Goal: Task Accomplishment & Management: Use online tool/utility

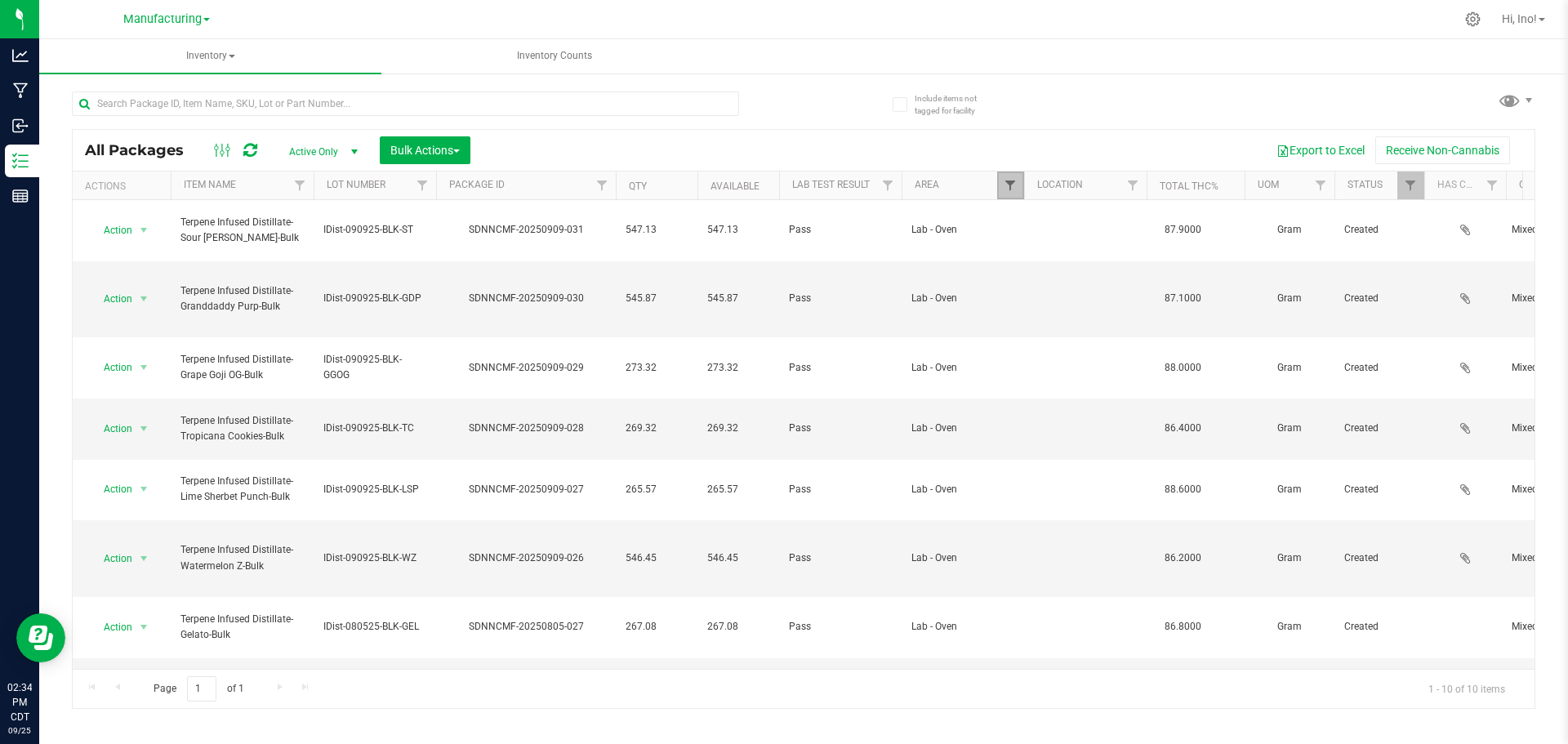
click at [1007, 182] on span "Filter" at bounding box center [1011, 185] width 13 height 13
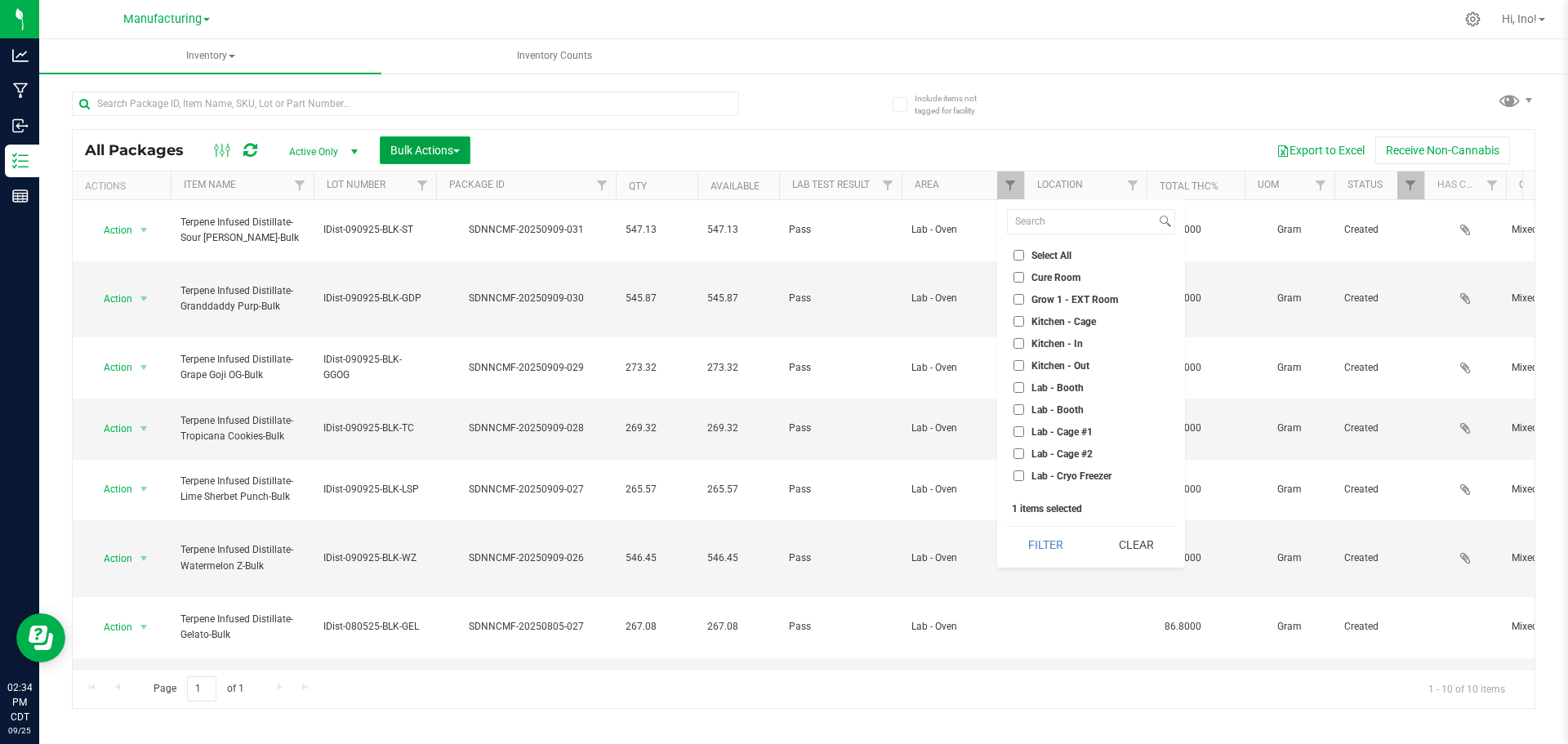
click at [398, 136] on button "Bulk Actions" at bounding box center [425, 150] width 91 height 28
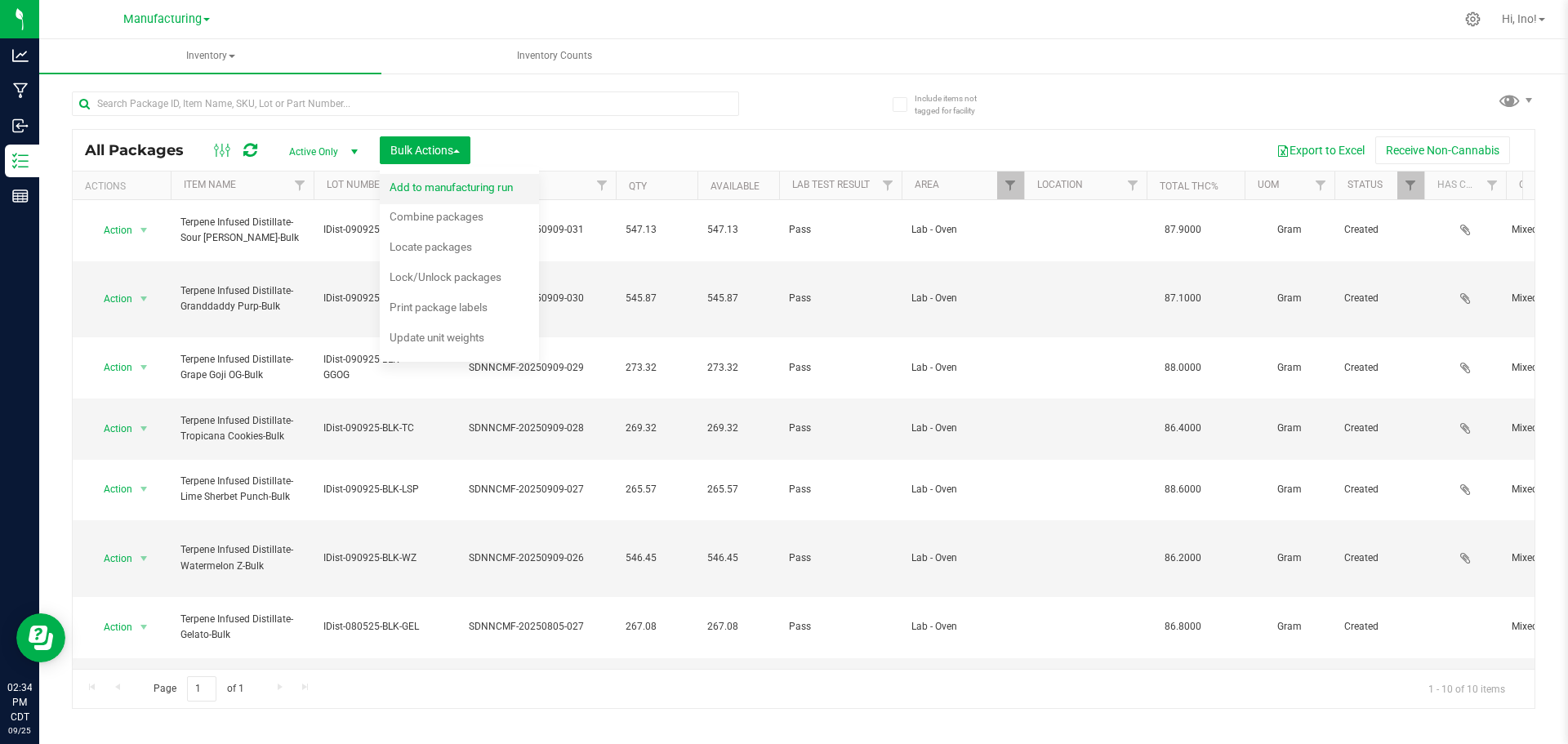
click at [426, 189] on span "Add to manufacturing run" at bounding box center [451, 187] width 123 height 13
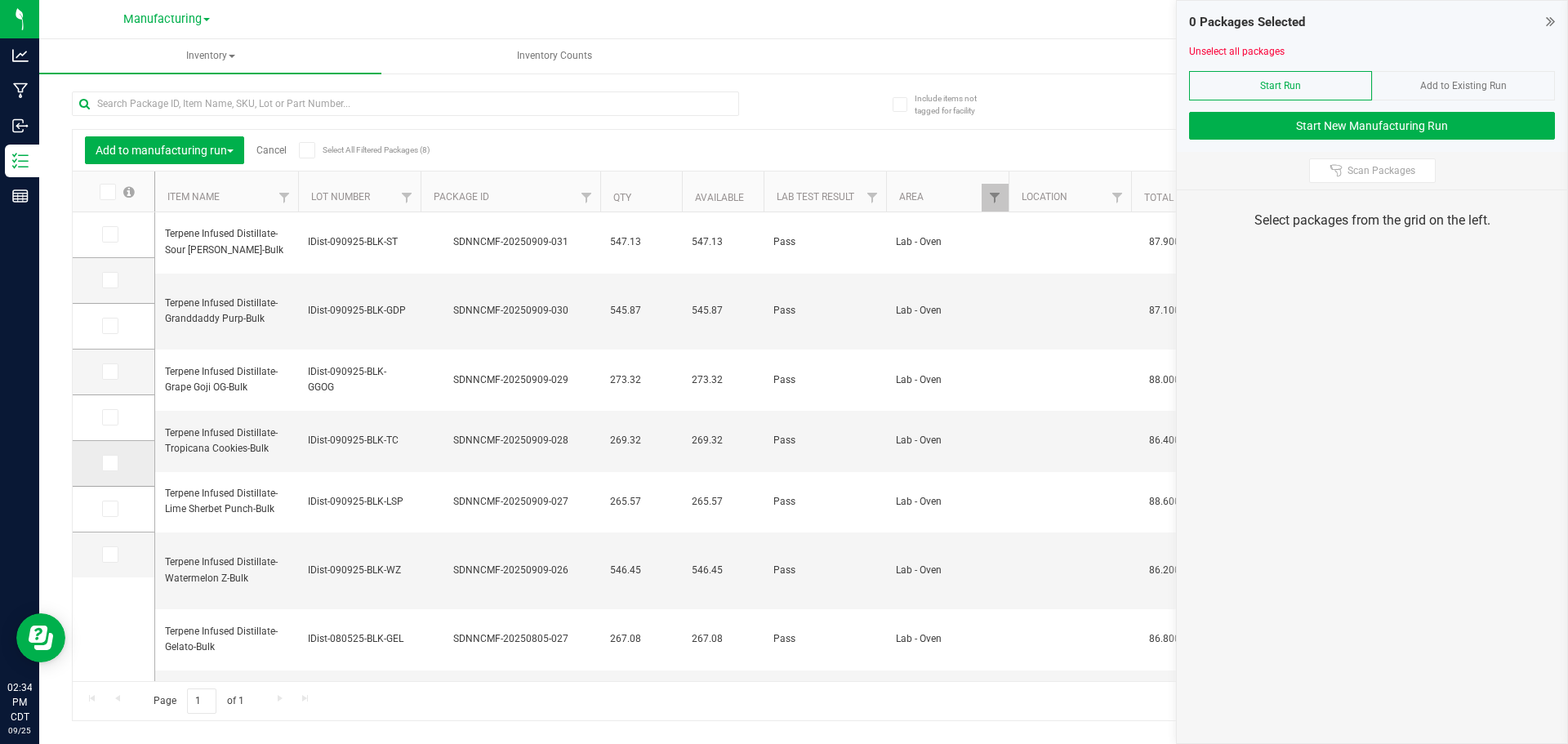
click at [113, 463] on icon at bounding box center [109, 463] width 11 height 0
click at [0, 0] on input "checkbox" at bounding box center [0, 0] width 0 height 0
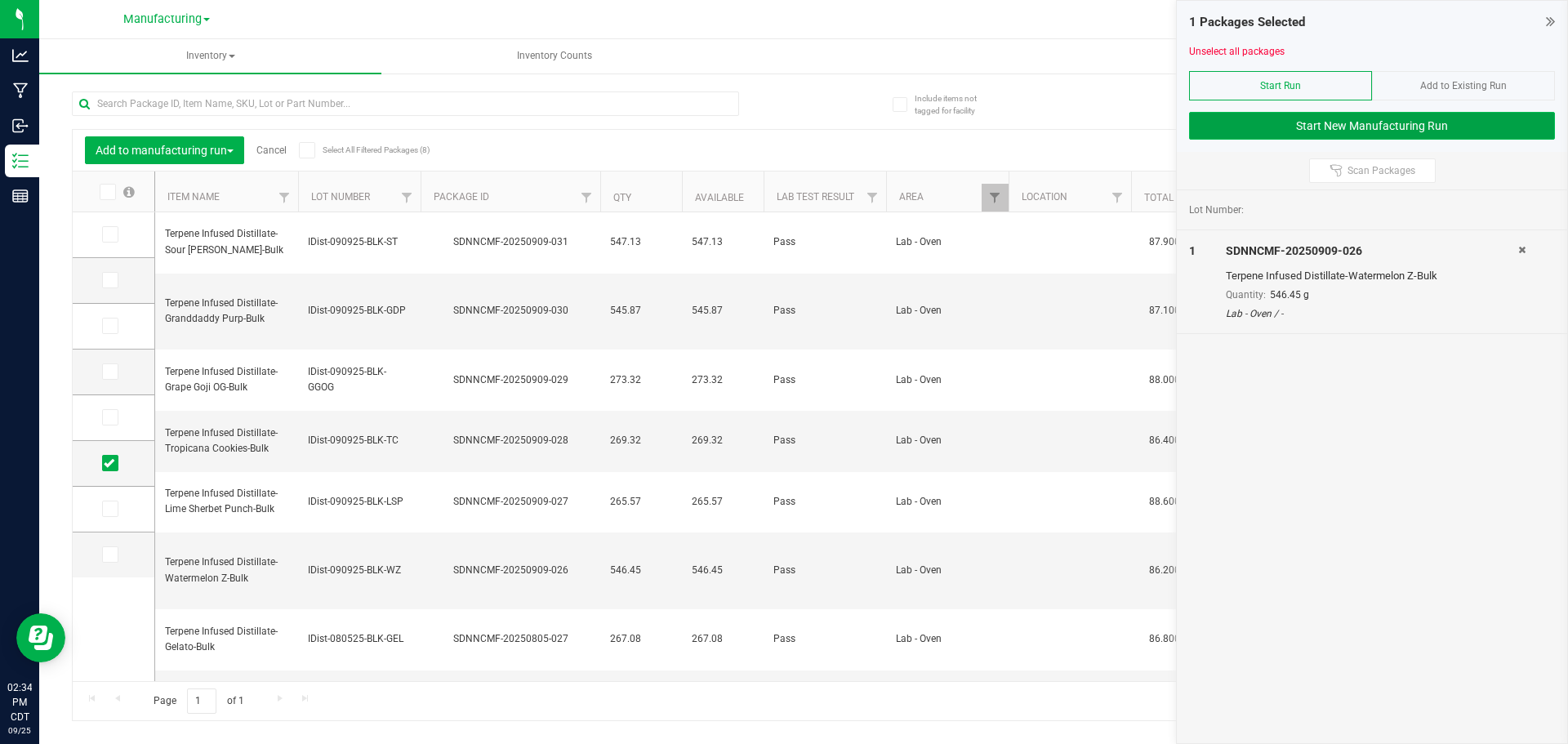
click at [1373, 122] on button "Start New Manufacturing Run" at bounding box center [1372, 125] width 366 height 28
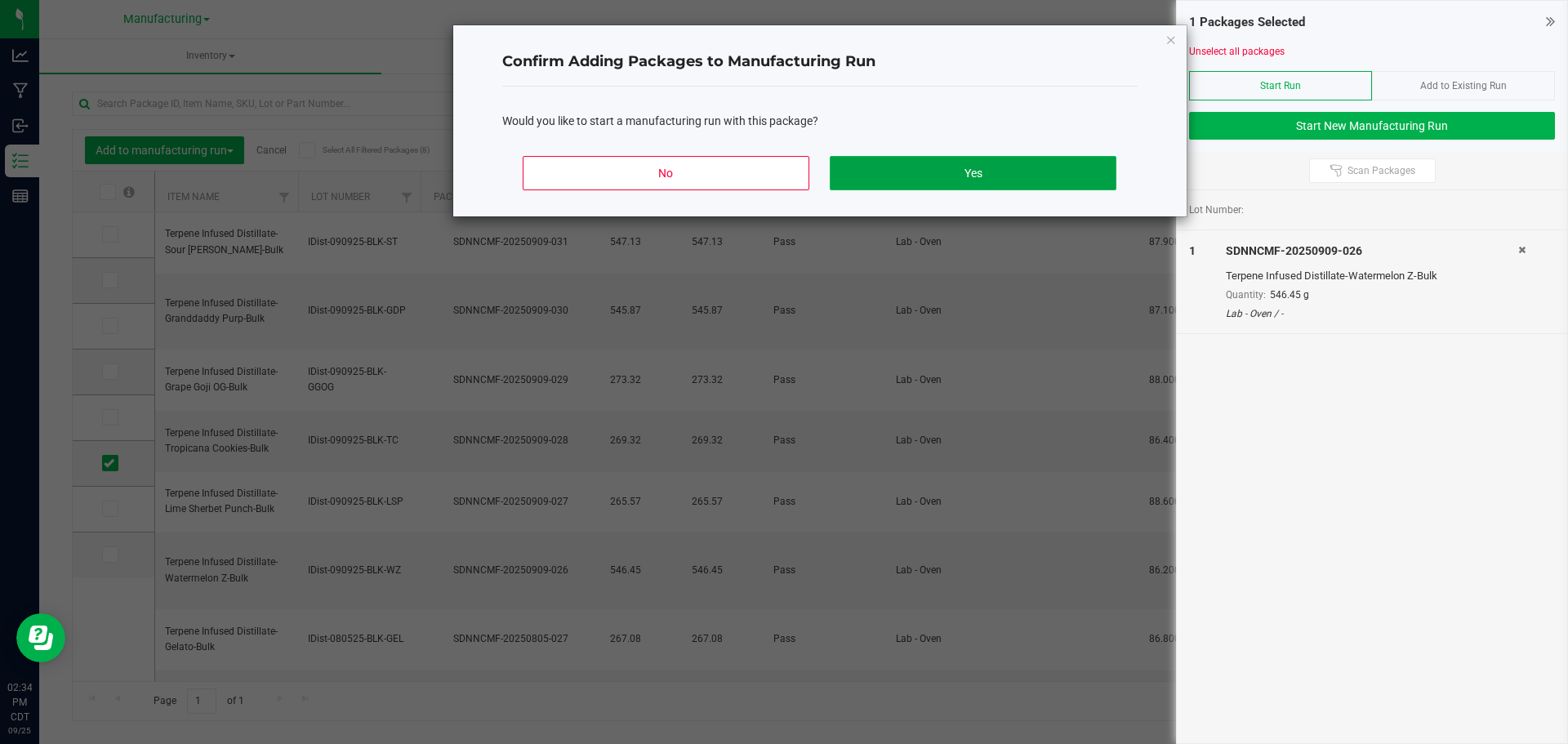
click at [1000, 172] on button "Yes" at bounding box center [972, 174] width 286 height 35
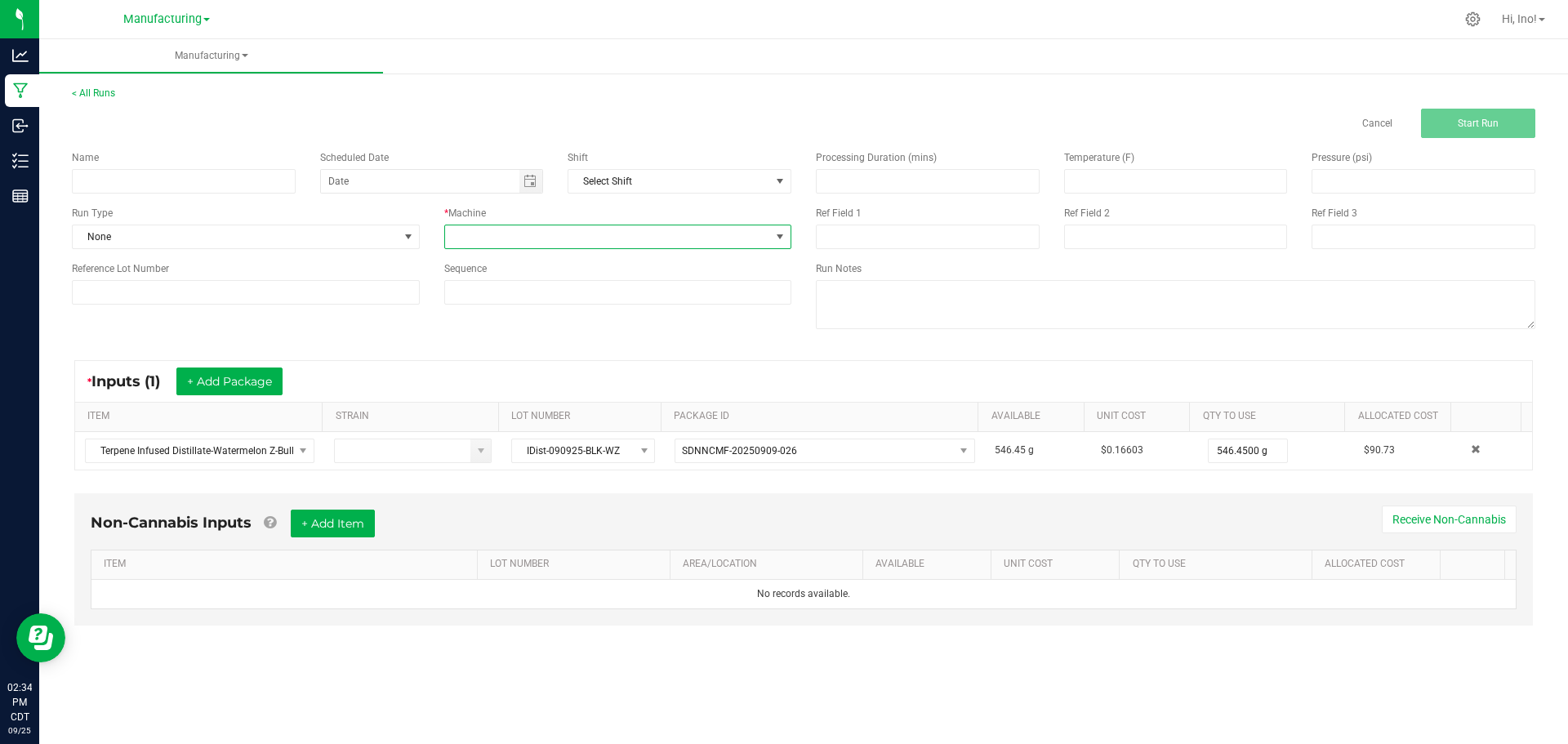
click at [509, 236] on span at bounding box center [607, 236] width 326 height 23
click at [527, 312] on li "C-SOLO" at bounding box center [617, 307] width 346 height 28
click at [371, 245] on span "None" at bounding box center [235, 236] width 326 height 23
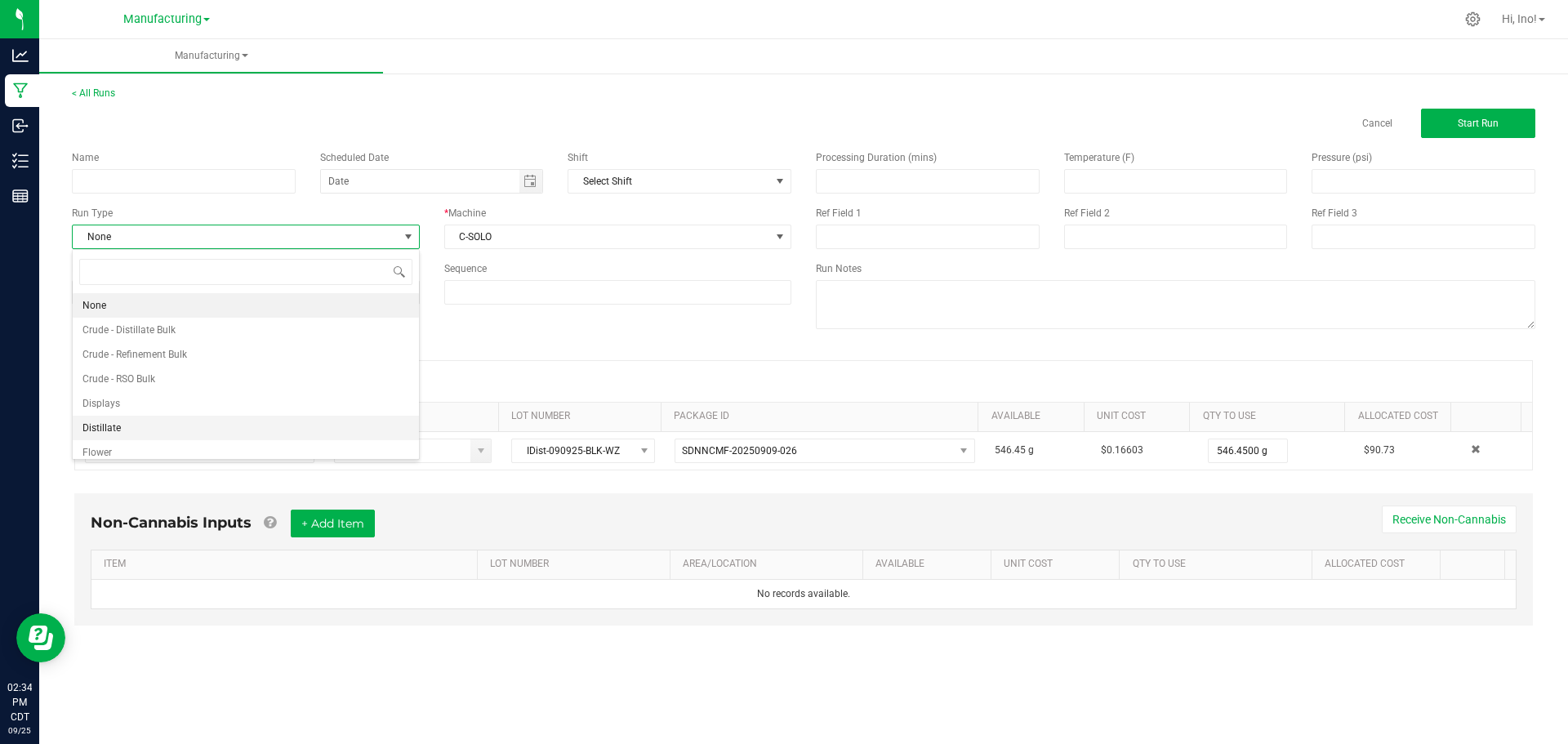
click at [273, 422] on li "Distillate" at bounding box center [245, 428] width 346 height 25
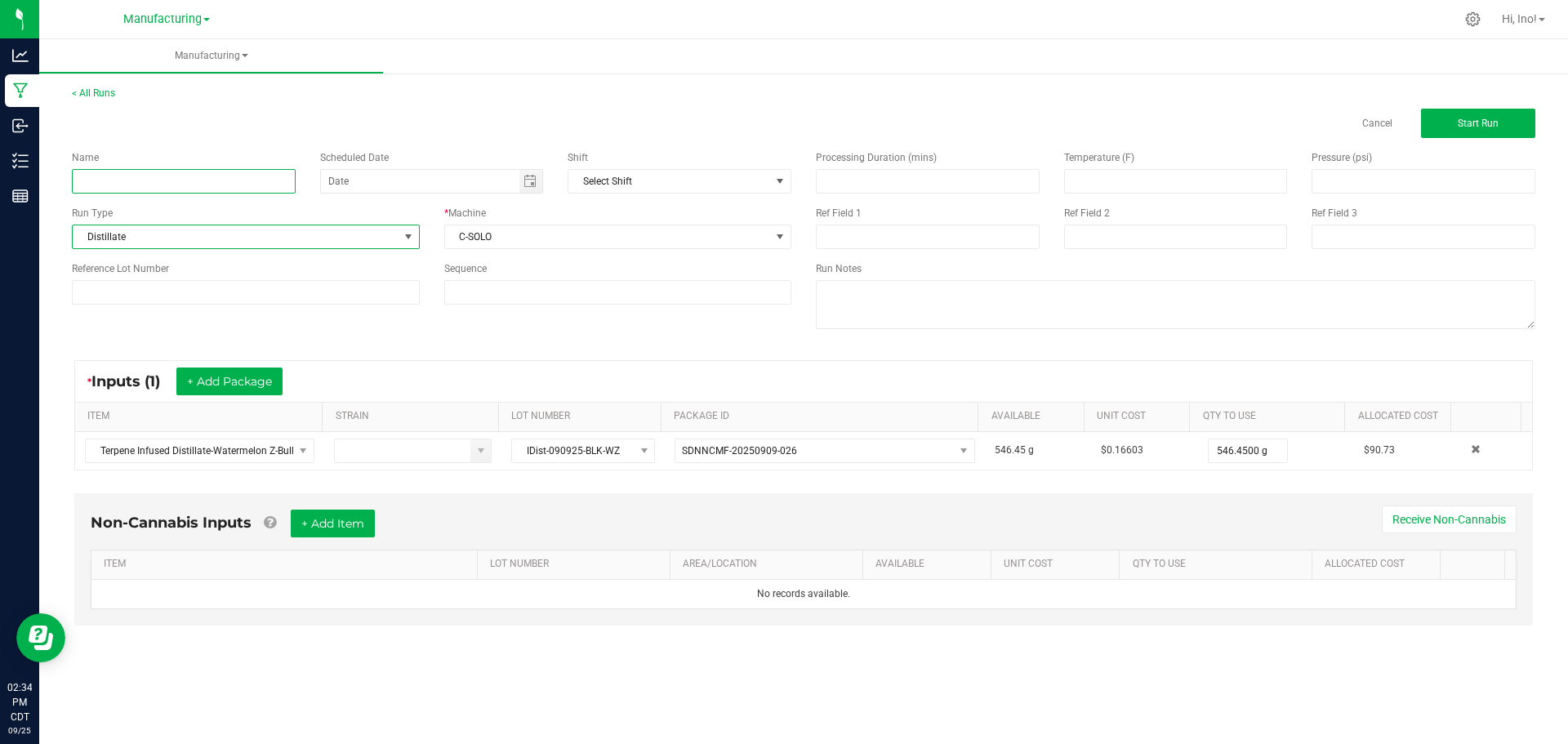
click at [208, 174] on input at bounding box center [183, 181] width 223 height 25
type input "Vape Carts"
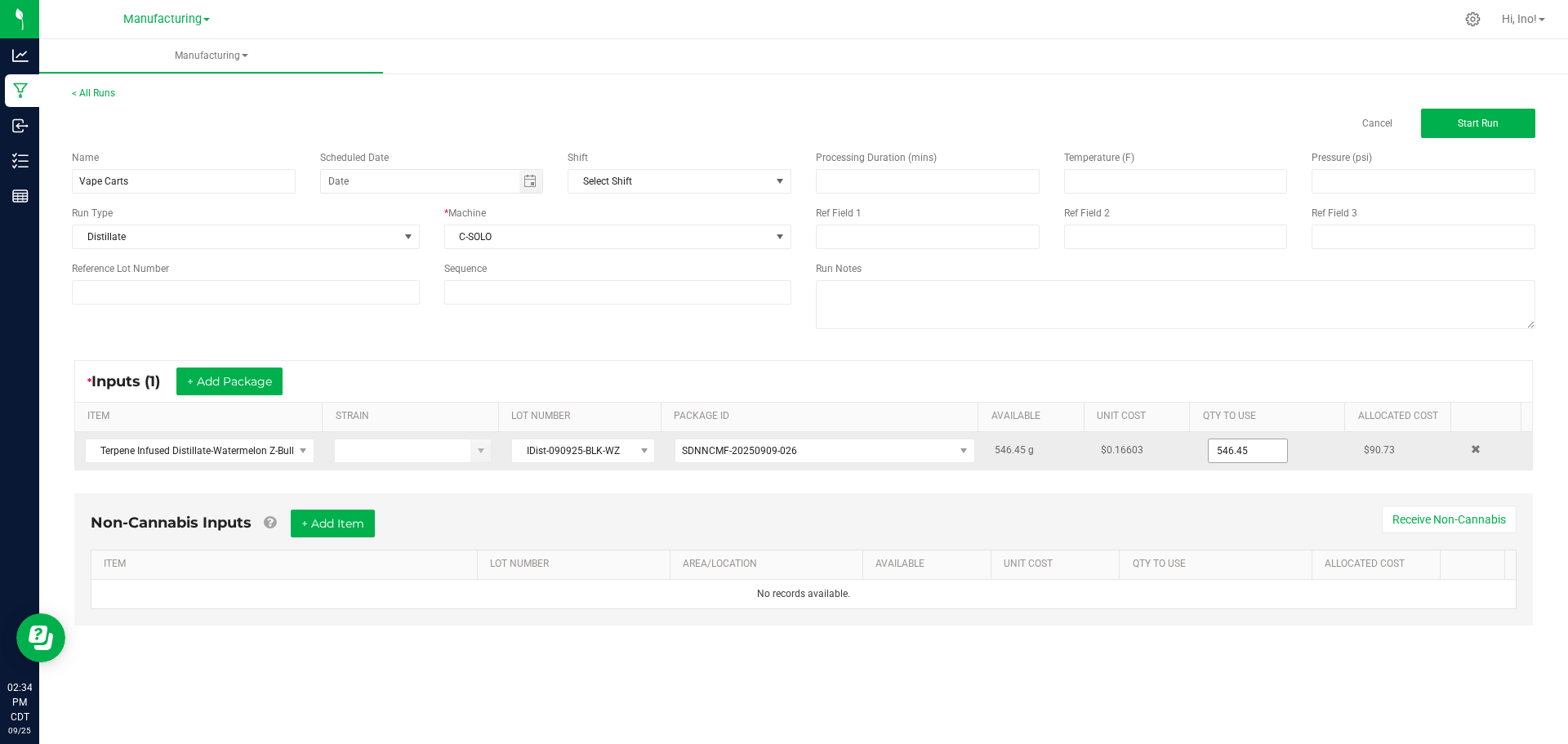
click at [1240, 452] on input "546.45" at bounding box center [1247, 451] width 78 height 23
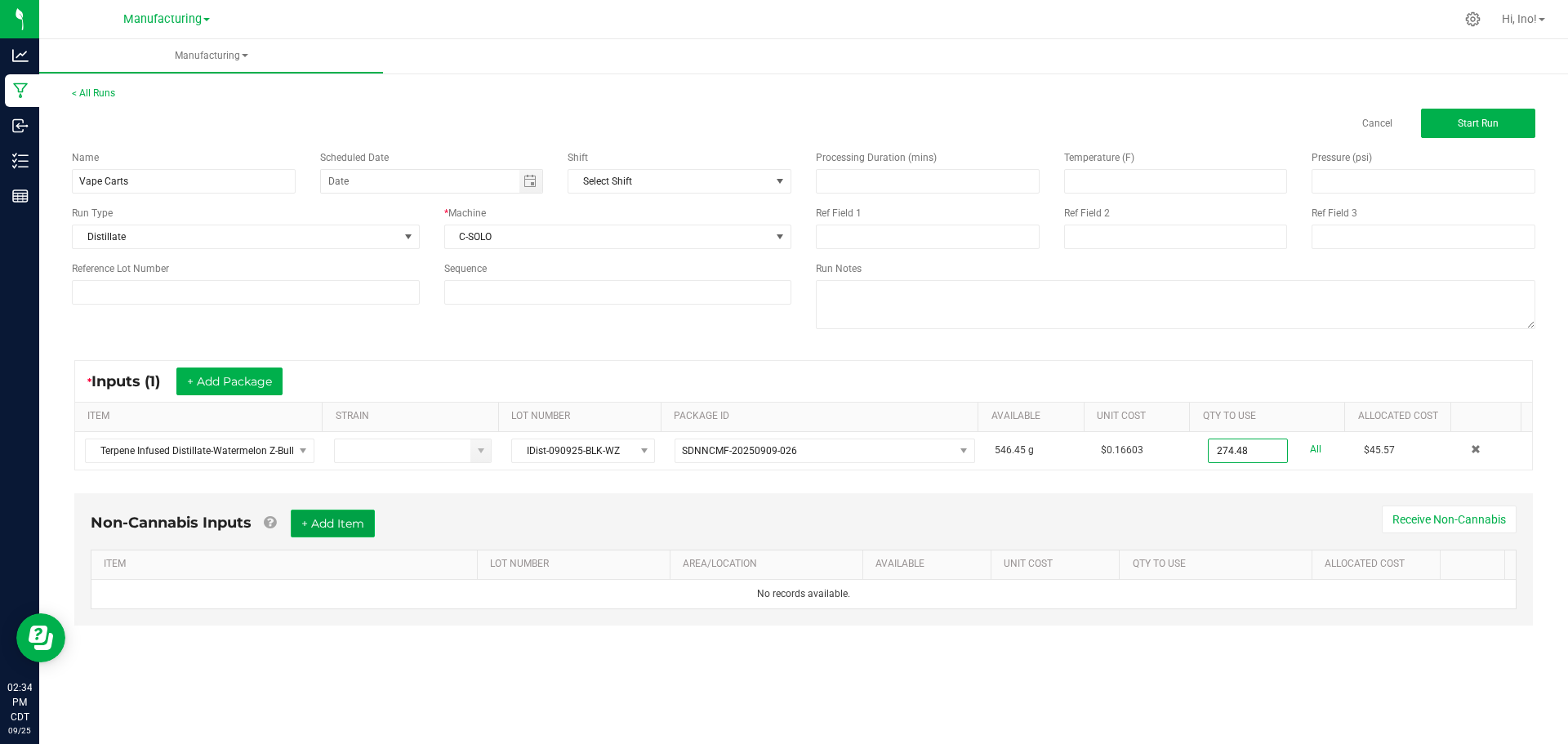
type input "274.4800 g"
click at [361, 532] on button "+ Add Item" at bounding box center [332, 523] width 84 height 28
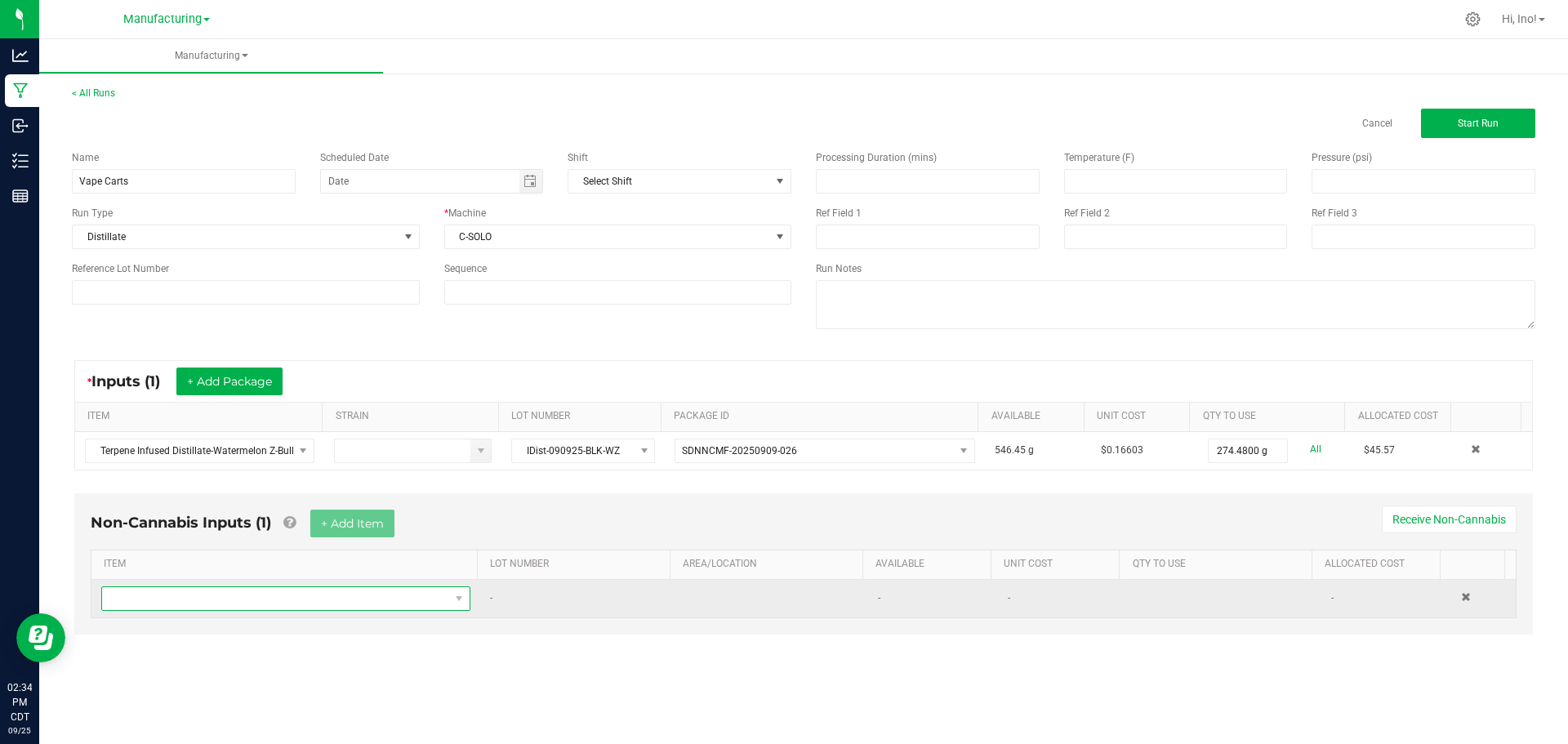
click at [355, 604] on span "NO DATA FOUND" at bounding box center [275, 599] width 347 height 23
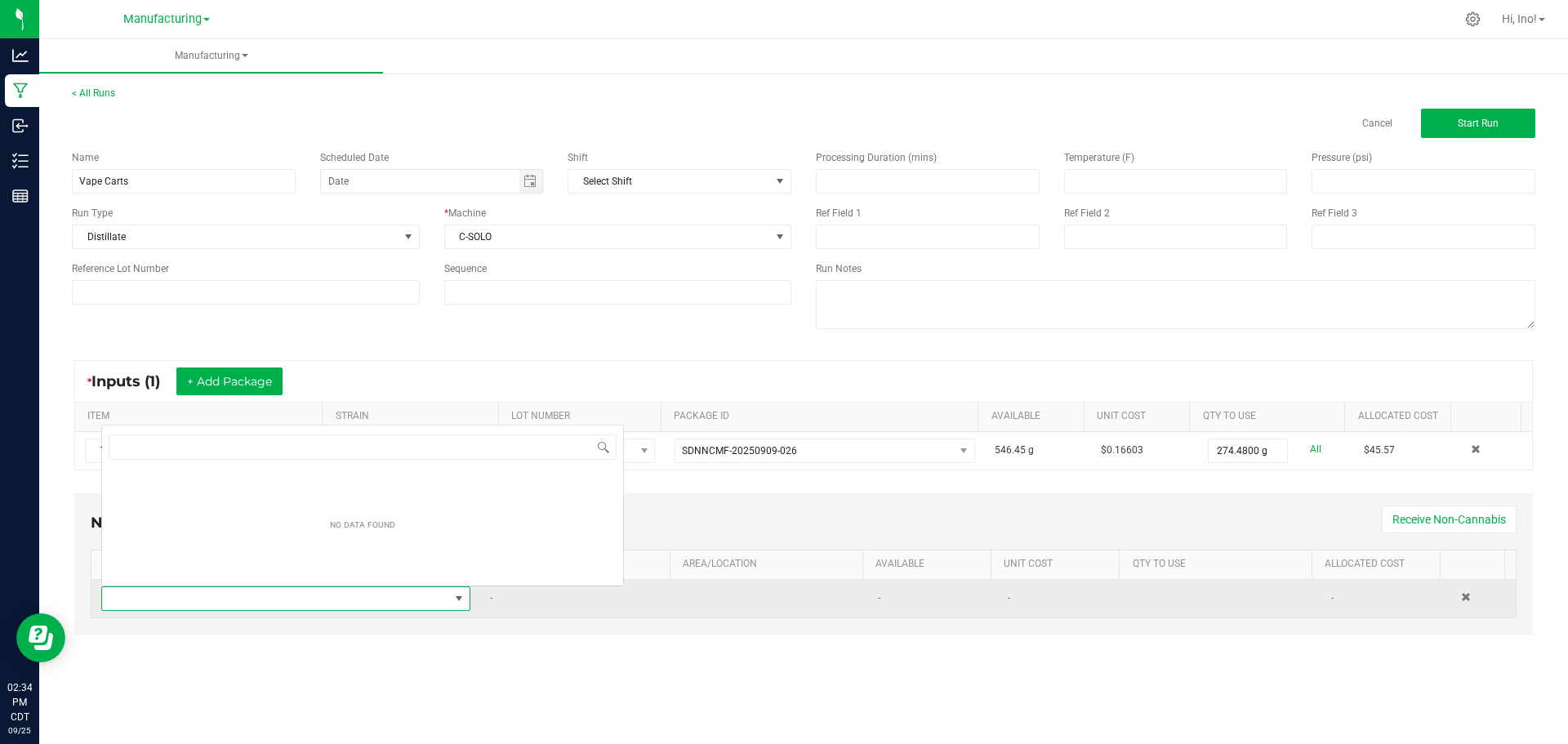
scroll to position [25, 362]
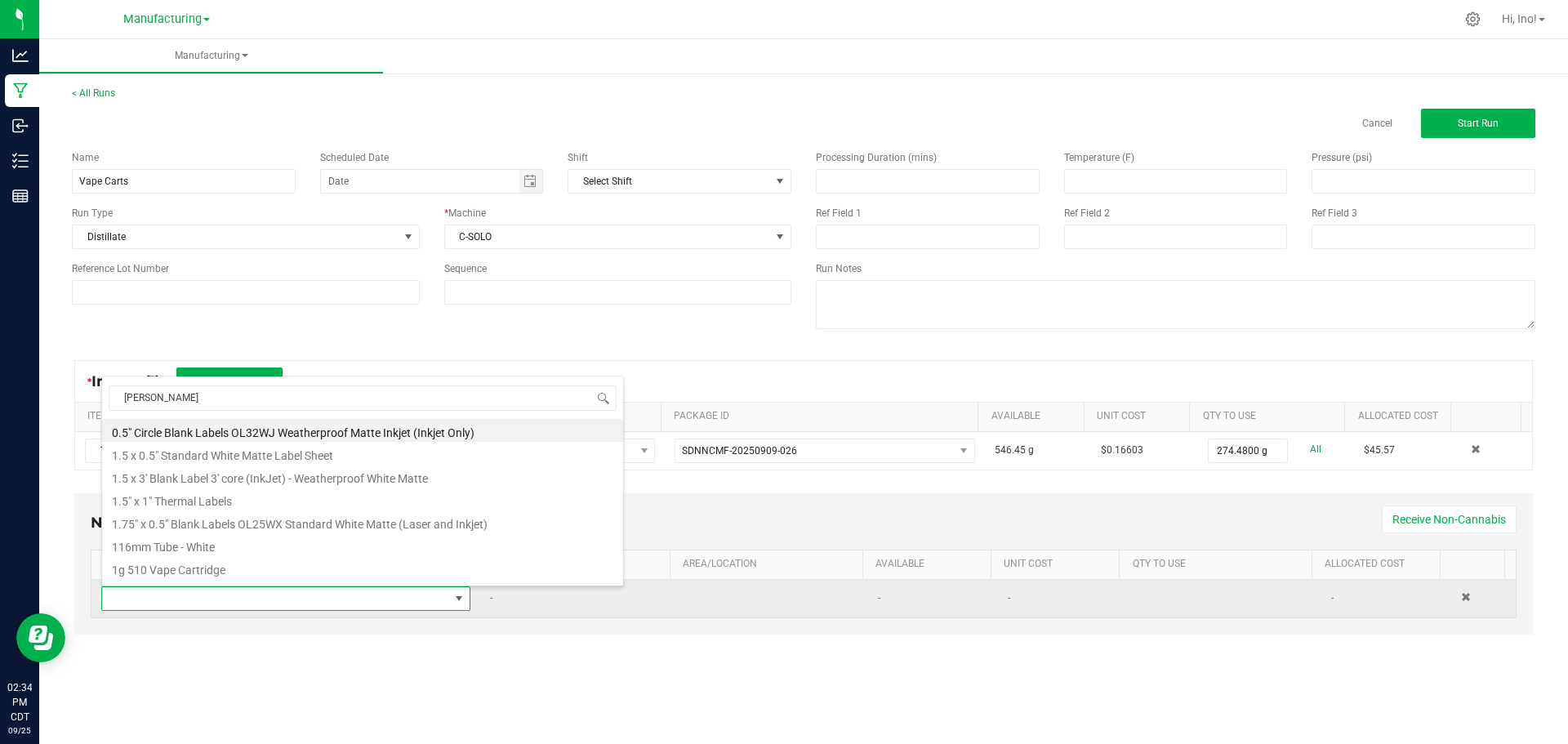
type input "ceramic"
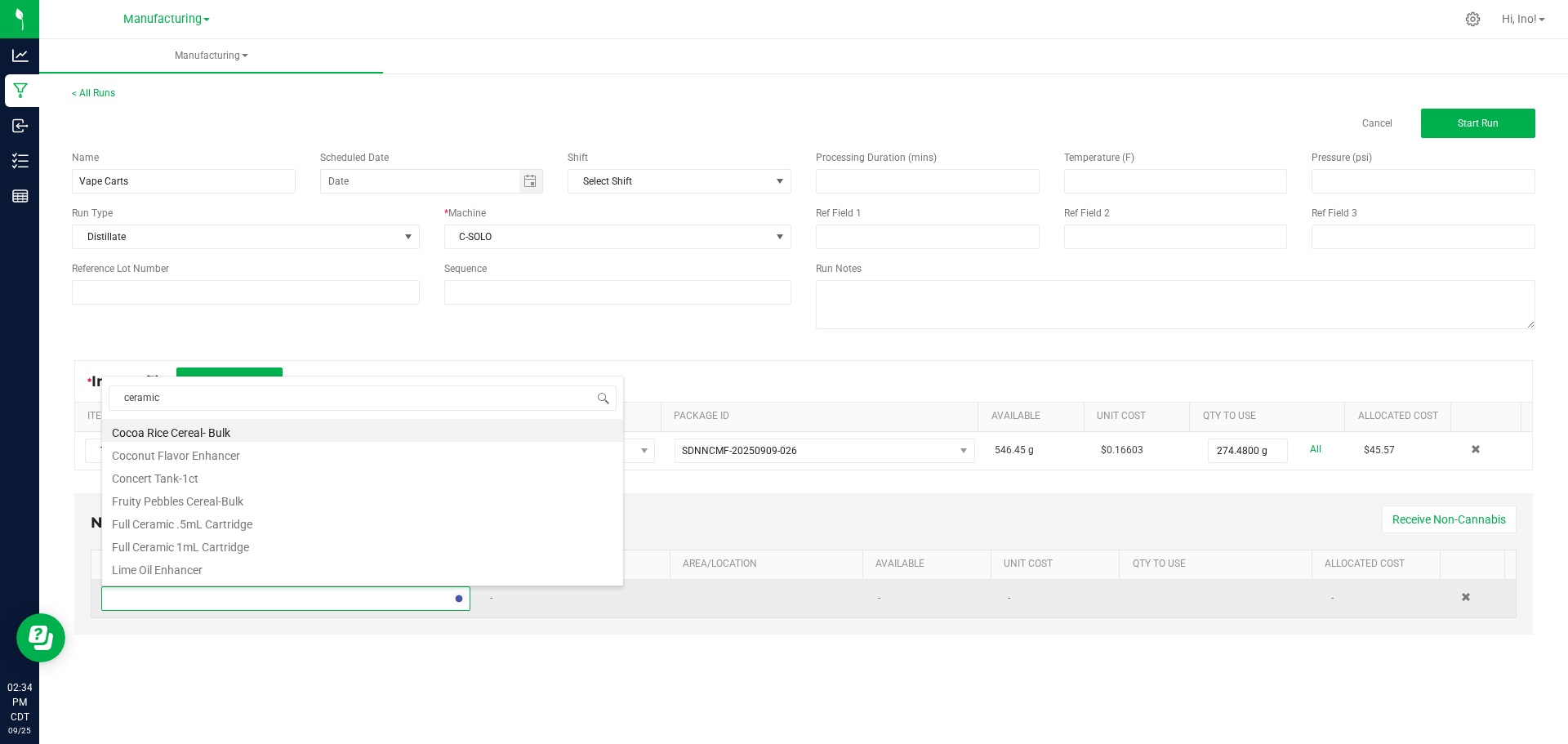
scroll to position [0, 0]
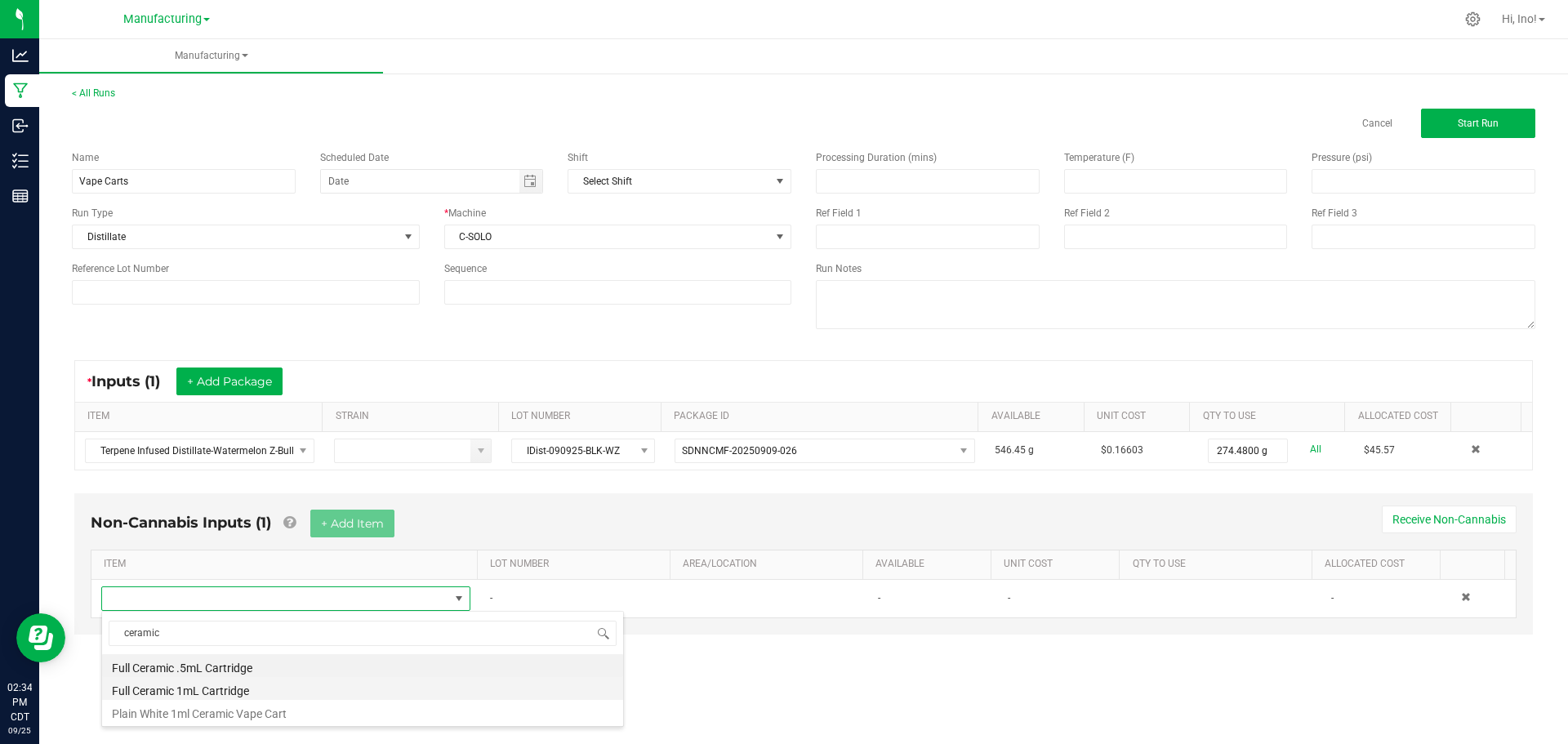
click at [298, 689] on li "Full Ceramic 1mL Cartridge" at bounding box center [362, 689] width 521 height 23
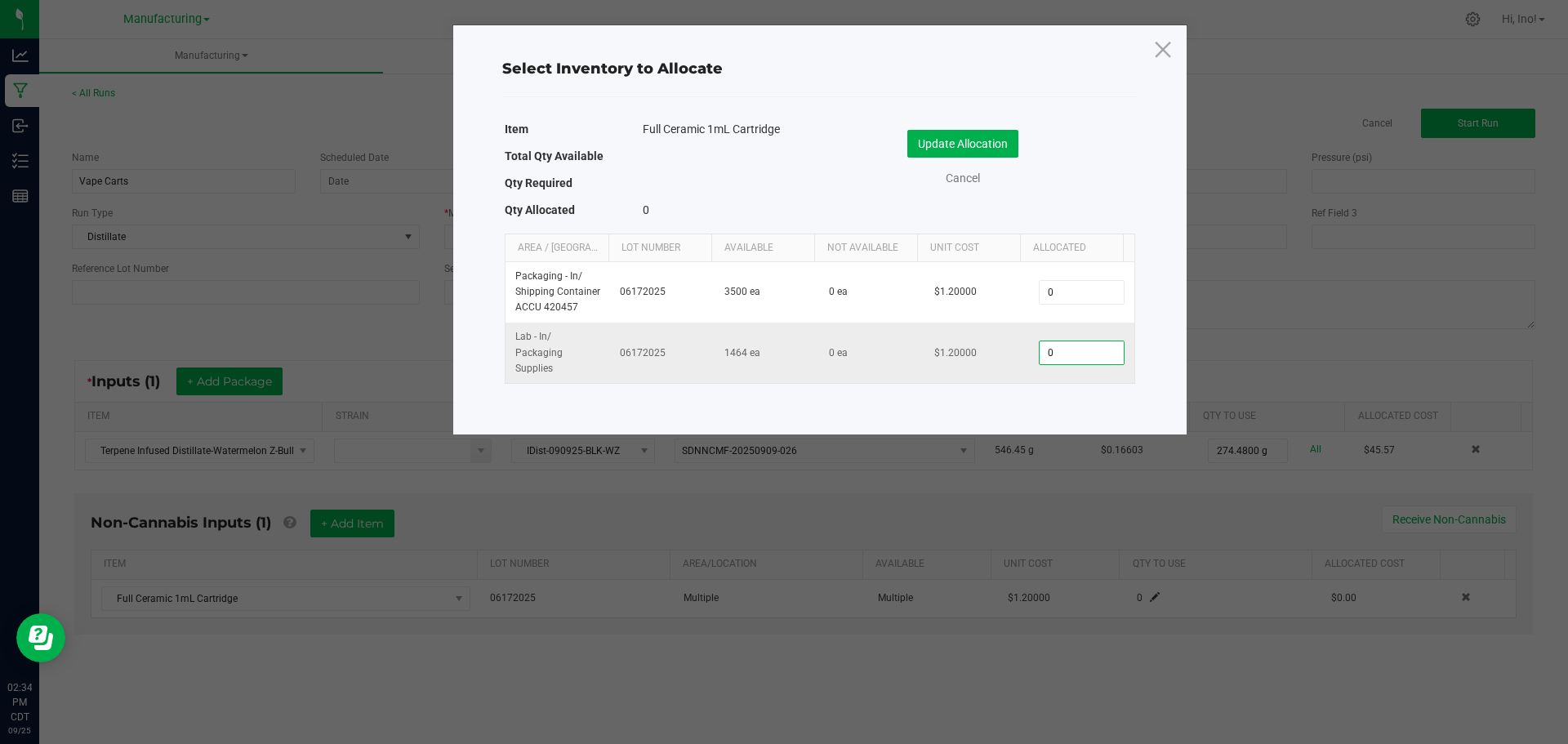
click at [1075, 349] on input "0" at bounding box center [1081, 352] width 84 height 23
type input "266"
click at [942, 134] on button "Update Allocation" at bounding box center [962, 144] width 111 height 28
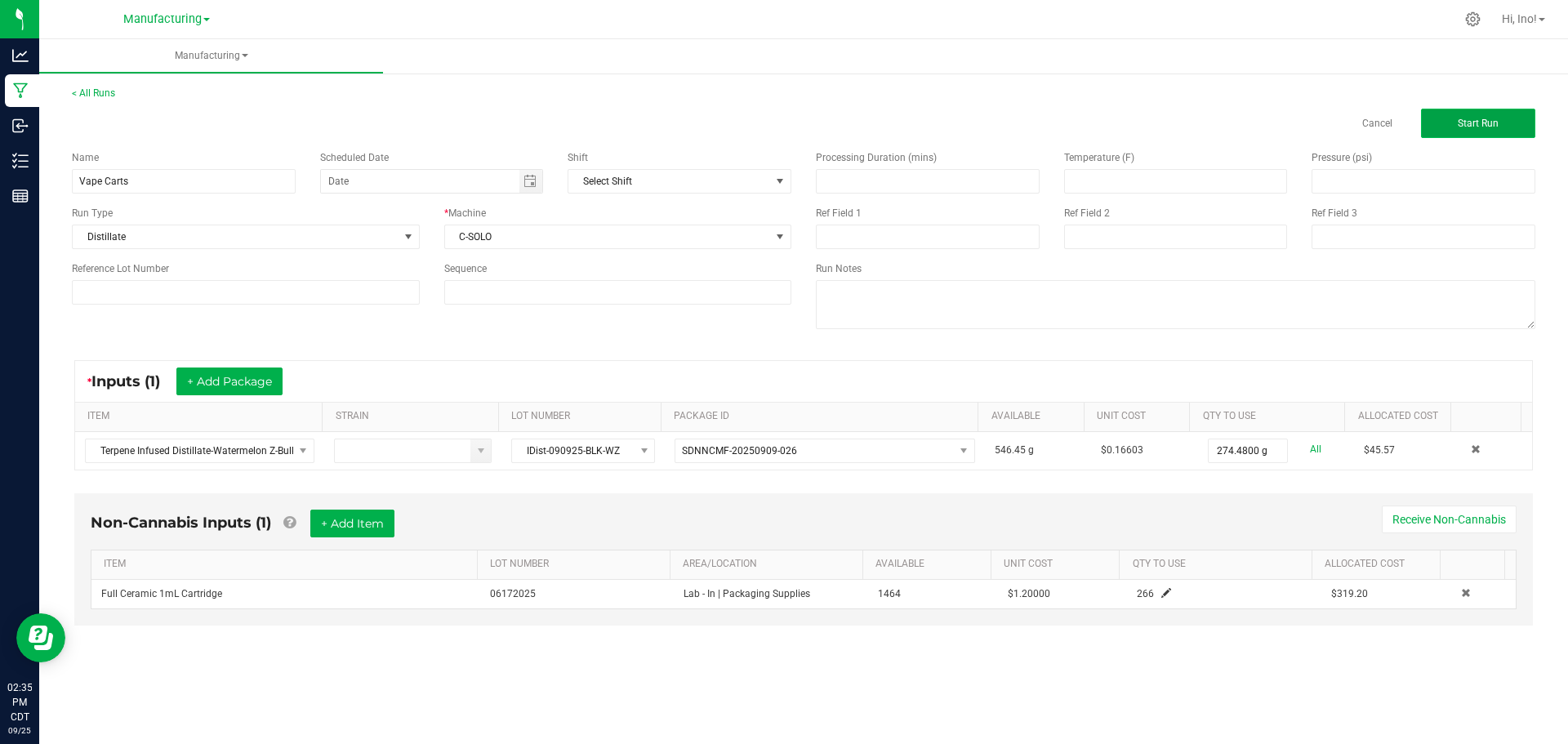
click at [1463, 126] on span "Start Run" at bounding box center [1478, 124] width 41 height 12
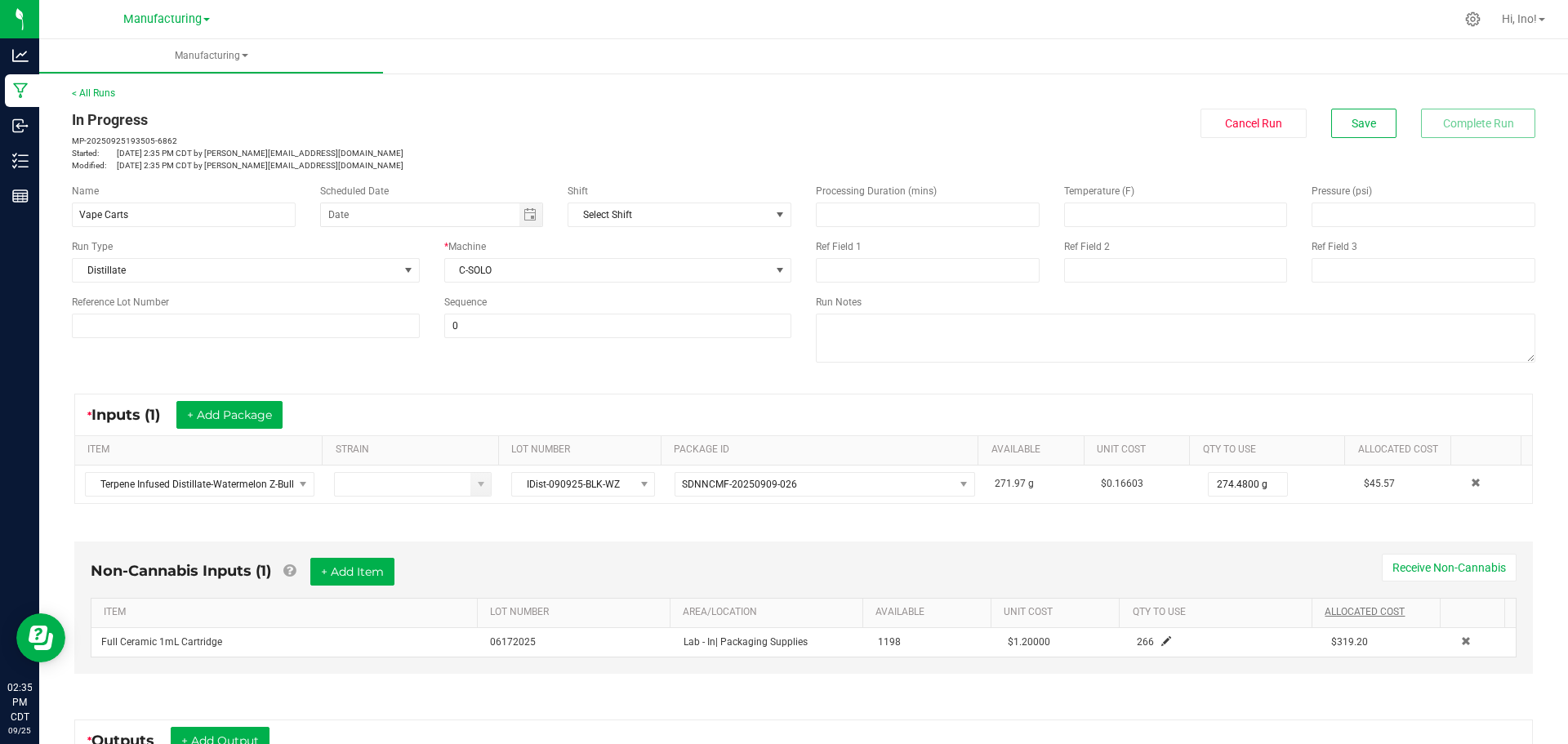
scroll to position [263, 0]
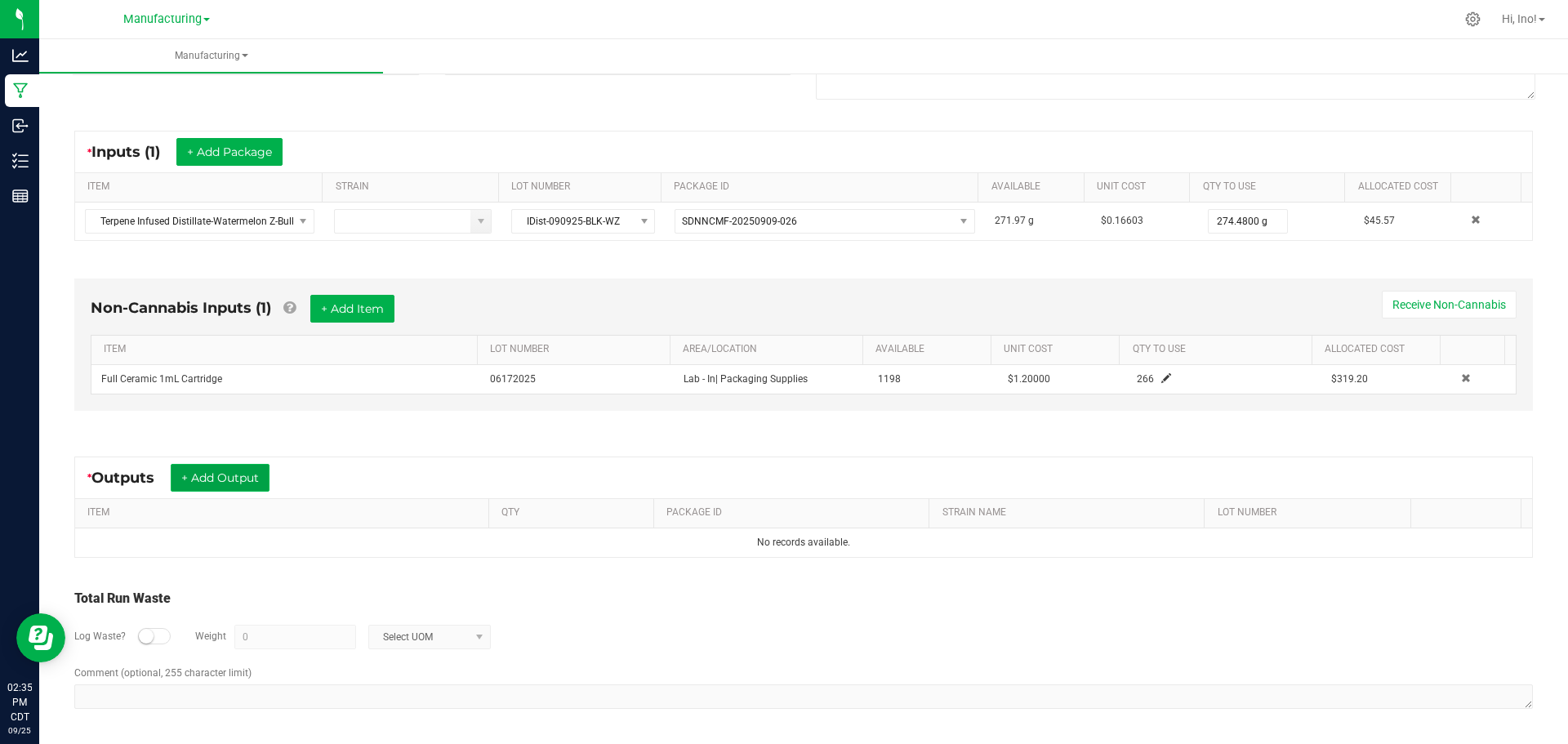
click at [235, 470] on button "+ Add Output" at bounding box center [220, 478] width 99 height 28
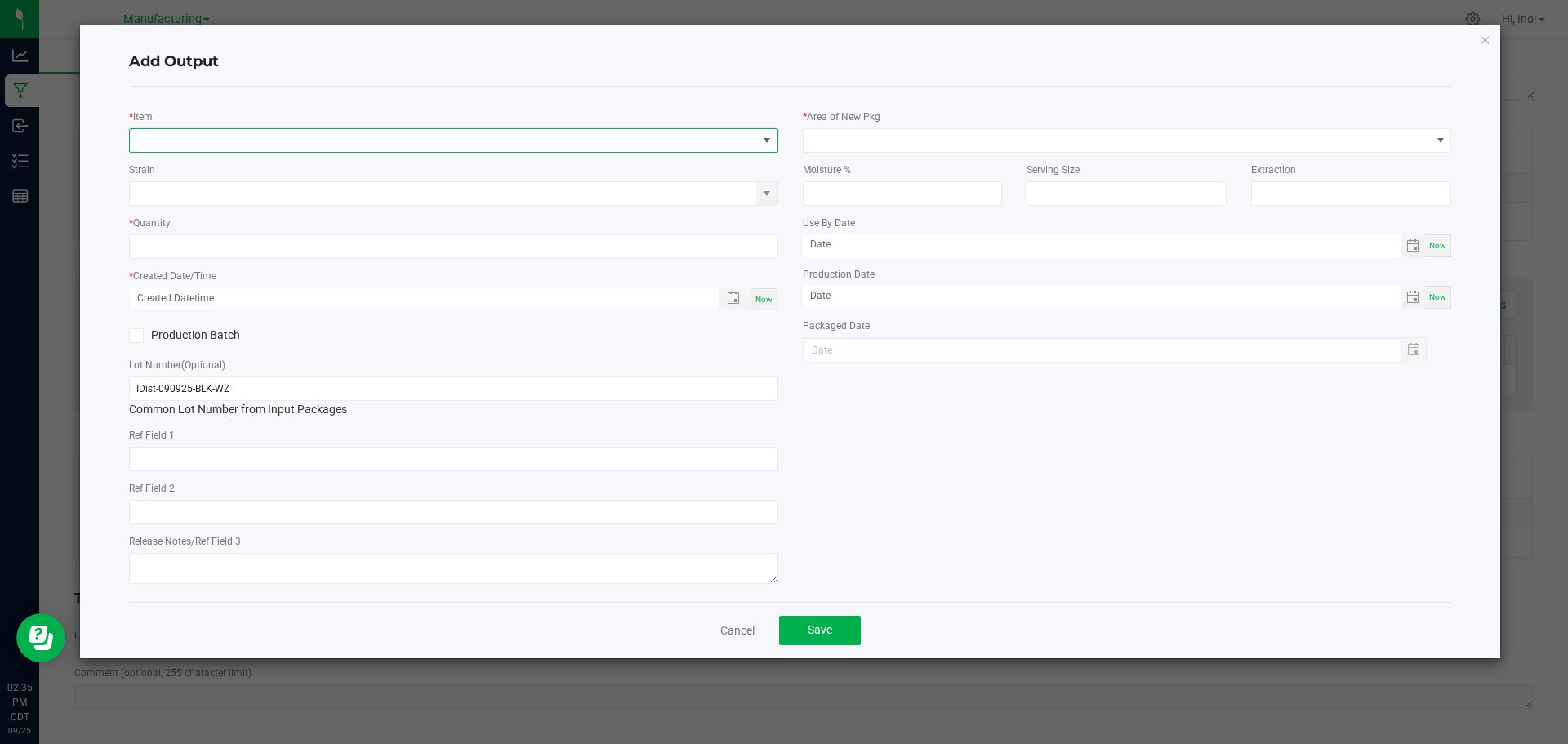
click at [337, 136] on span "NO DATA FOUND" at bounding box center [443, 140] width 627 height 23
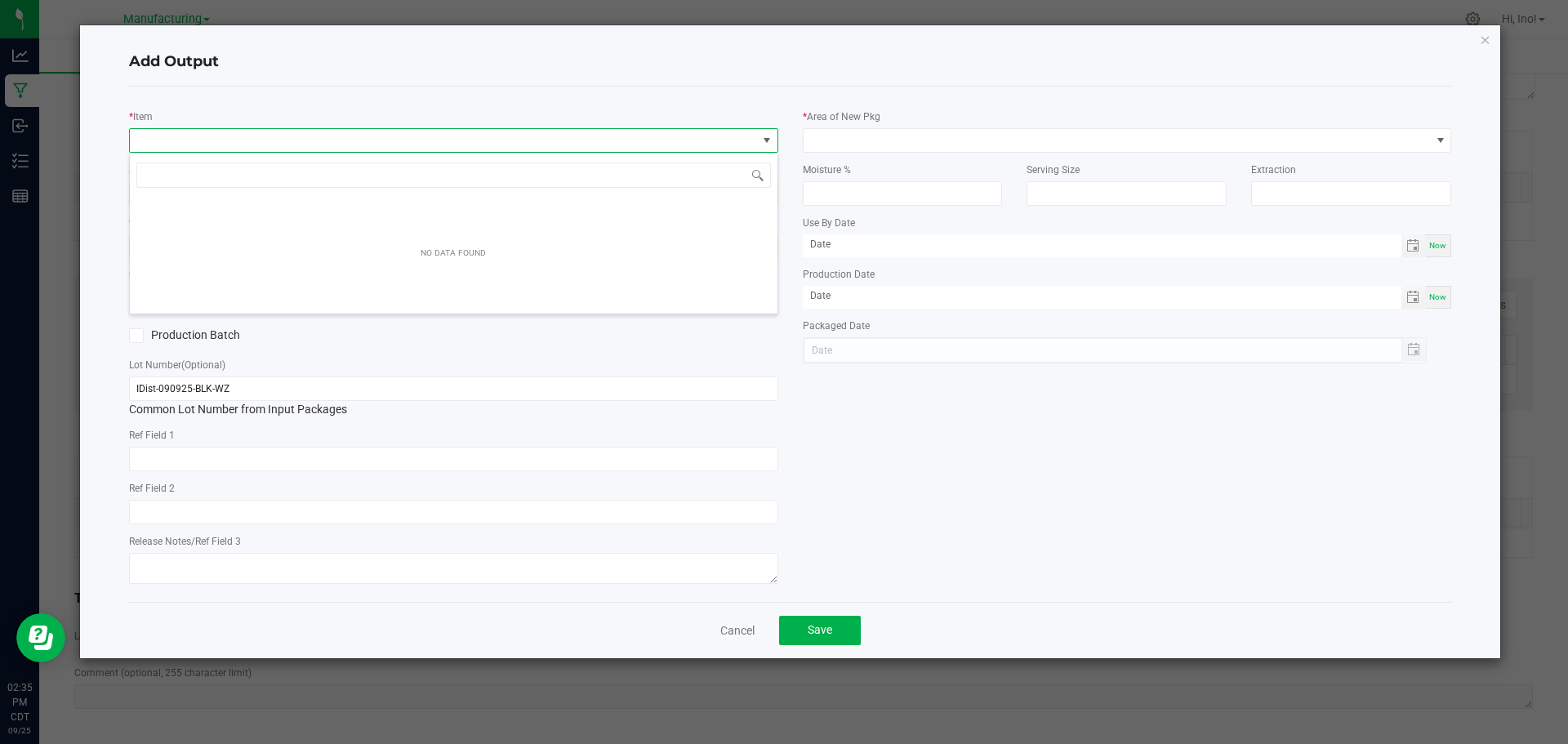
scroll to position [25, 649]
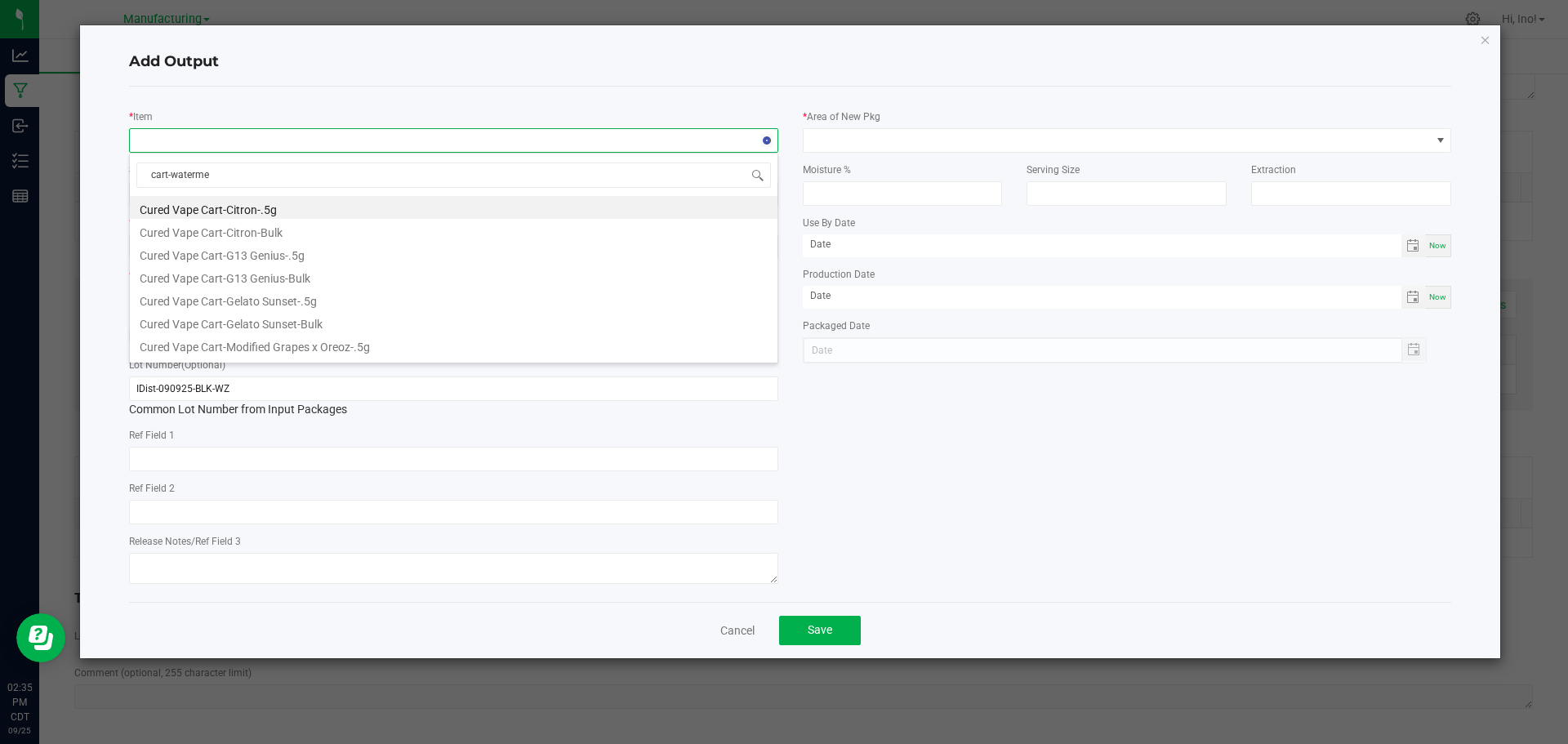
type input "cart-watermel"
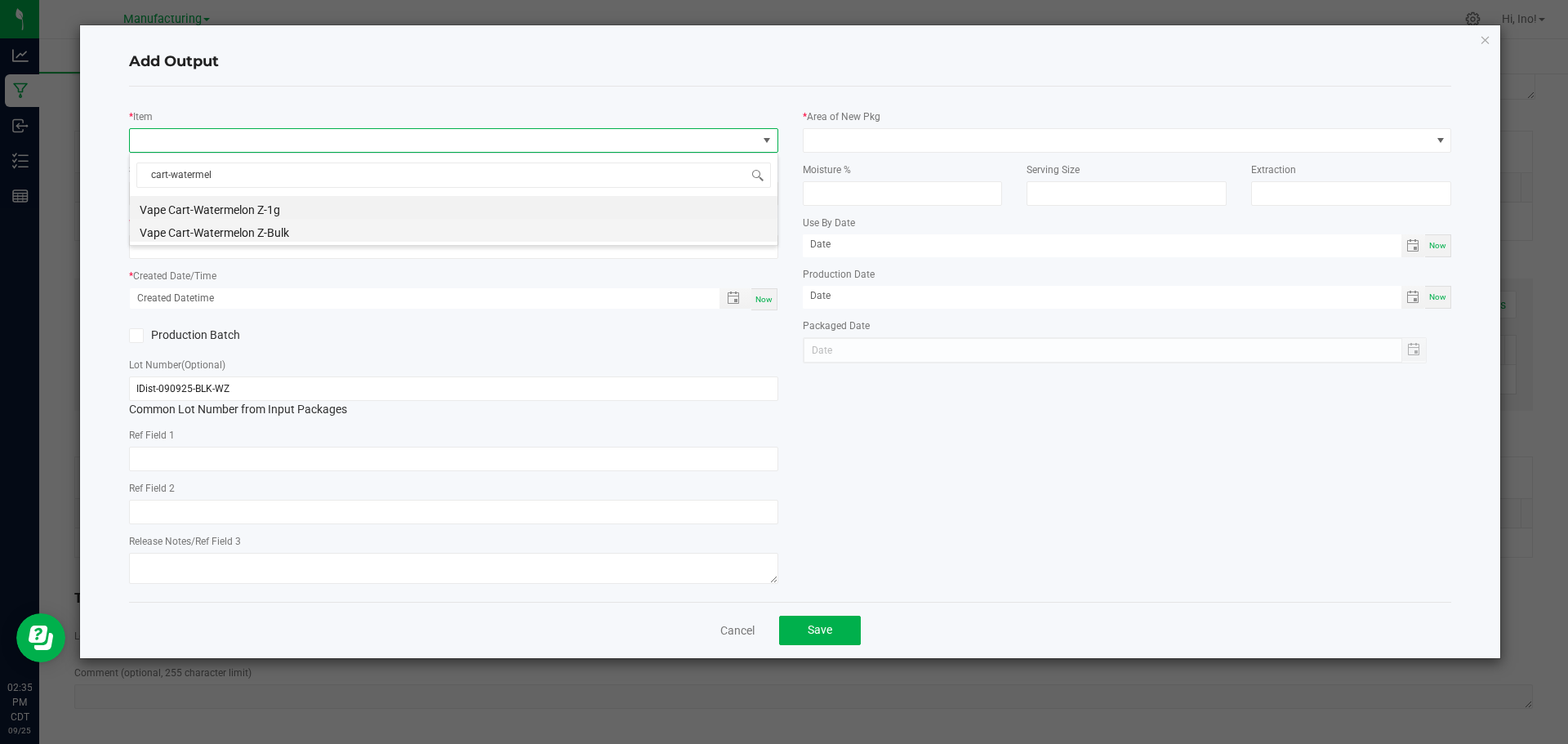
click at [313, 234] on li "Vape Cart-Watermelon Z-Bulk" at bounding box center [453, 230] width 647 height 23
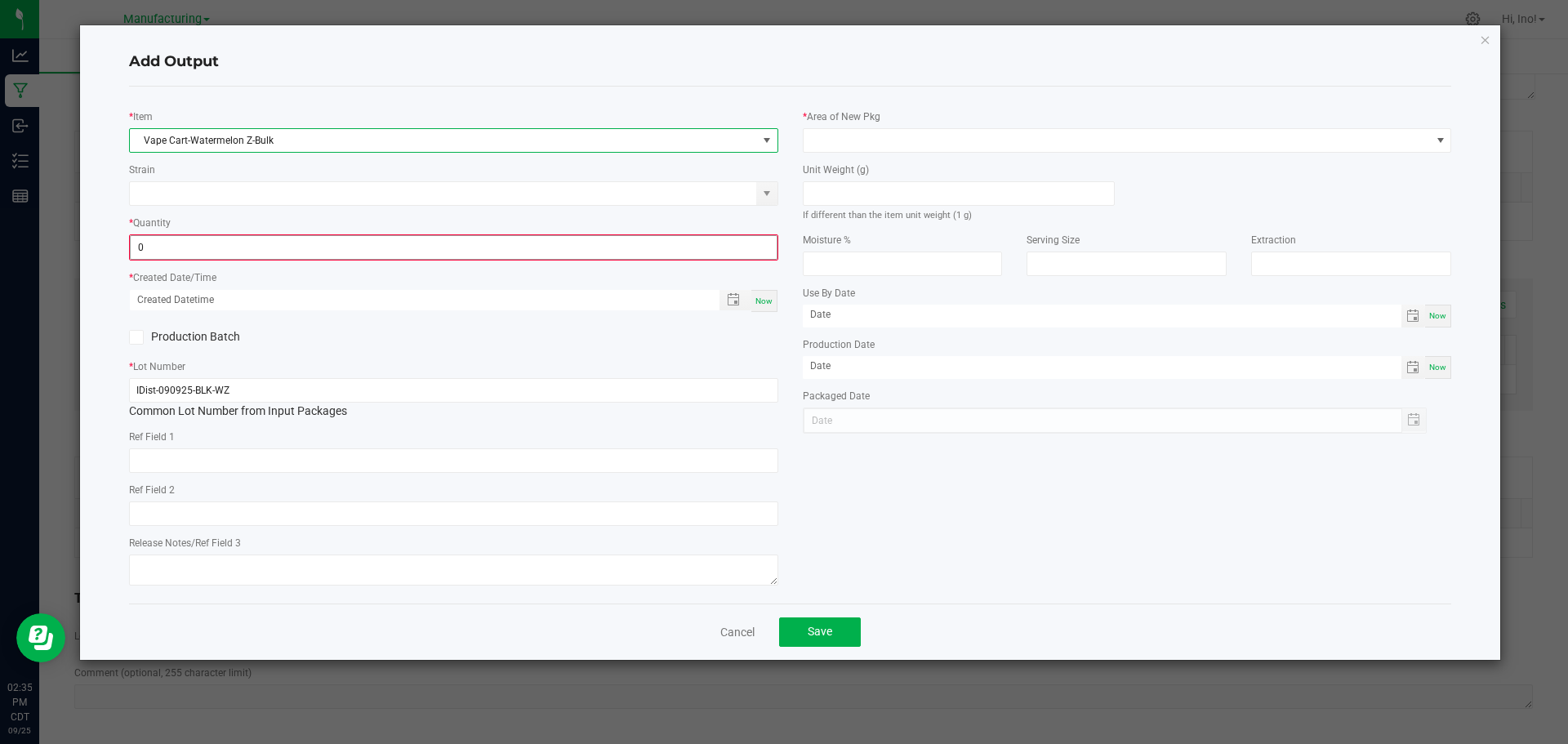
click at [314, 248] on input "0" at bounding box center [454, 247] width 646 height 23
type input "1"
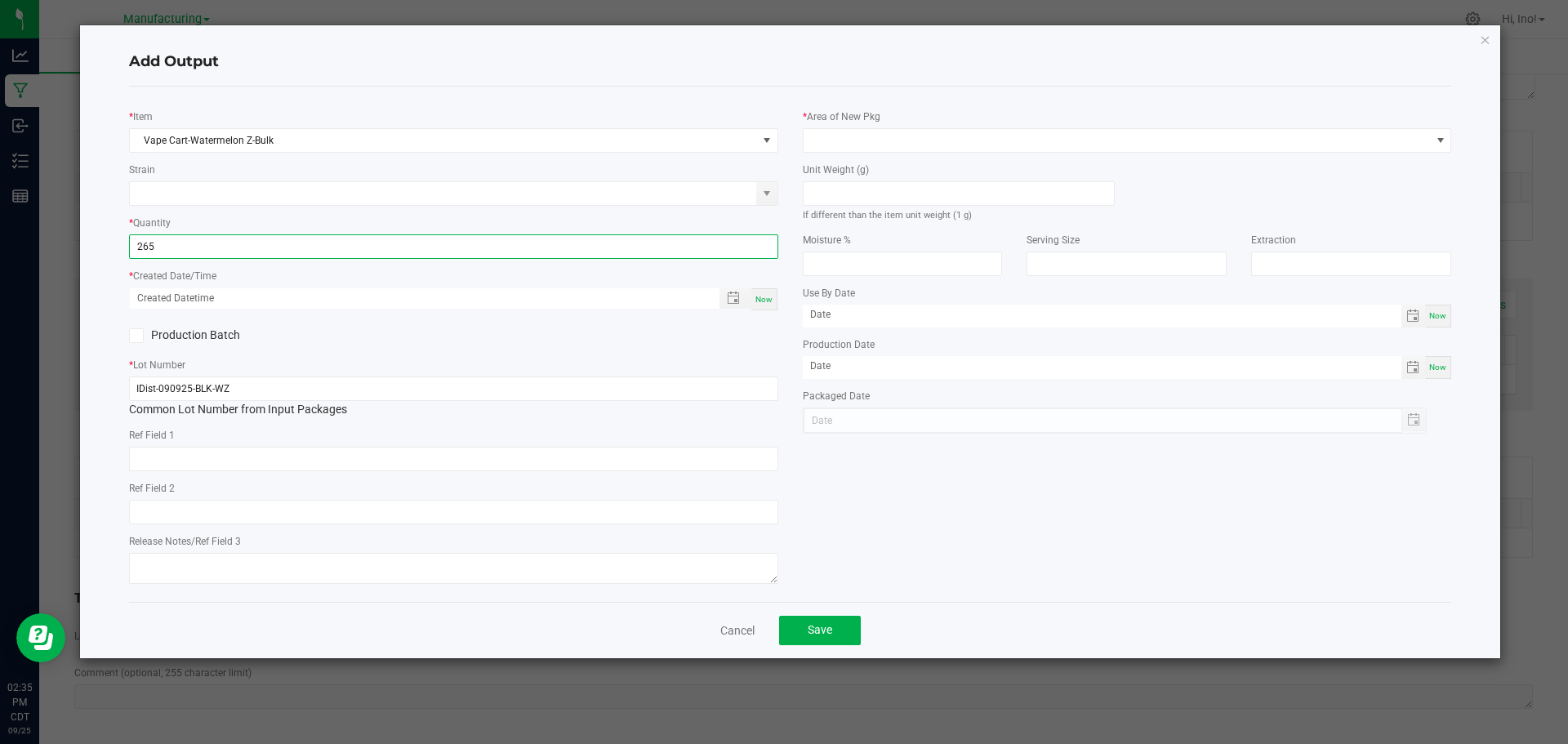
type input "265 ea"
click at [768, 307] on div "Now" at bounding box center [764, 300] width 26 height 22
type input "[DATE] 2:35 PM"
type input "[DATE]"
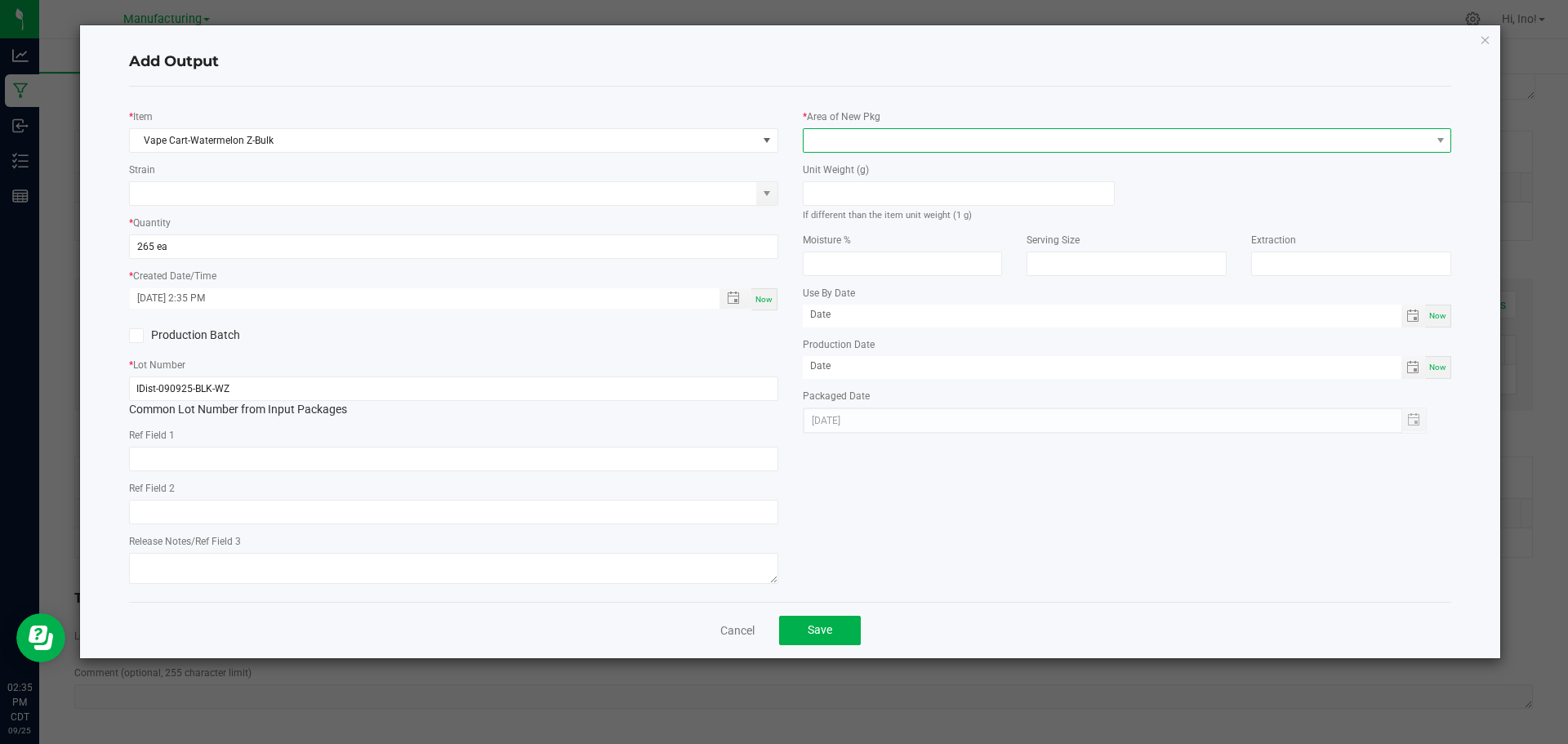
click at [889, 143] on span at bounding box center [1117, 140] width 627 height 23
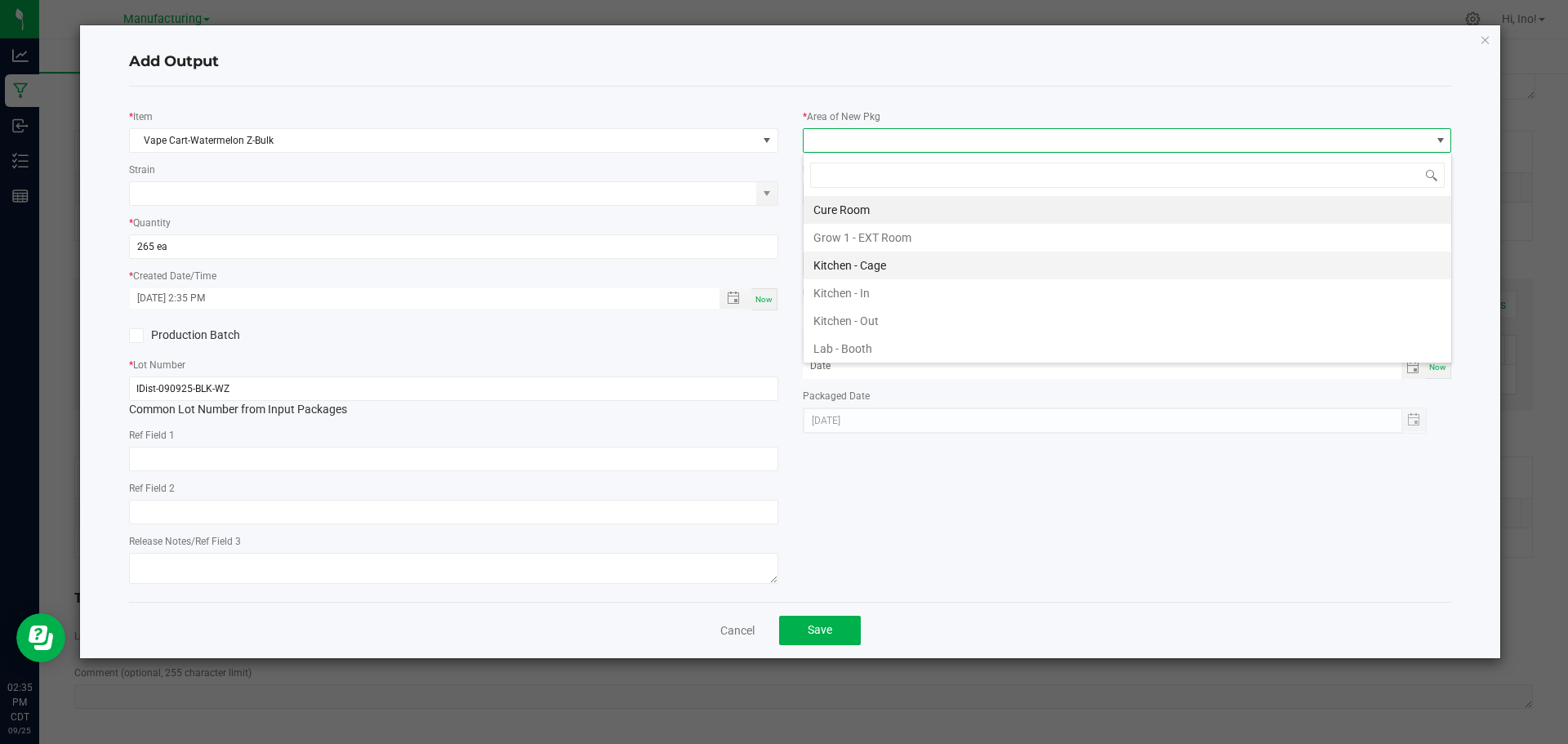
scroll to position [164, 0]
click at [888, 213] on li "Lab - Cage #1" at bounding box center [1127, 213] width 647 height 28
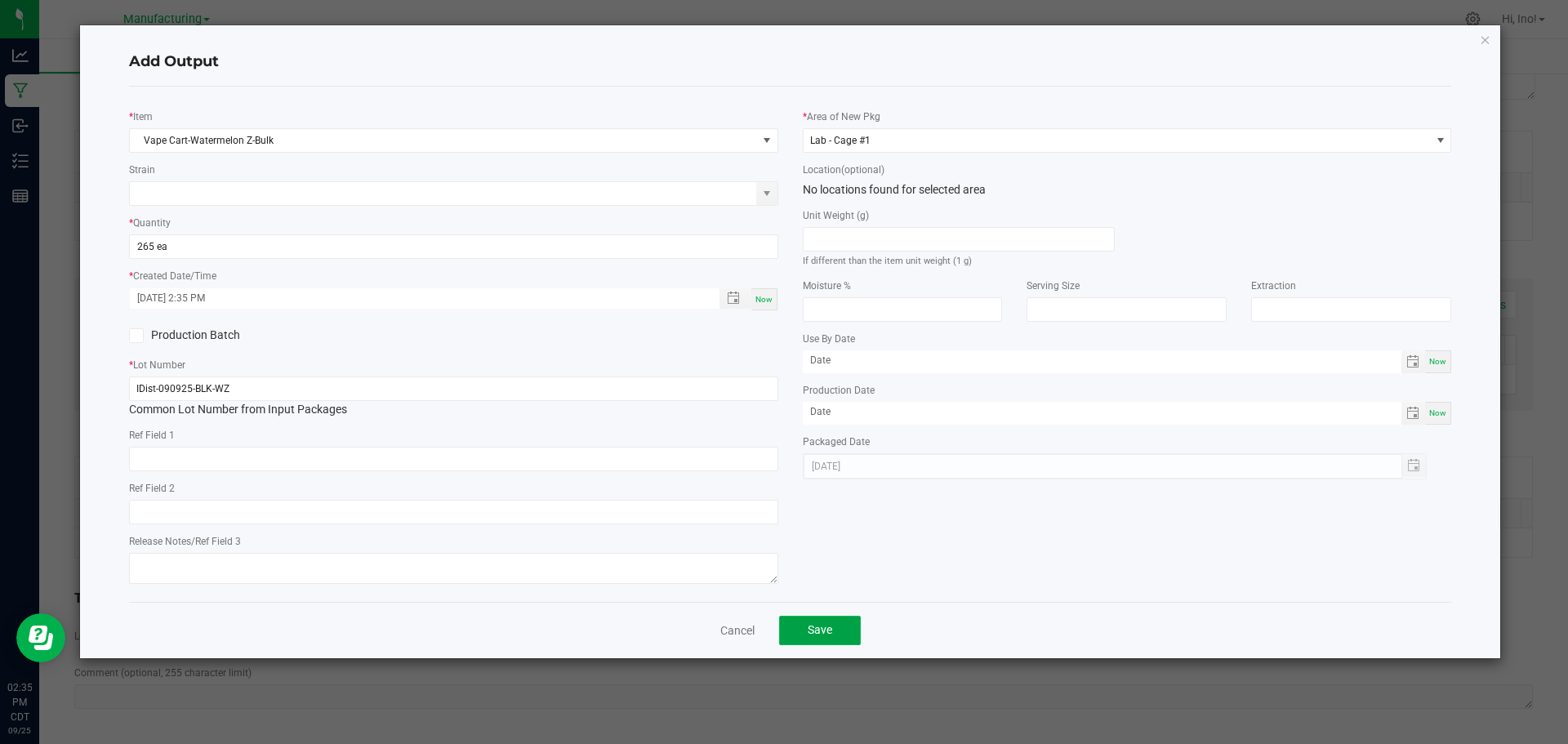
click at [849, 630] on button "Save" at bounding box center [820, 630] width 82 height 29
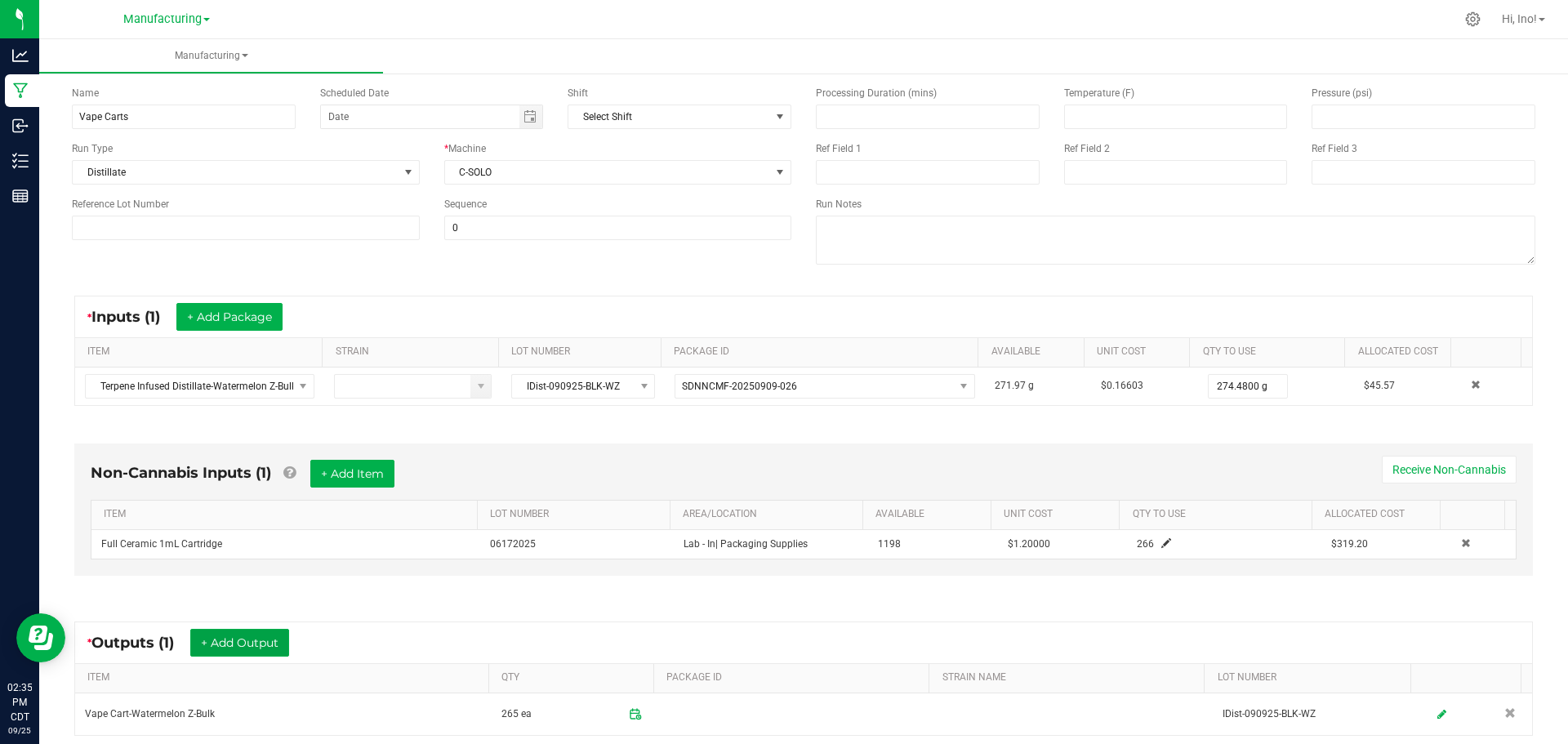
scroll to position [0, 0]
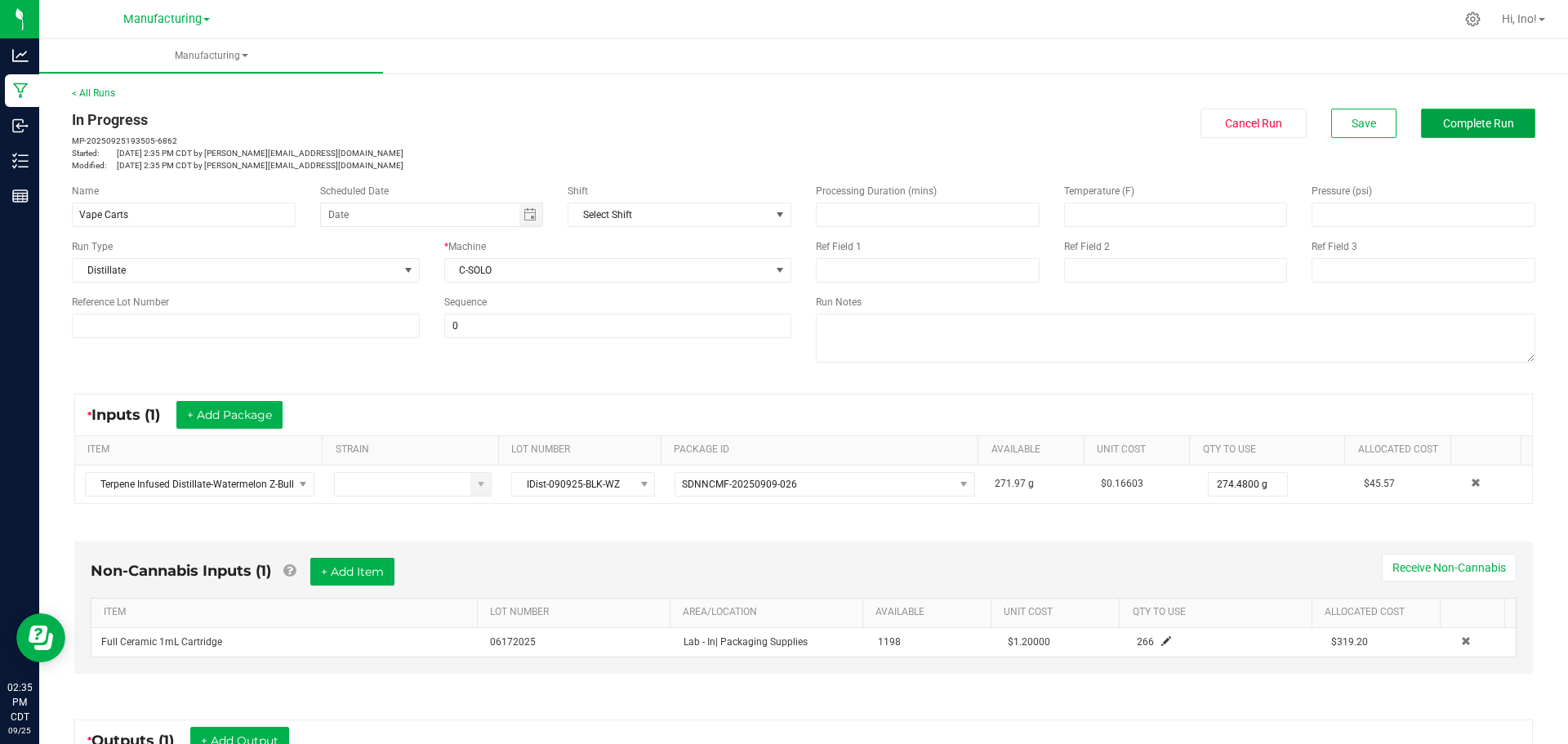
click at [1477, 124] on span "Complete Run" at bounding box center [1478, 124] width 71 height 13
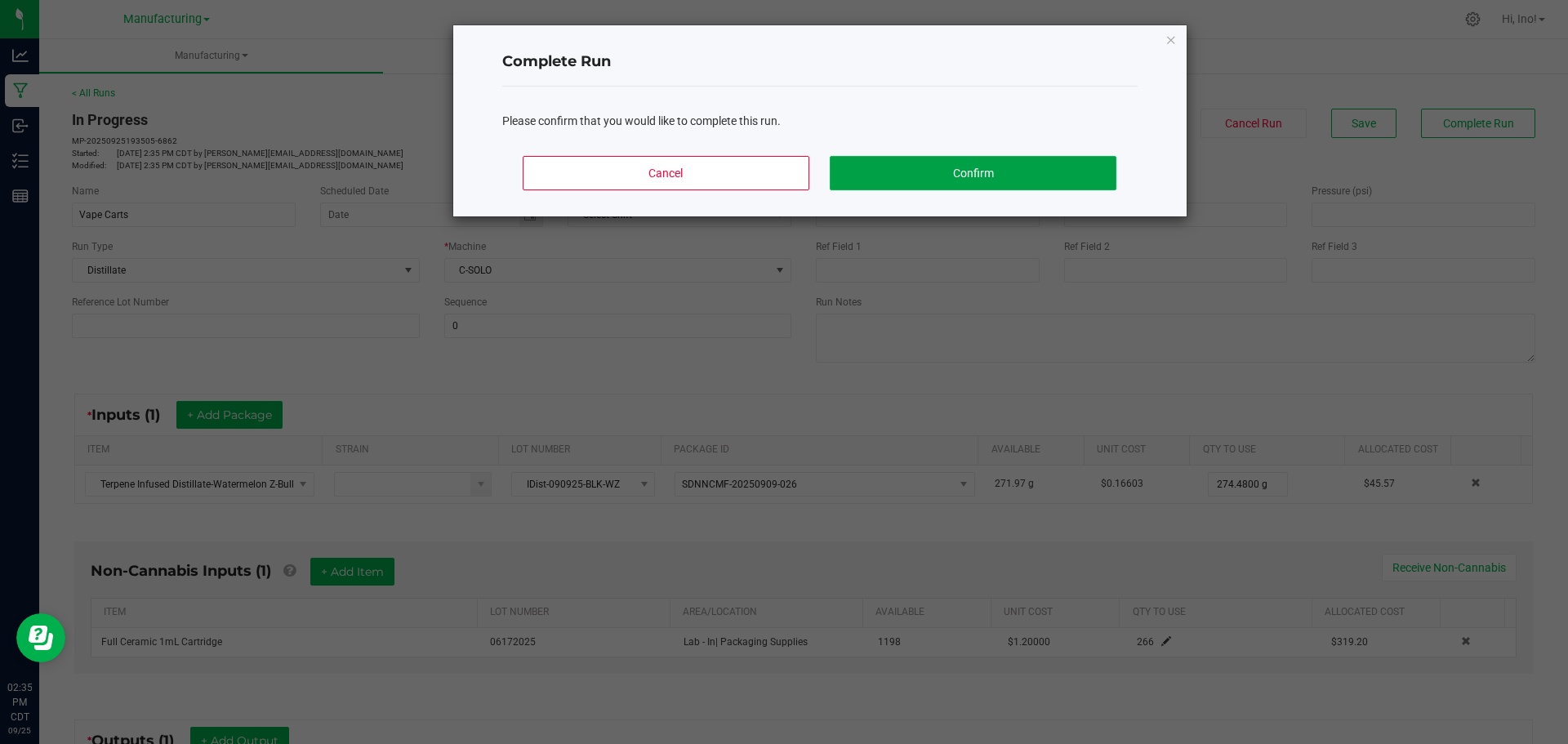
click at [994, 176] on button "Confirm" at bounding box center [972, 174] width 286 height 35
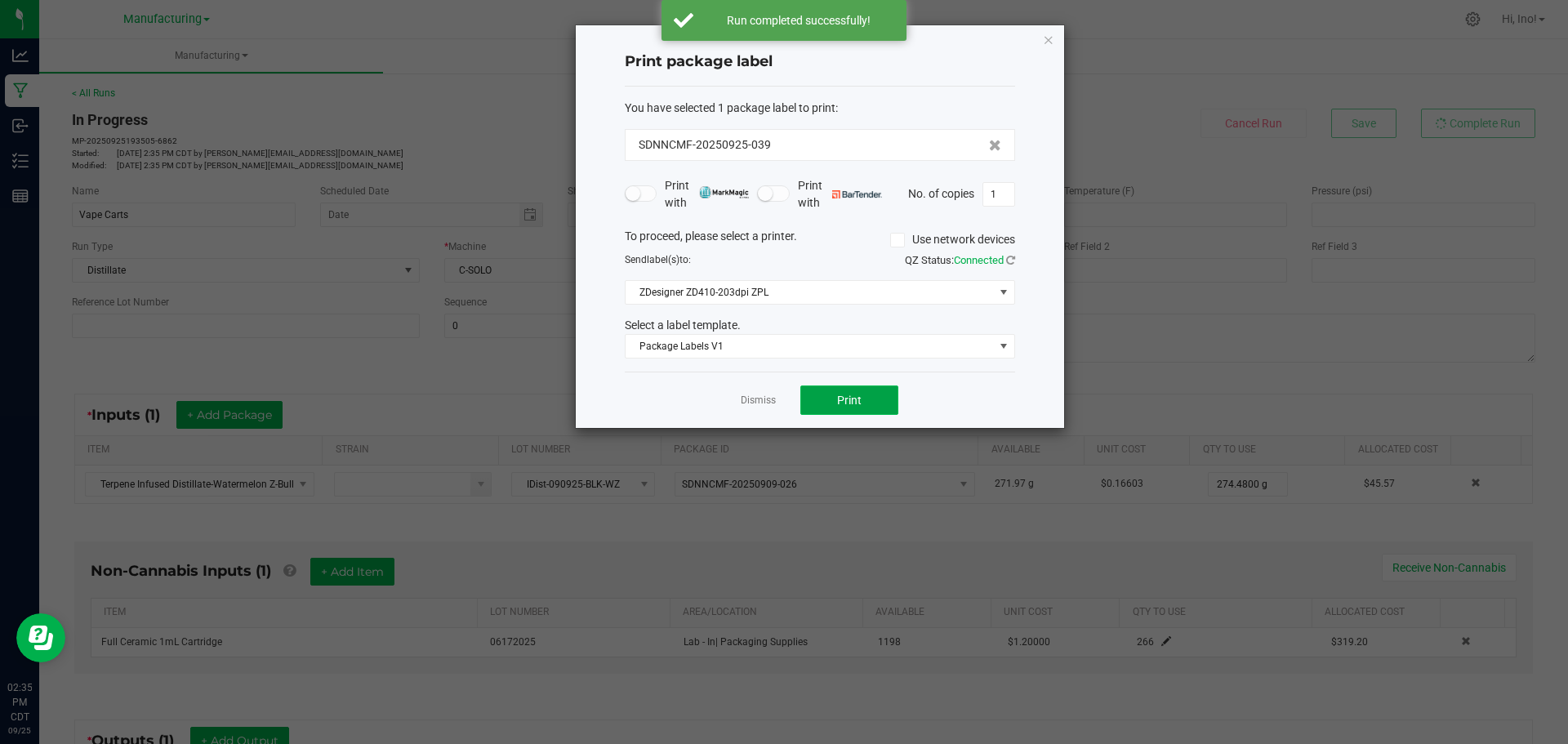
click at [883, 408] on button "Print" at bounding box center [850, 401] width 98 height 29
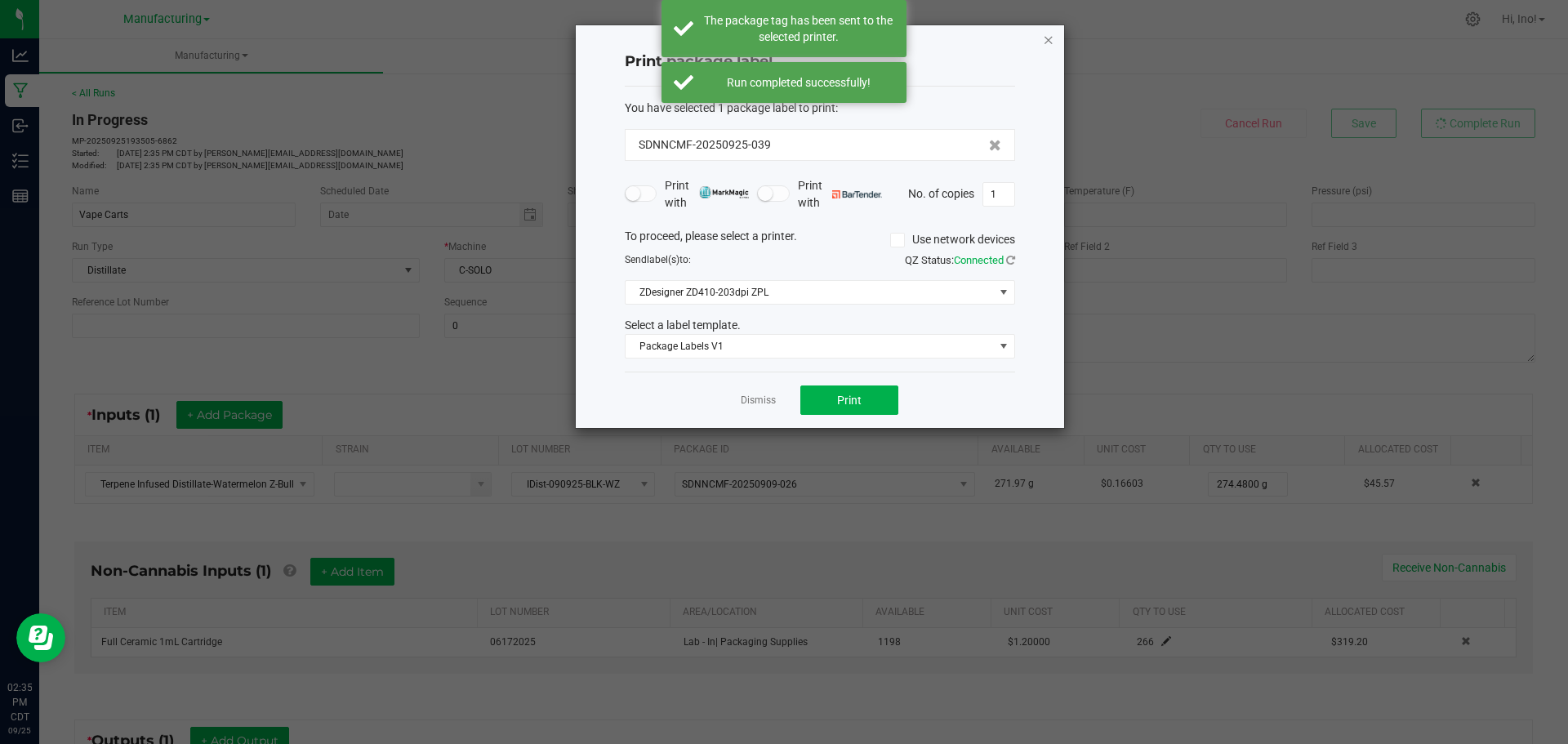
click at [1050, 38] on icon "button" at bounding box center [1049, 39] width 12 height 20
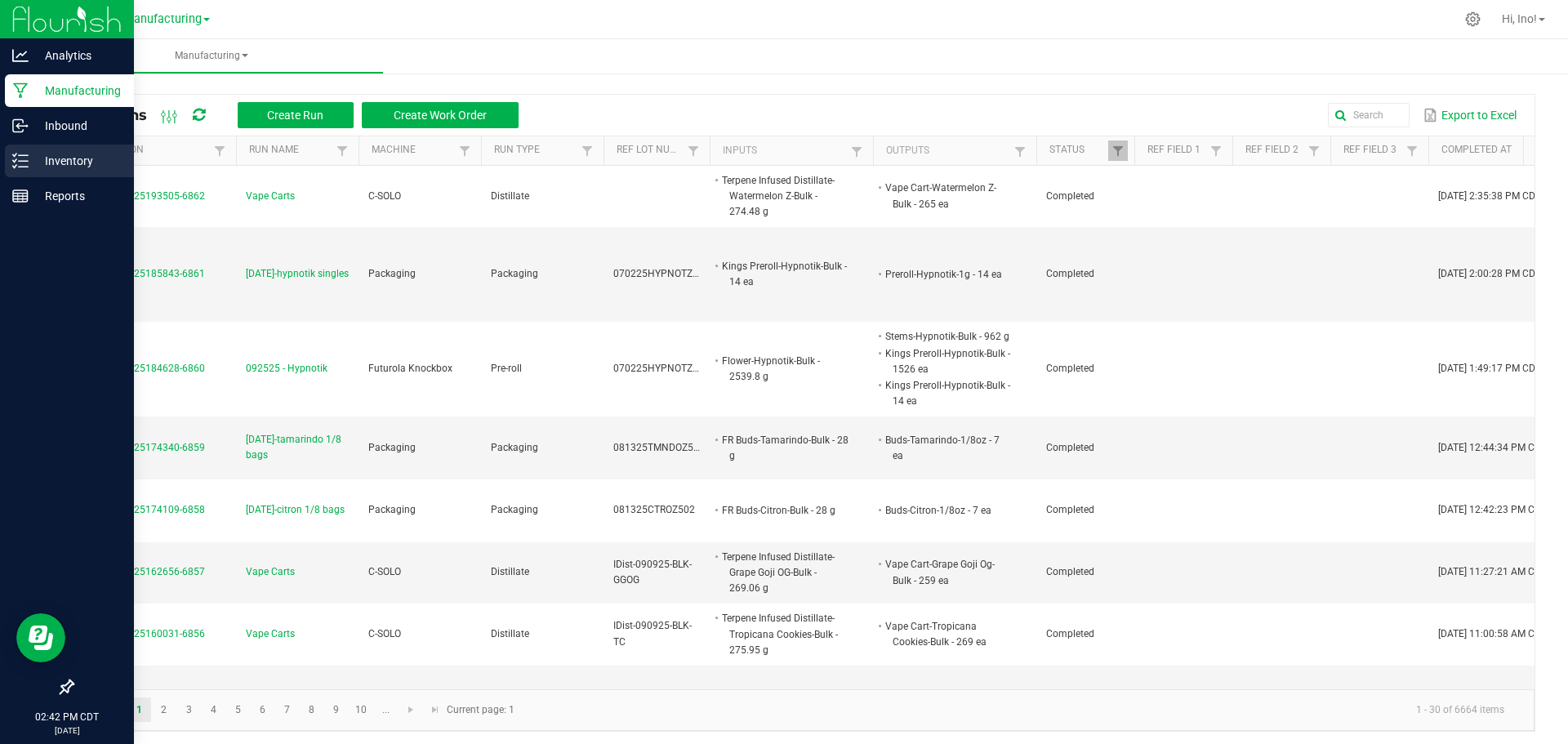
click at [87, 167] on p "Inventory" at bounding box center [77, 161] width 98 height 20
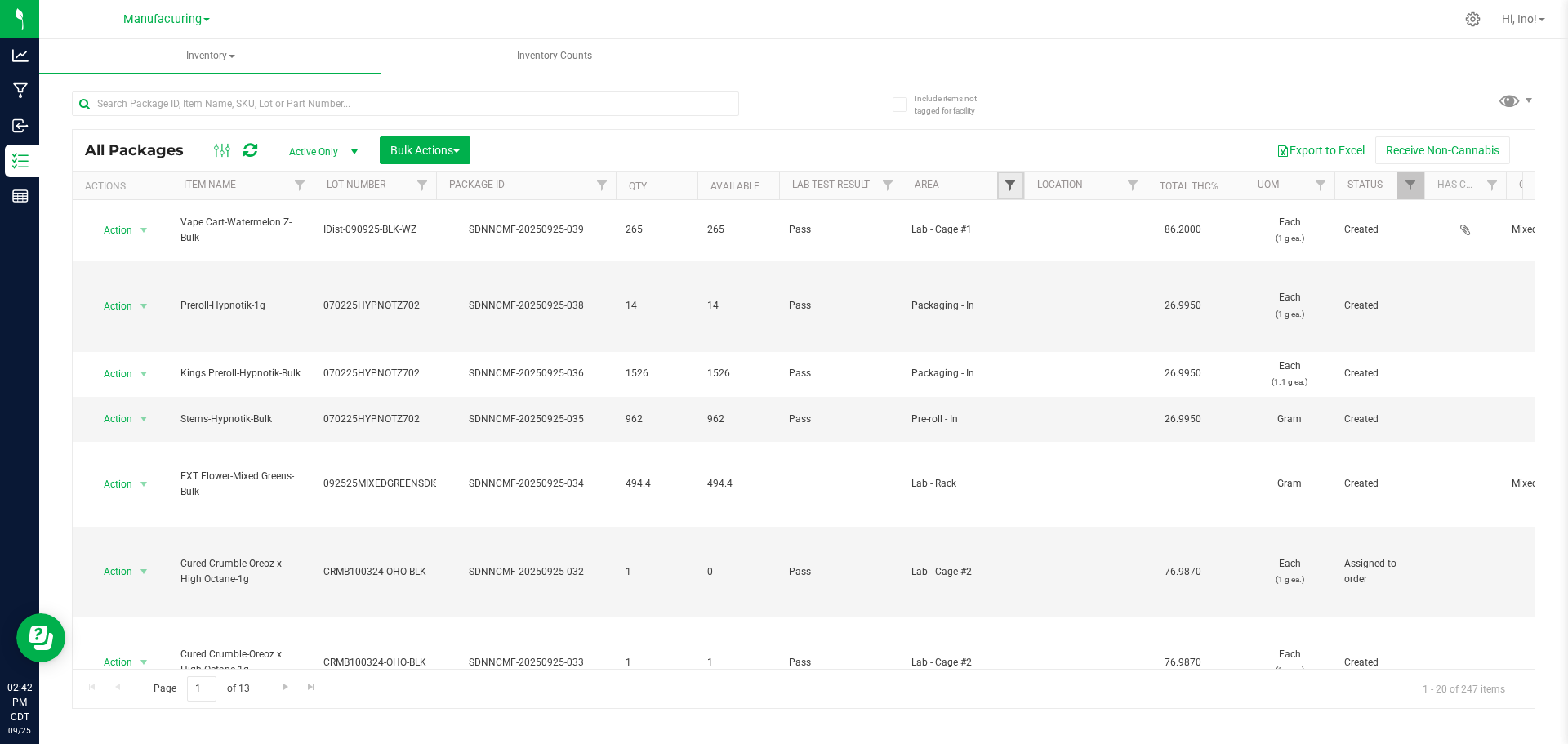
click at [1011, 192] on span "Filter" at bounding box center [1011, 185] width 13 height 13
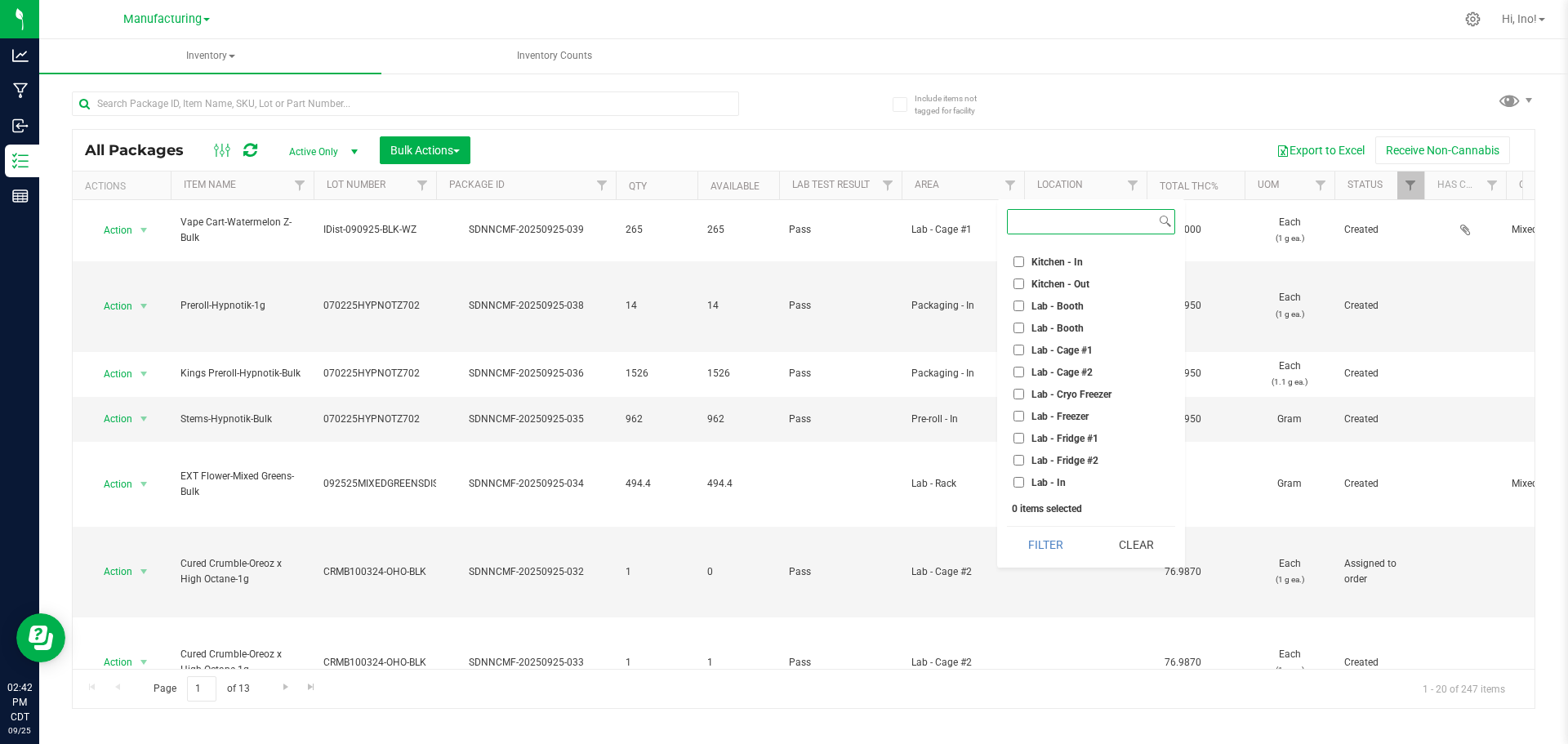
scroll to position [164, 0]
click at [1069, 309] on span "Lab - Cryo Freezer" at bounding box center [1071, 312] width 80 height 10
click at [1024, 309] on input "Lab - Cryo Freezer" at bounding box center [1019, 312] width 11 height 11
checkbox input "true"
click at [1058, 530] on button "Filter" at bounding box center [1046, 545] width 78 height 36
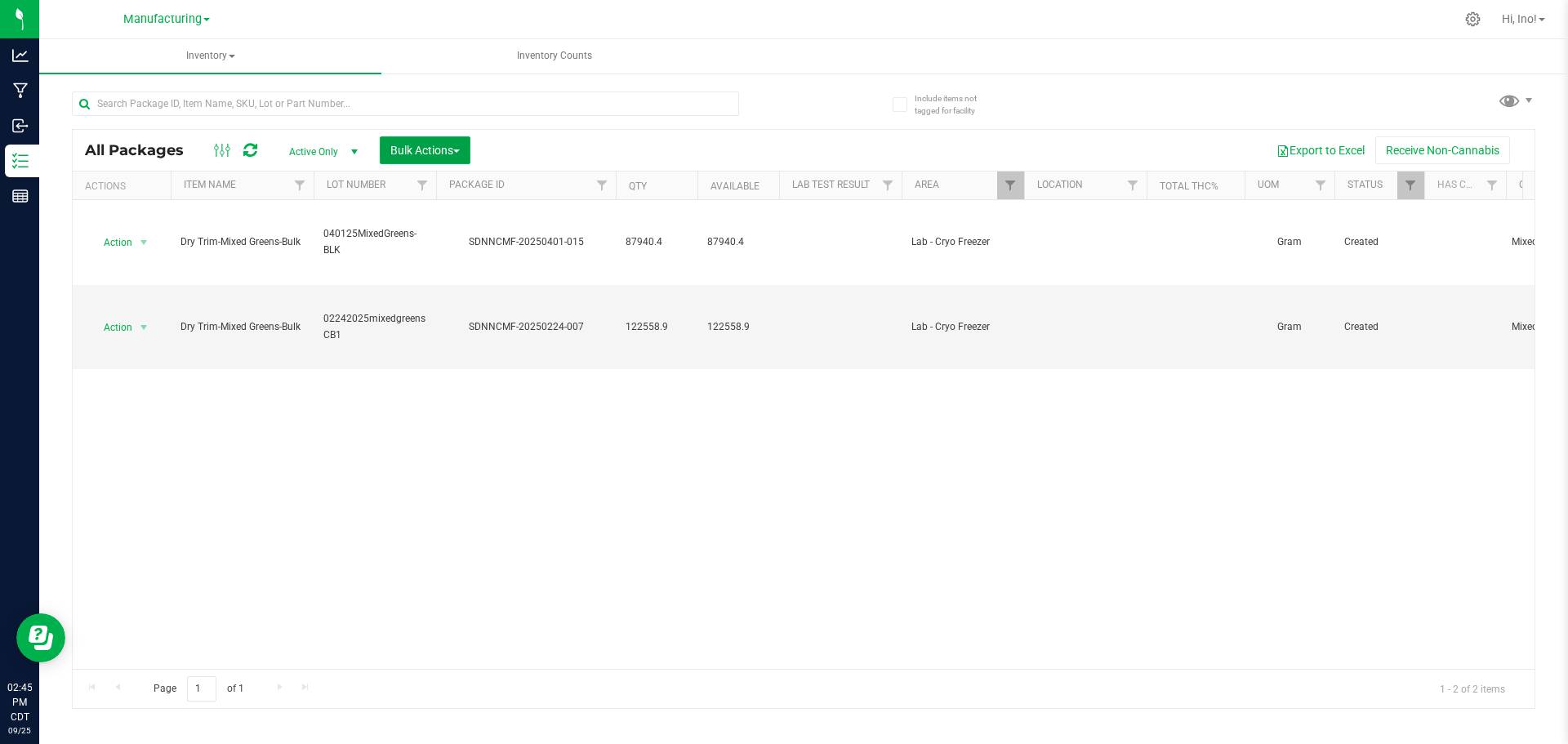
click at [453, 150] on span "Bulk Actions" at bounding box center [425, 150] width 69 height 13
click at [466, 184] on span "Add to manufacturing run" at bounding box center [451, 187] width 123 height 13
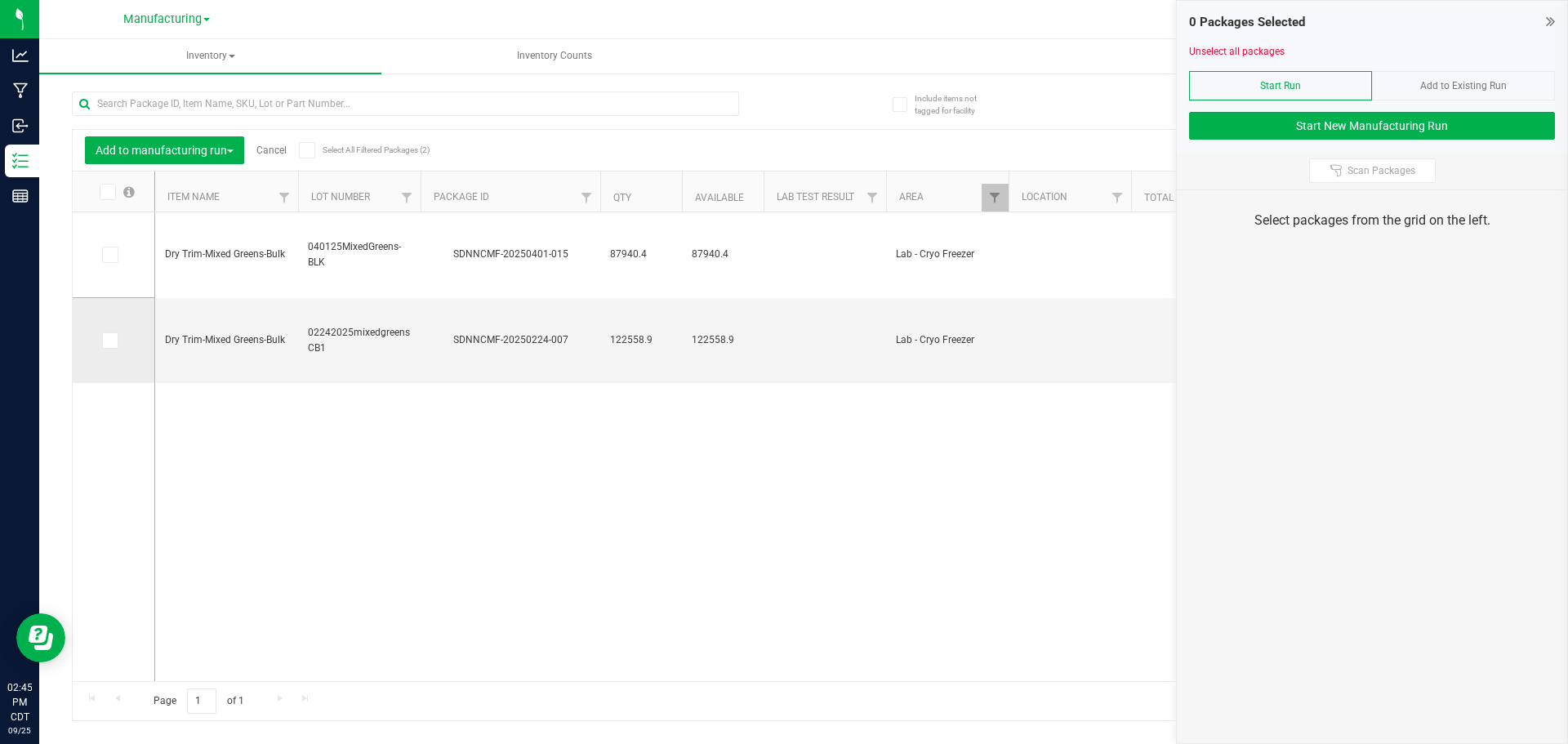
click at [107, 346] on span at bounding box center [110, 341] width 16 height 16
click at [0, 0] on input "checkbox" at bounding box center [0, 0] width 0 height 0
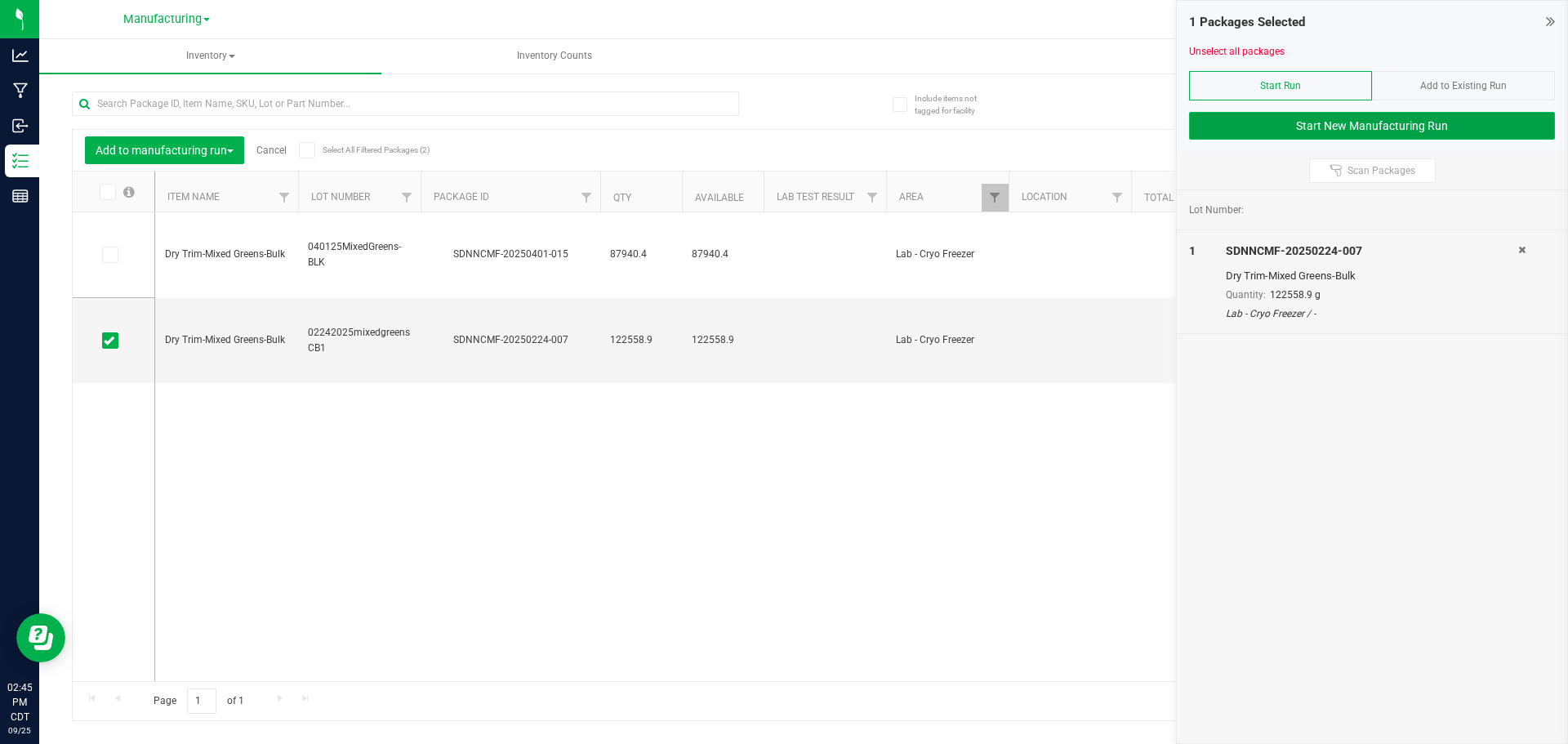
click at [1370, 125] on button "Start New Manufacturing Run" at bounding box center [1372, 125] width 366 height 28
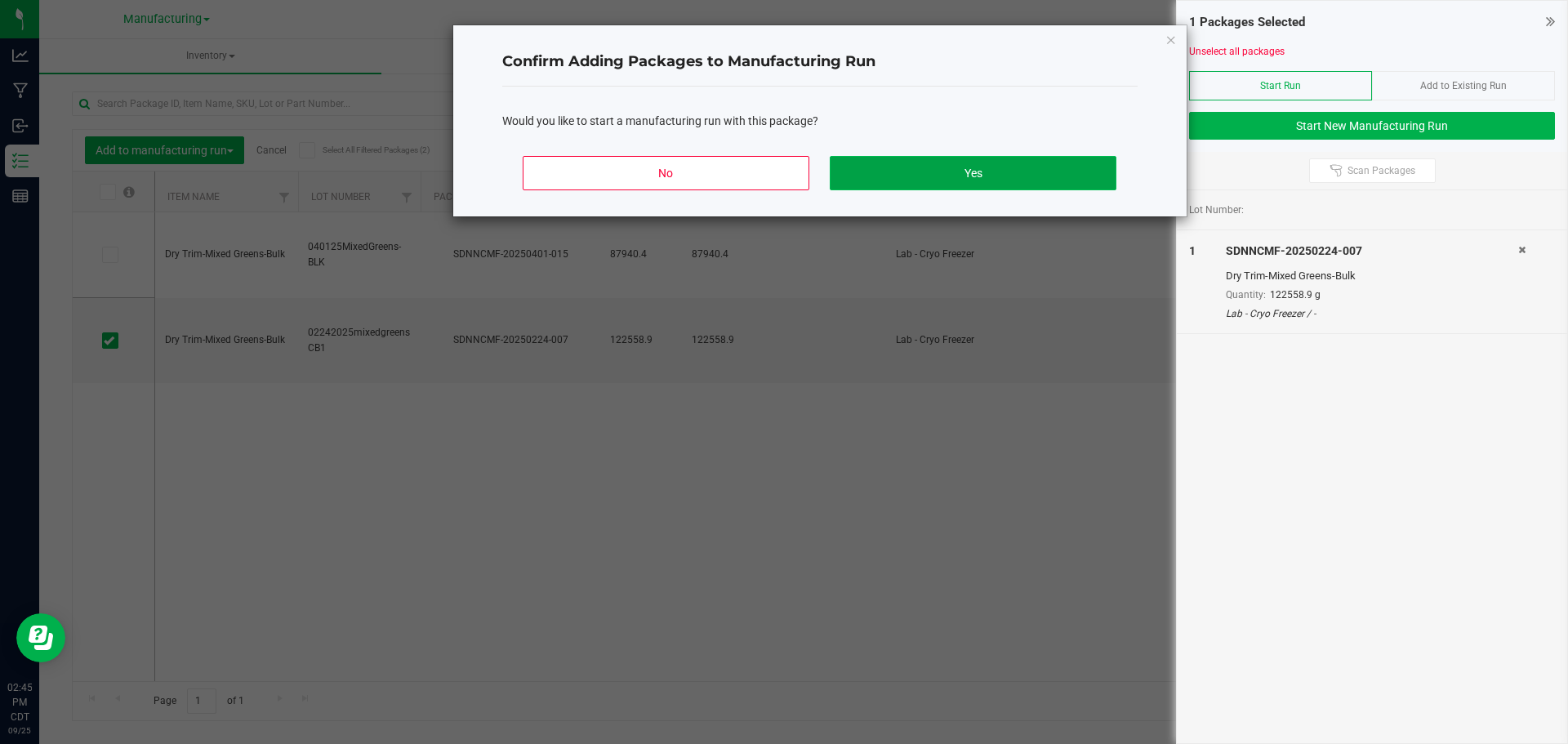
click at [1038, 163] on button "Yes" at bounding box center [972, 174] width 286 height 35
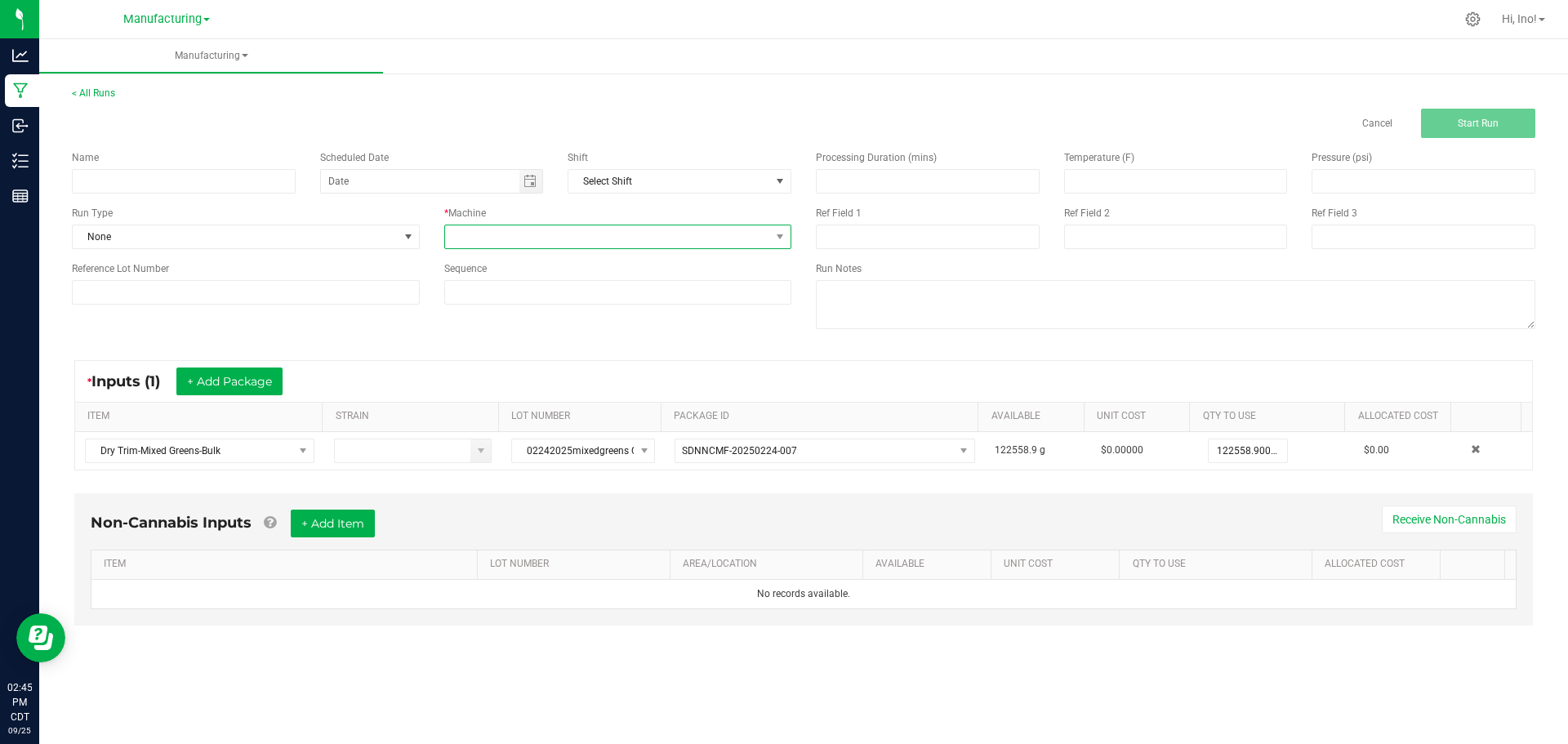
click at [757, 240] on span at bounding box center [607, 236] width 326 height 23
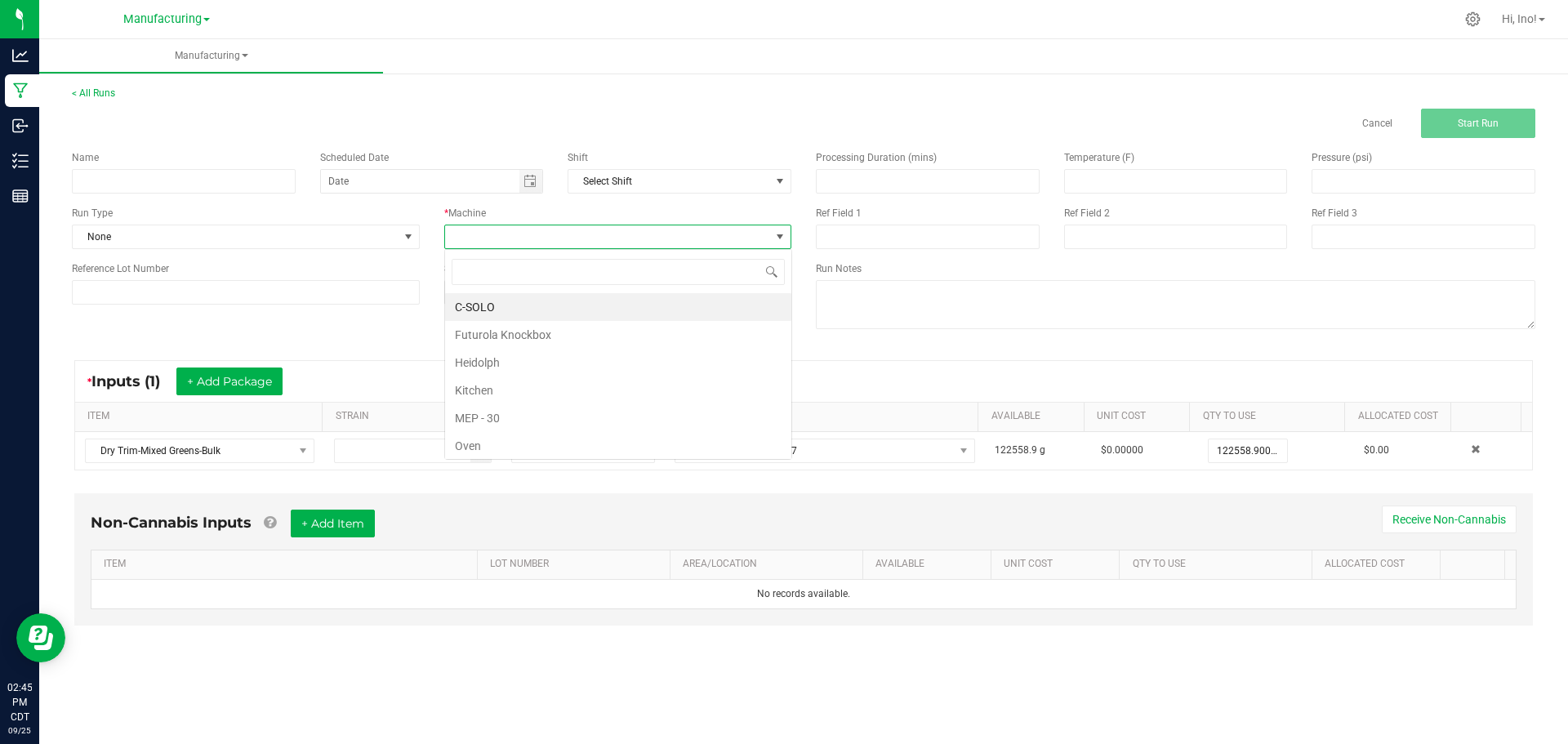
scroll to position [25, 347]
click at [685, 411] on li "MEP - 30" at bounding box center [617, 418] width 346 height 28
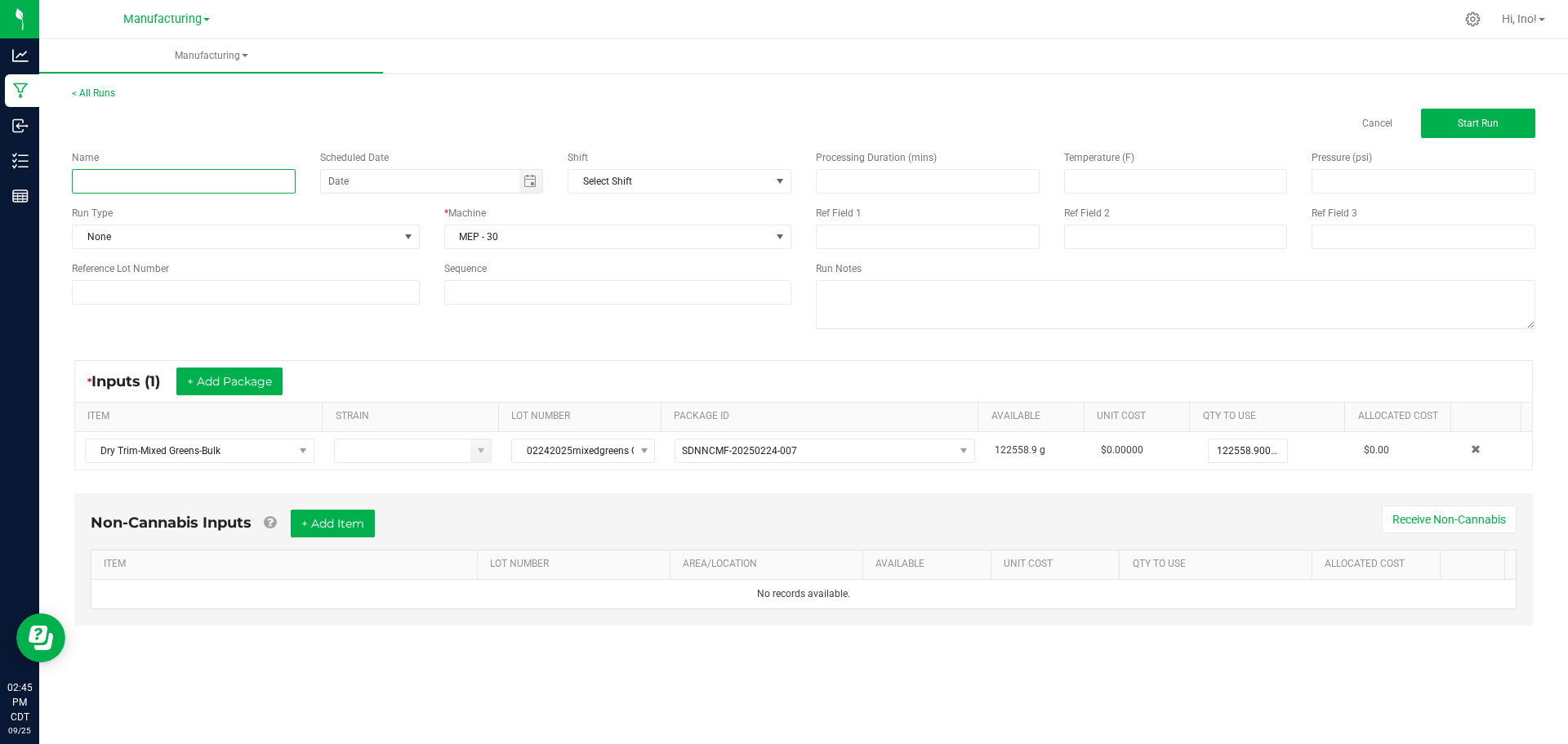
click at [221, 176] on input at bounding box center [183, 181] width 223 height 25
type input "Crude Oil"
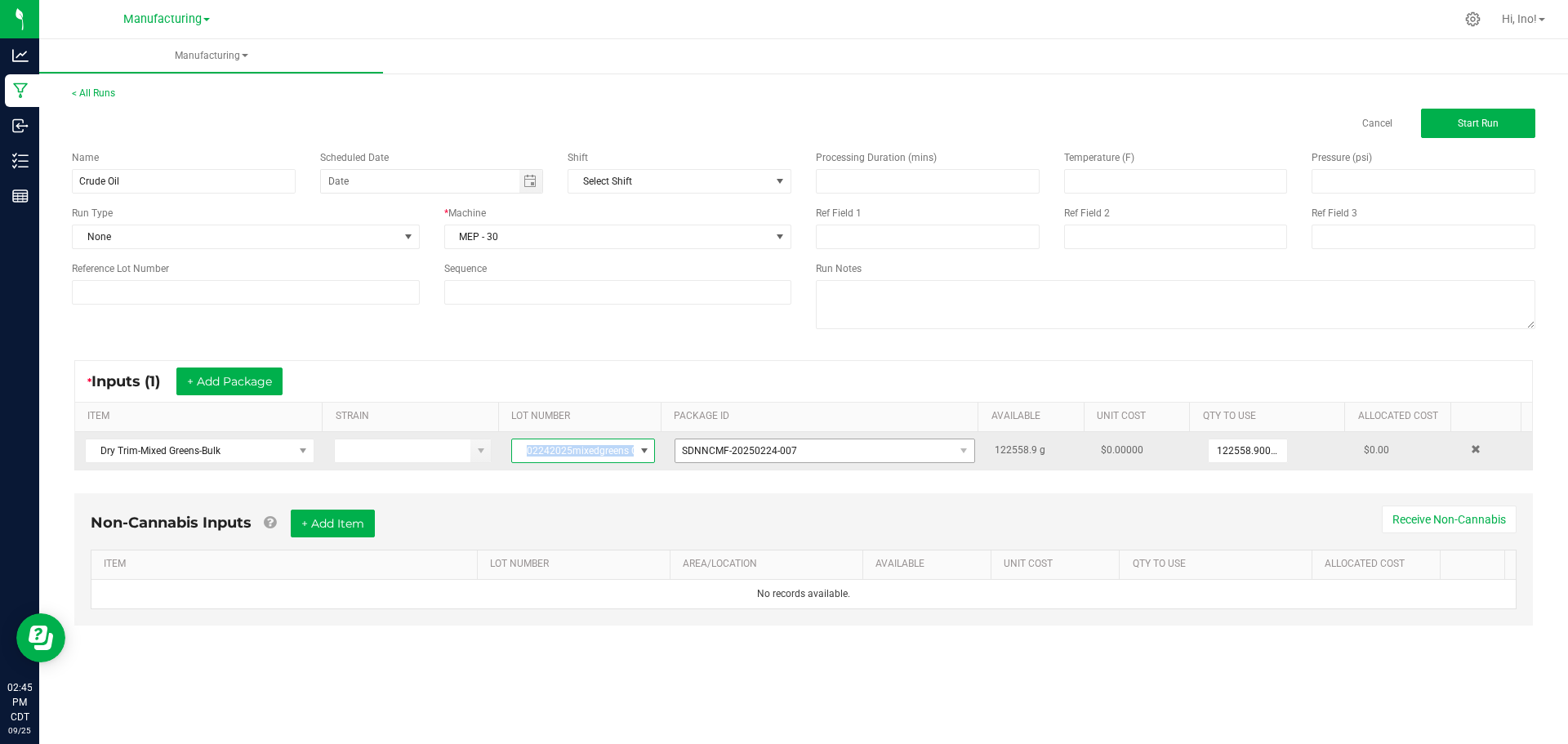
drag, startPoint x: 519, startPoint y: 449, endPoint x: 679, endPoint y: 446, distance: 160.0
click at [679, 446] on tr "Dry Trim-Mixed Greens-Bulk 02242025mixedgreens CB1 SDNNCMF-20250224-007 122558.…" at bounding box center [804, 451] width 1457 height 37
copy span "02242025mixedgreens CB1"
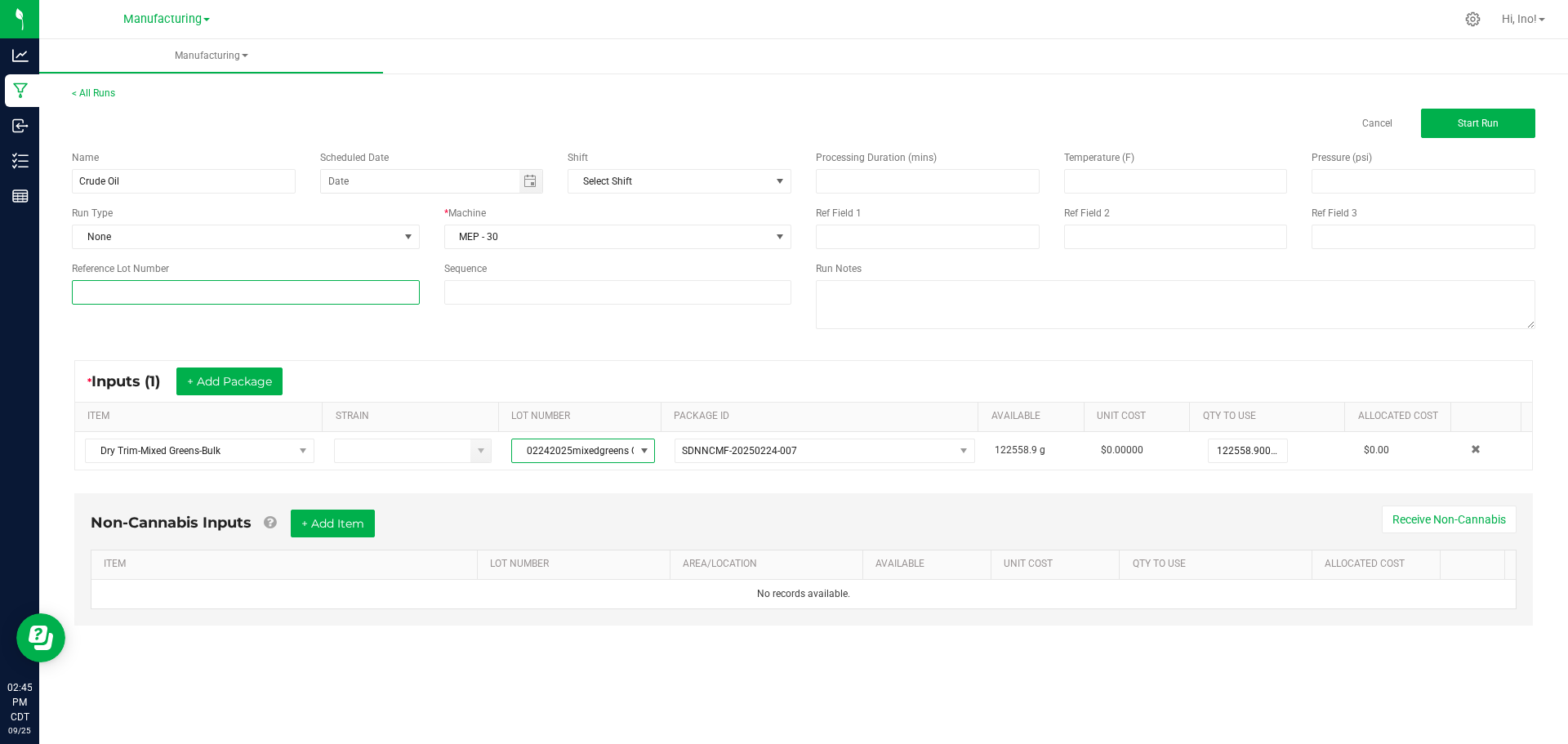
click at [298, 293] on input at bounding box center [245, 293] width 348 height 25
paste input "02242025mixedgreens CB1"
type input "02242025mixedgreens CB1"
click at [1512, 125] on button "Start Run" at bounding box center [1478, 124] width 114 height 29
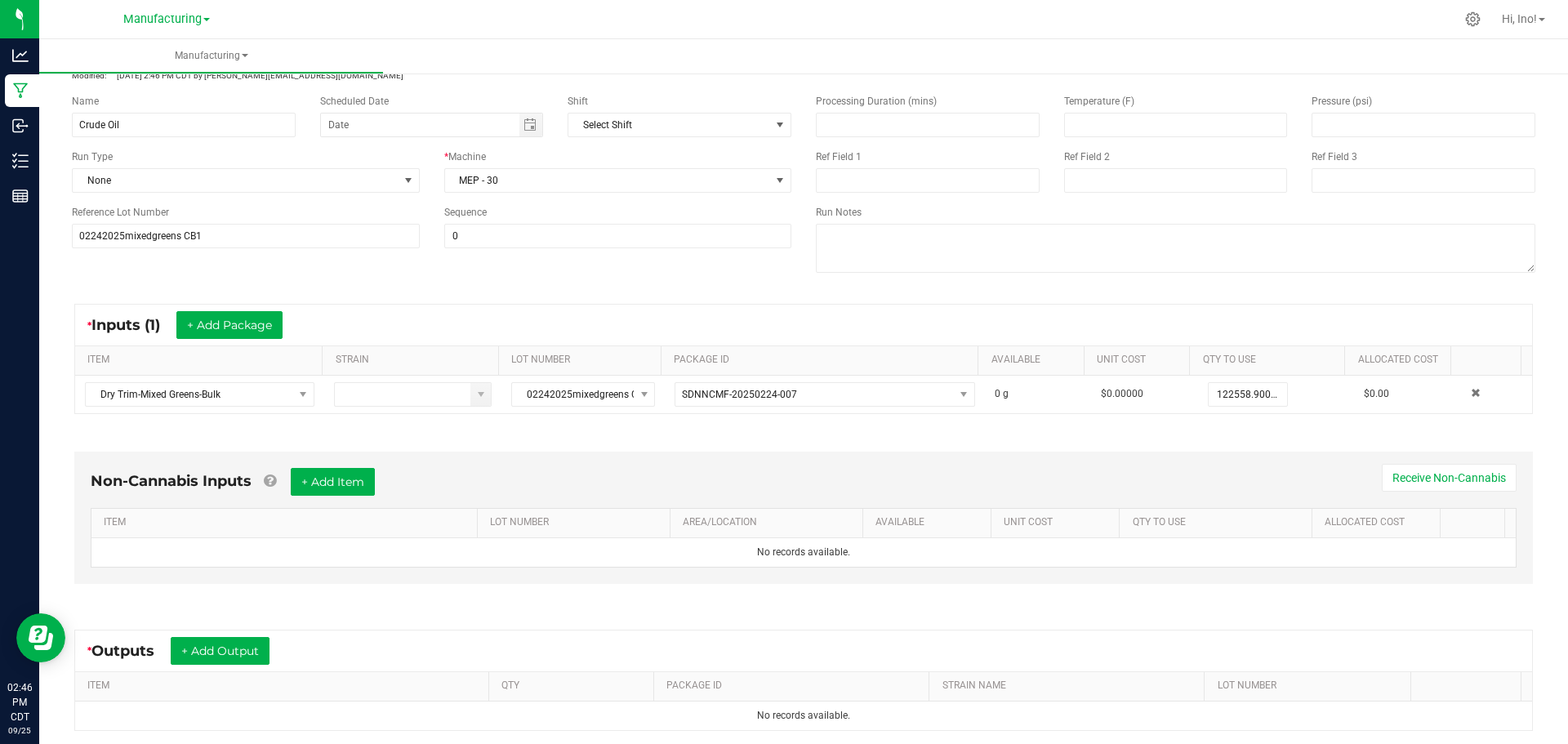
scroll to position [263, 0]
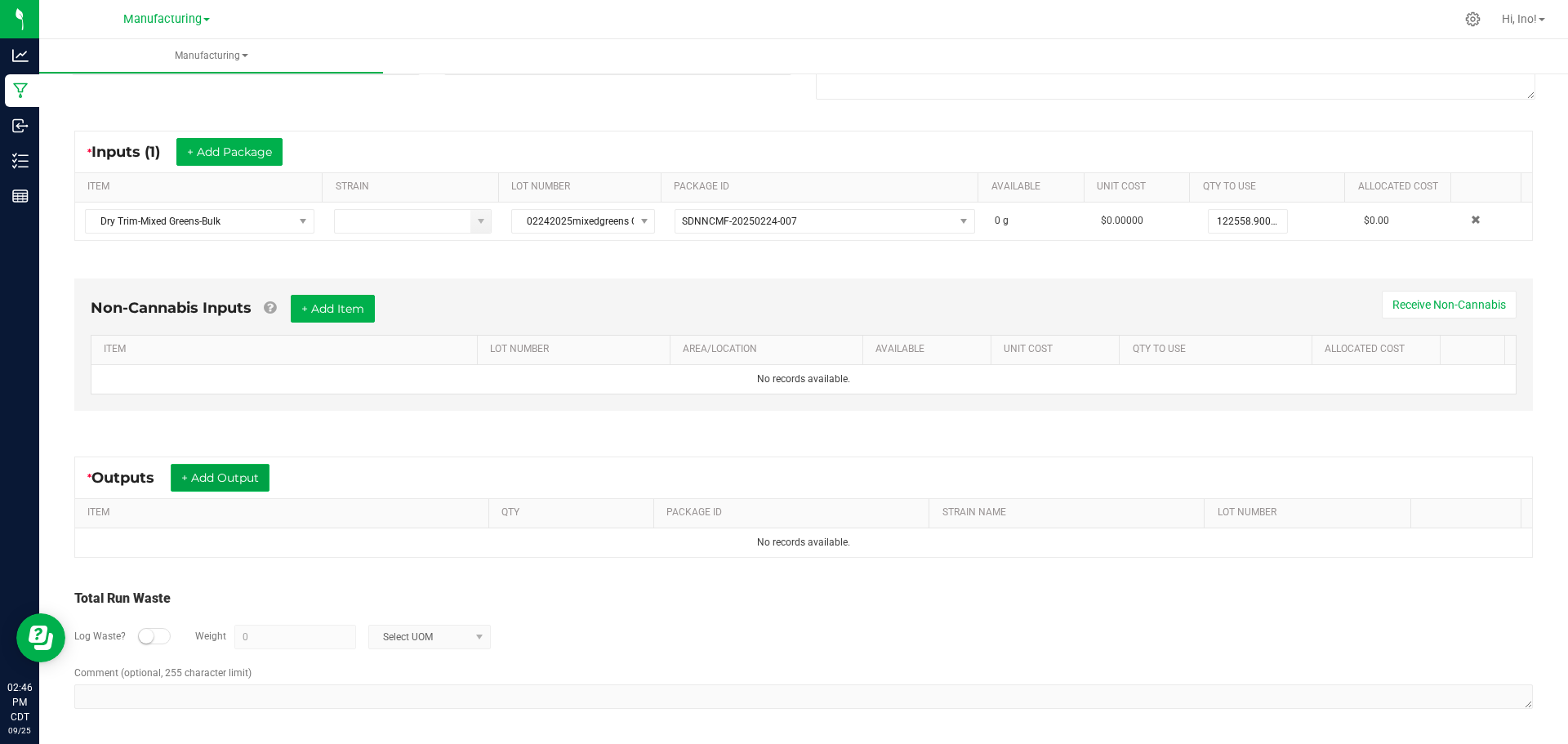
click at [262, 484] on button "+ Add Output" at bounding box center [220, 478] width 99 height 28
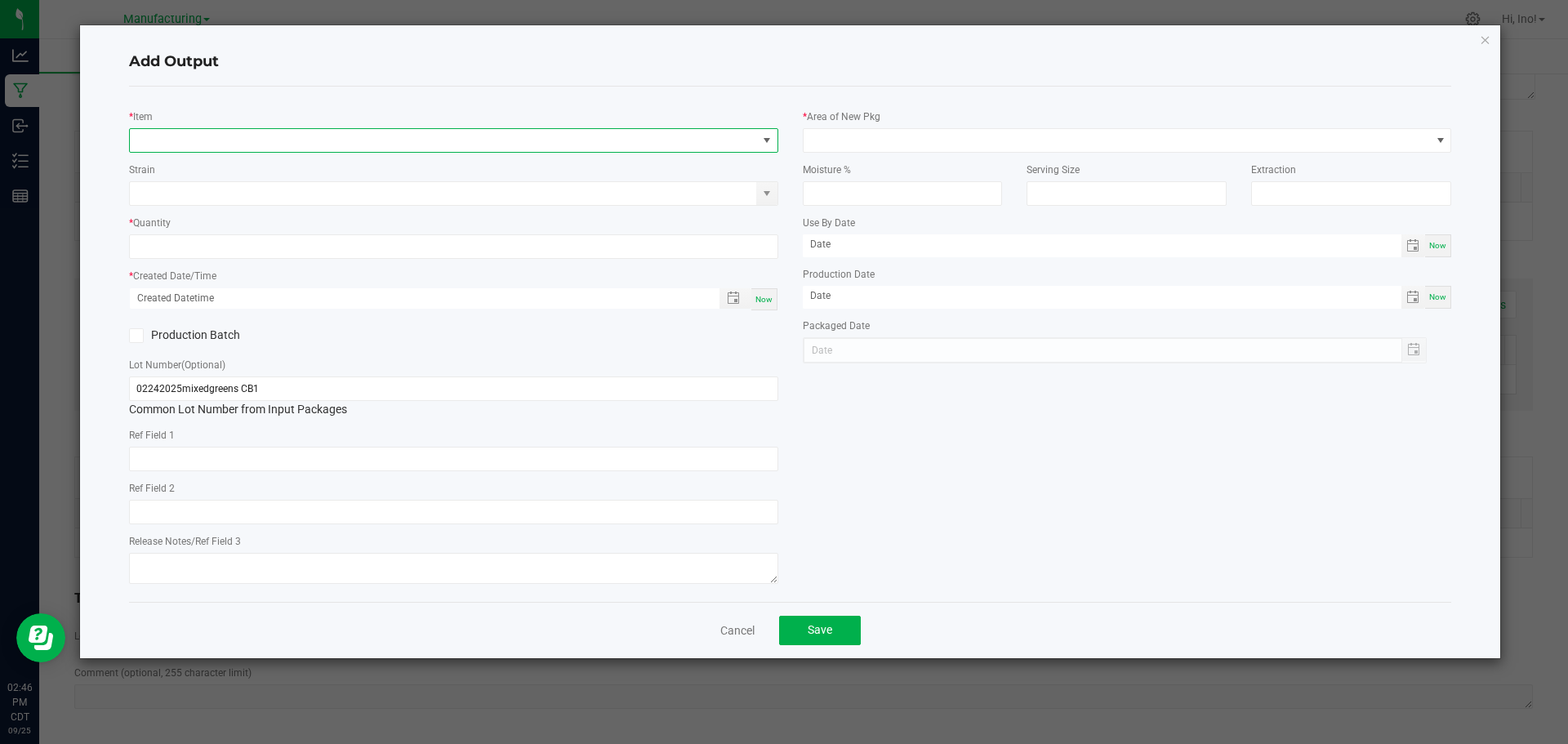
click at [343, 149] on span "NO DATA FOUND" at bounding box center [443, 140] width 627 height 23
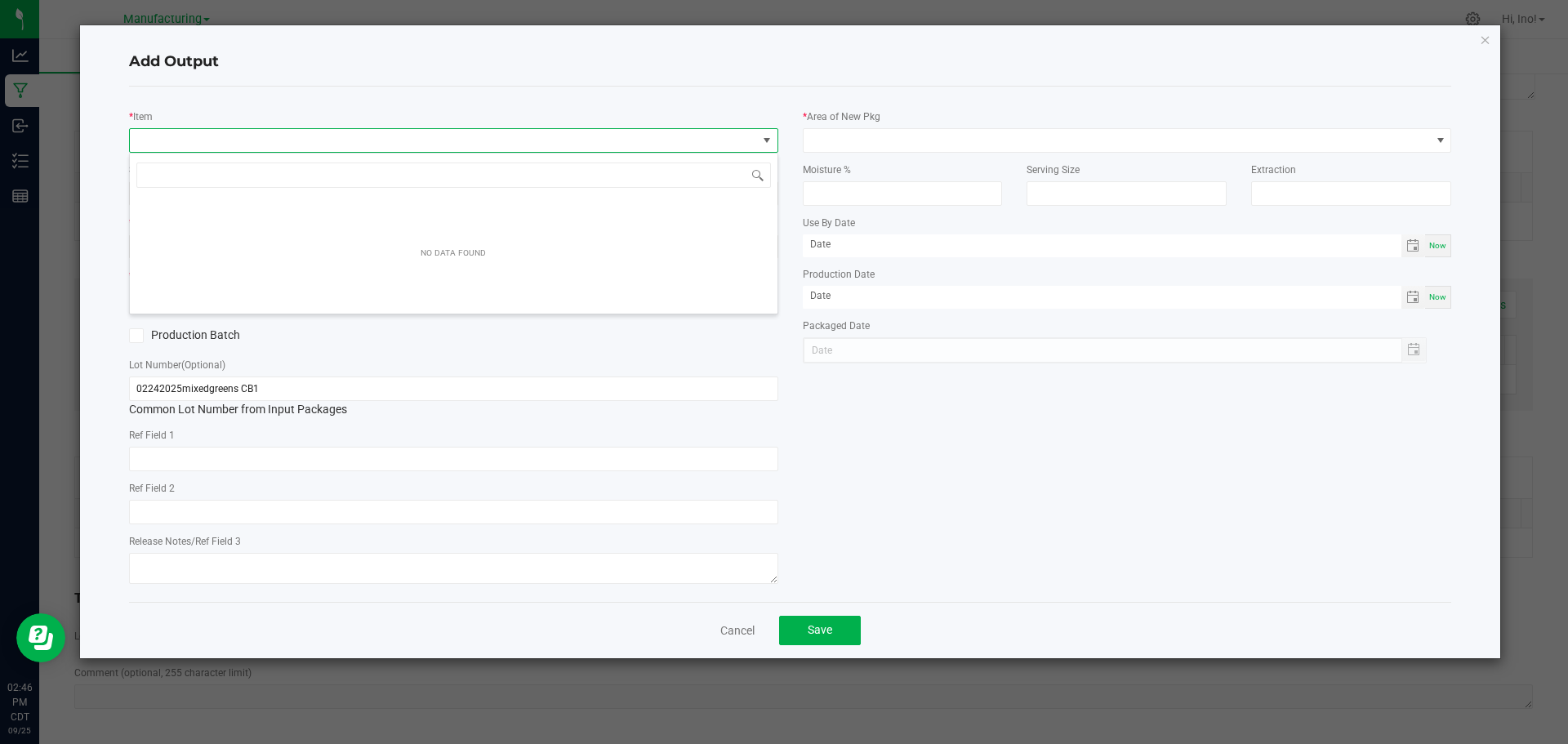
scroll to position [25, 649]
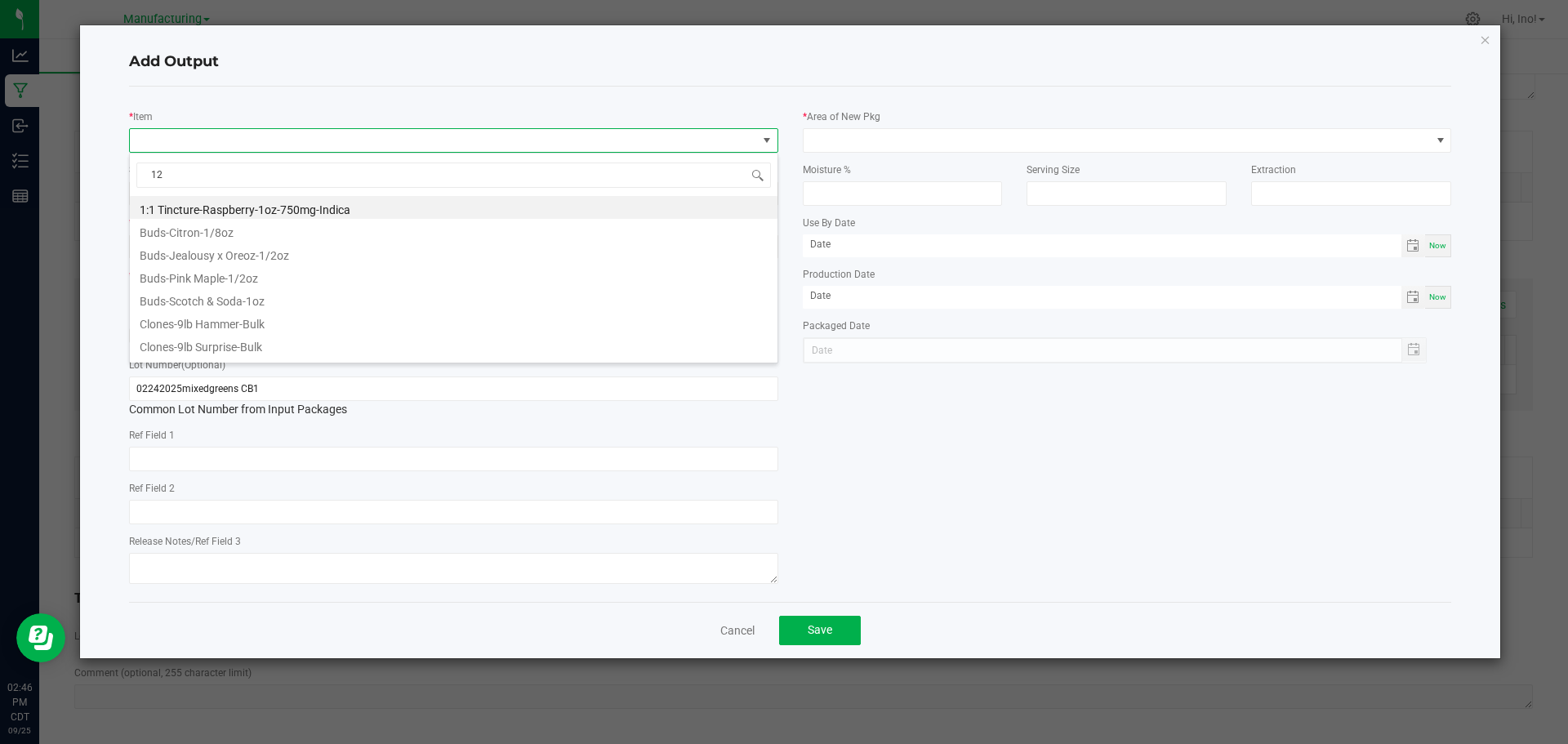
type input "1"
type input "crude oil"
click at [359, 202] on li "Crude Oil - Distillate - Bulk" at bounding box center [453, 207] width 647 height 23
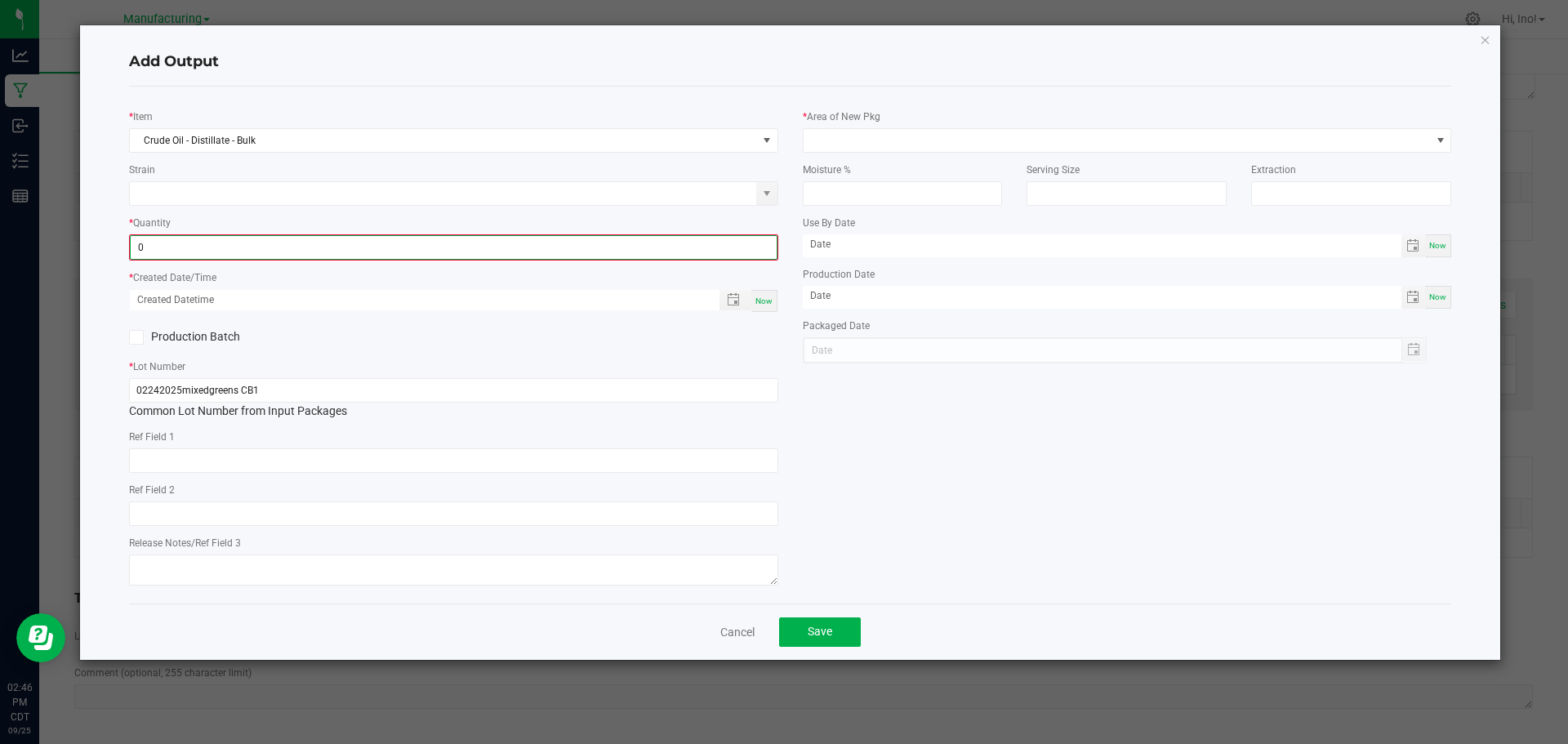
click at [350, 242] on input "0" at bounding box center [454, 247] width 646 height 23
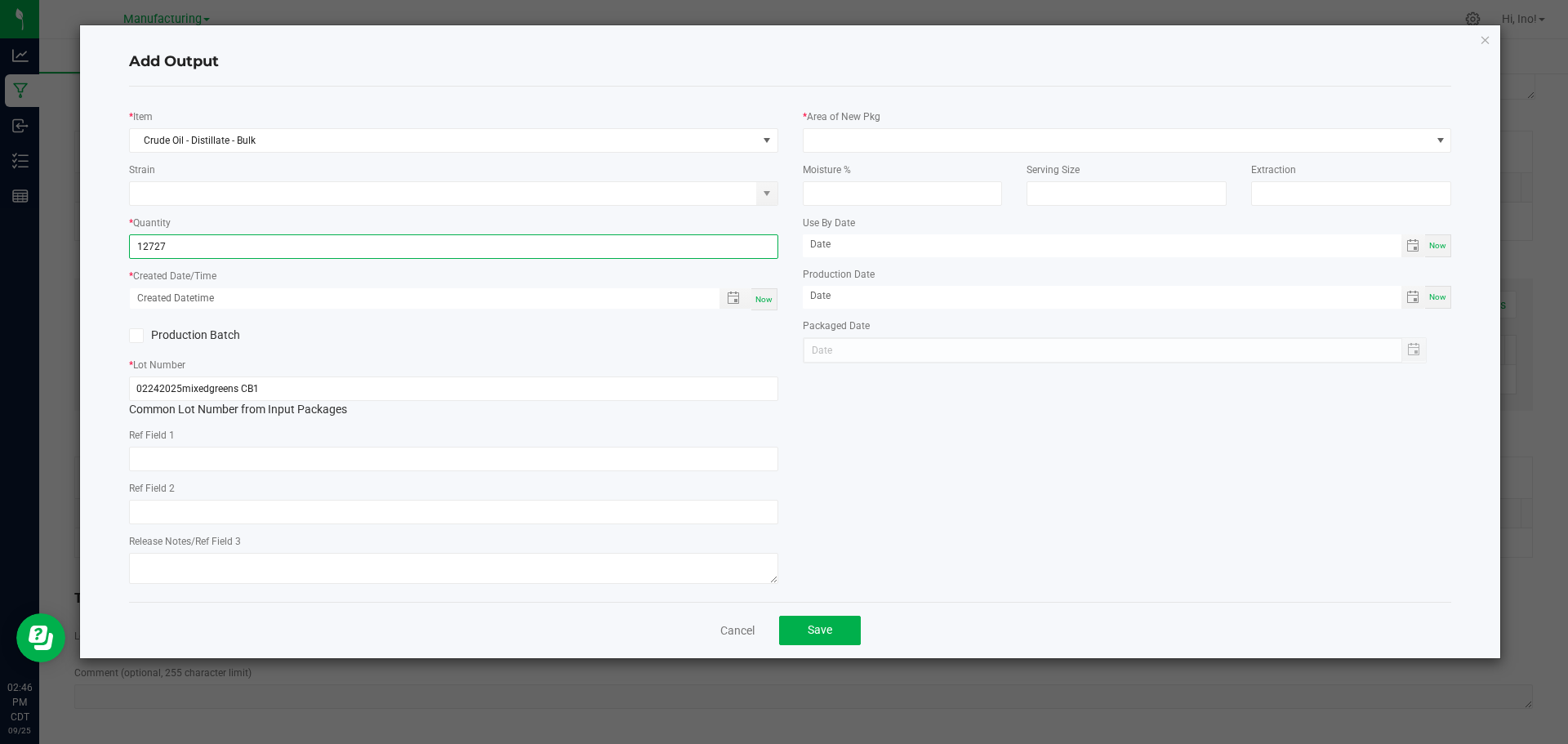
type input "12727.0000 g"
click at [768, 299] on span "Now" at bounding box center [764, 300] width 17 height 9
type input "[DATE] 2:46 PM"
type input "[DATE]"
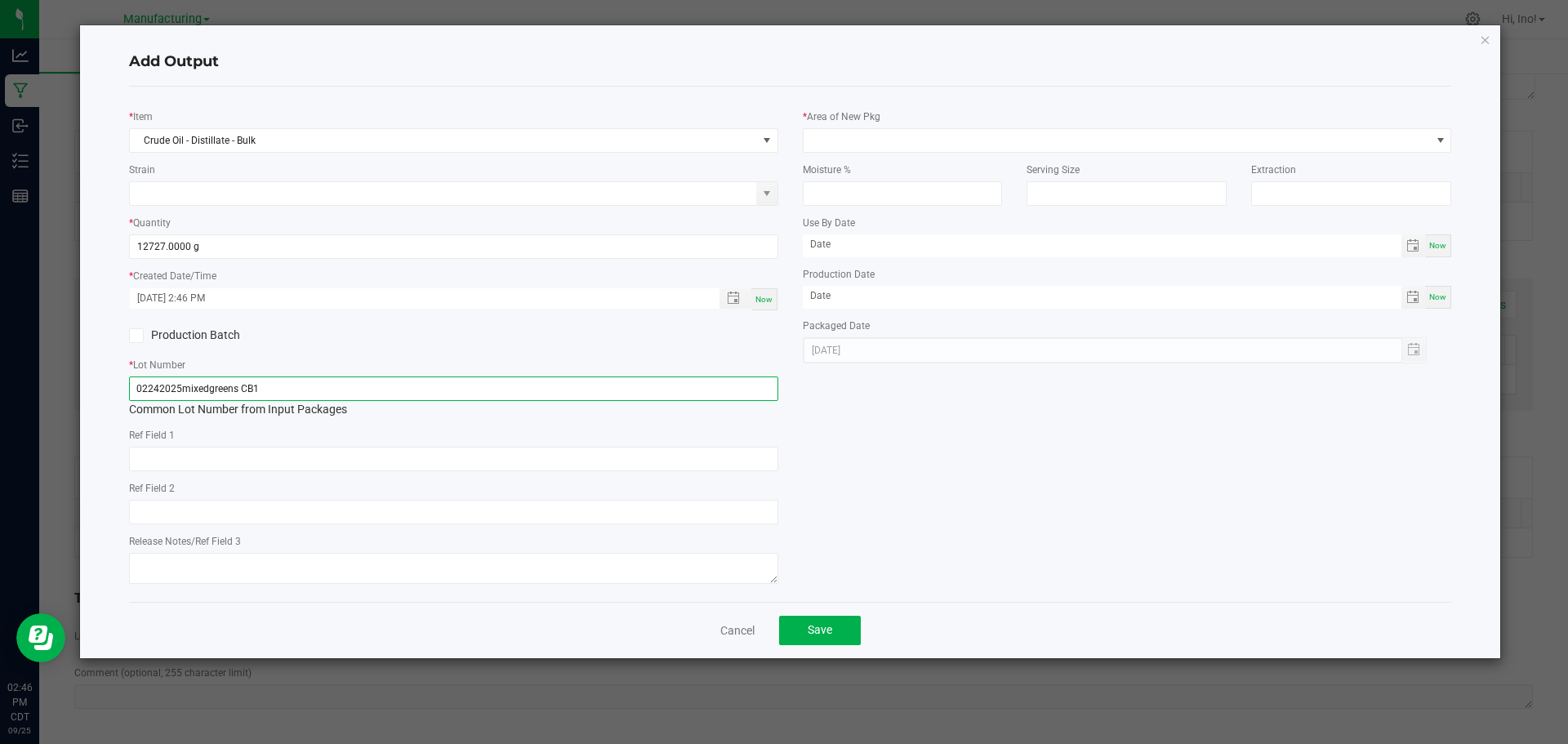
click at [651, 384] on input "02242025mixedgreens CB1" at bounding box center [453, 389] width 649 height 25
type input "092525MixedGreens-BLK"
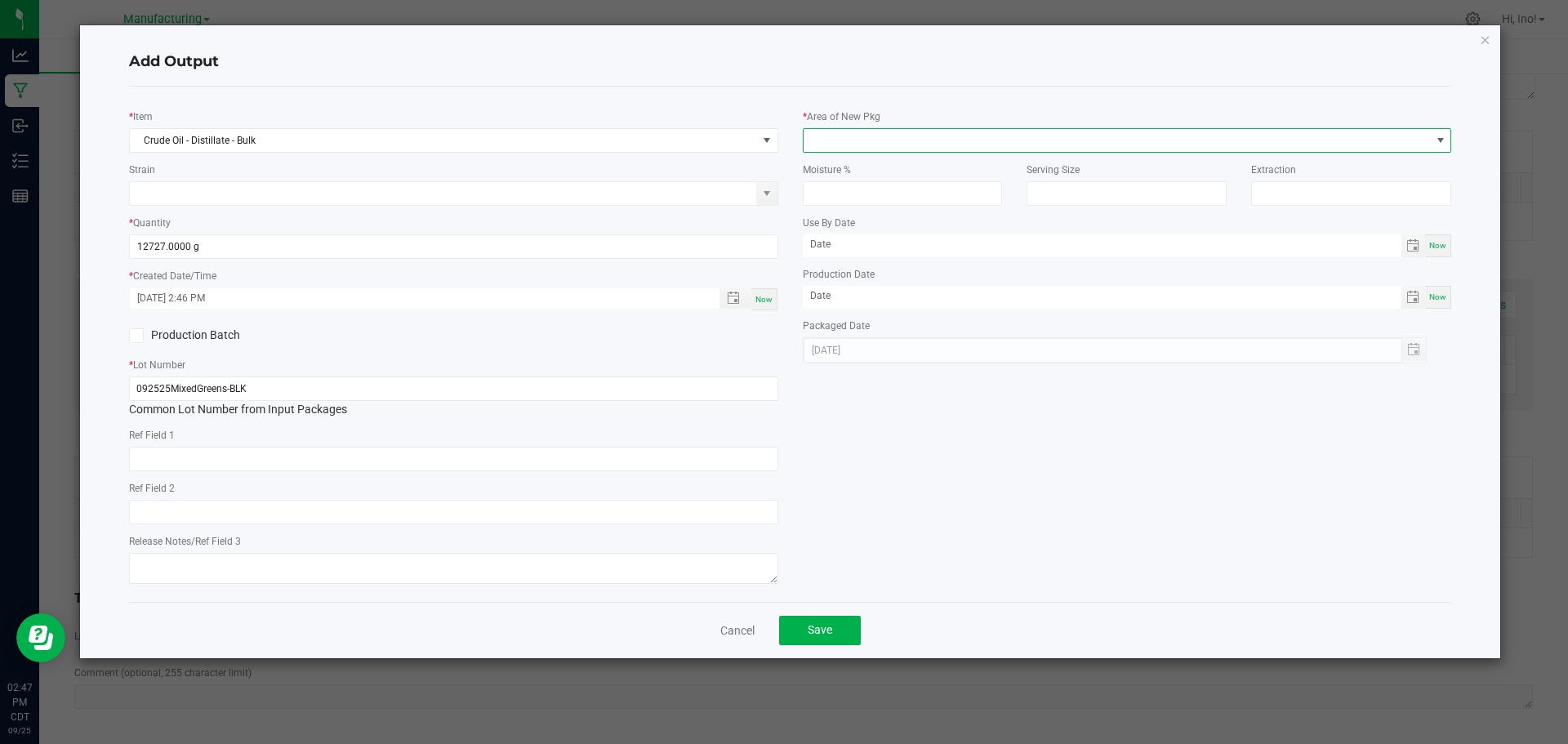
click at [860, 134] on span at bounding box center [1117, 140] width 627 height 23
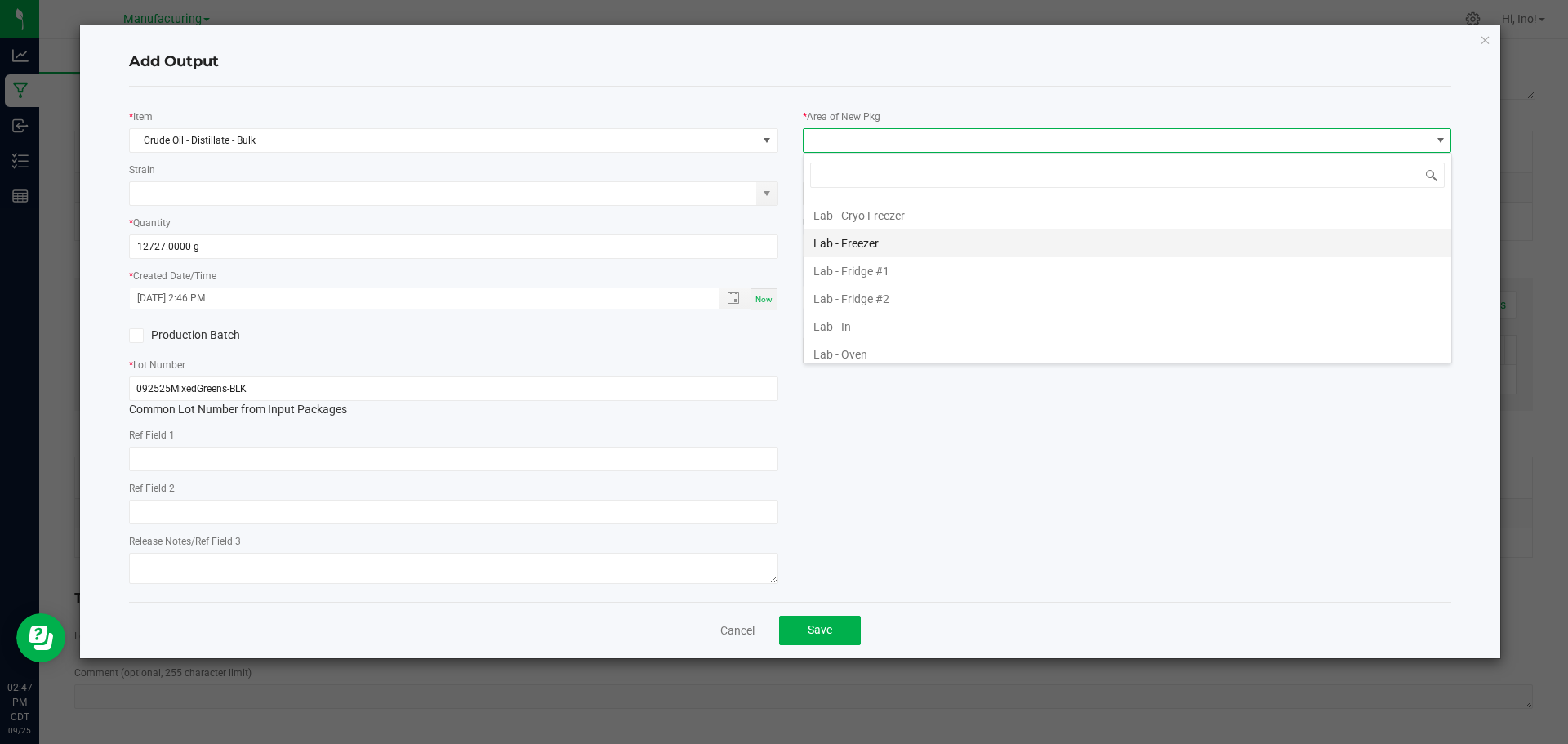
scroll to position [245, 0]
click at [895, 349] on li "Lab - Rack" at bounding box center [1127, 353] width 647 height 28
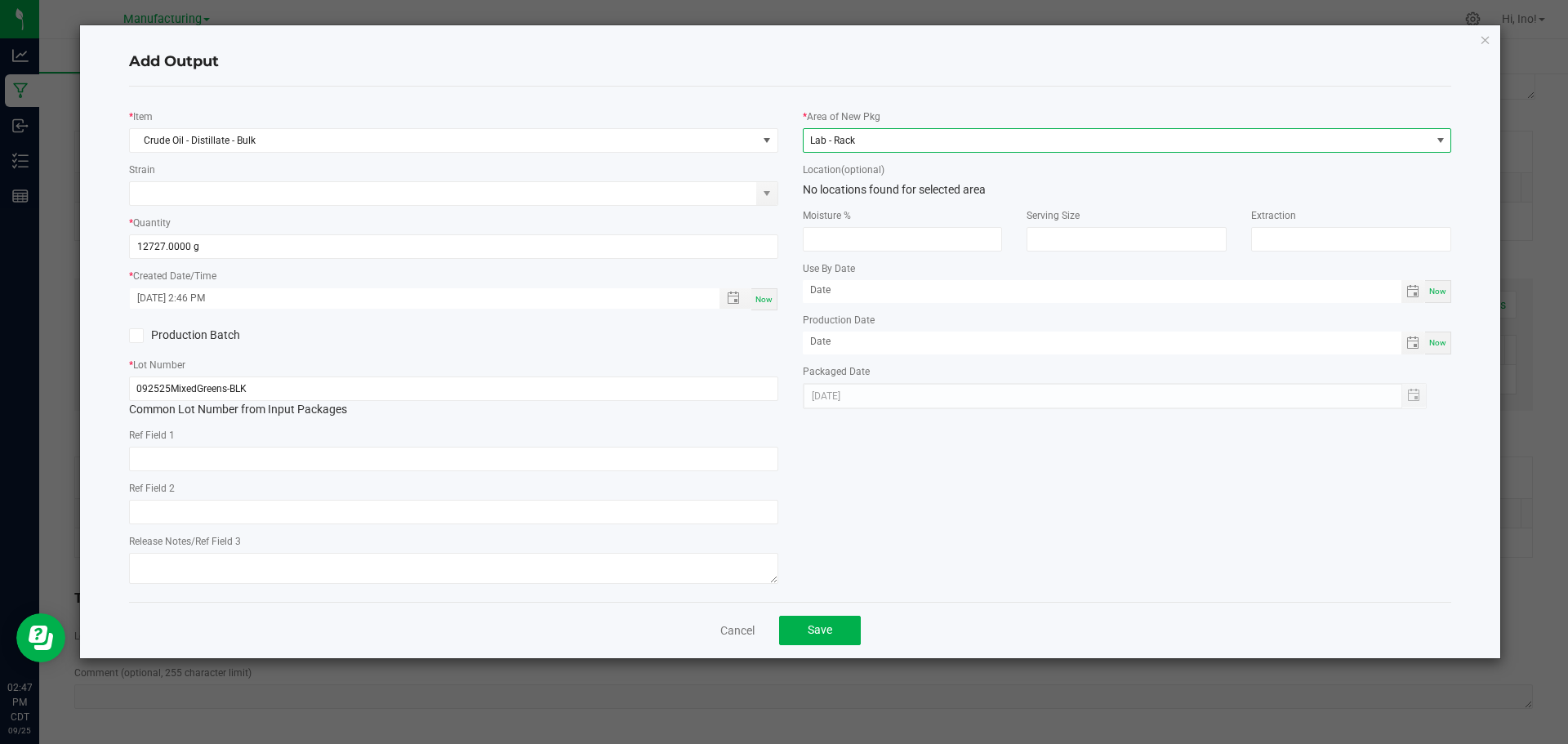
click at [1011, 517] on div "* Item Crude Oil - Distillate - Bulk Strain * Quantity 12727.0000 g * Created D…" at bounding box center [791, 344] width 1347 height 490
click at [836, 622] on button "Save" at bounding box center [820, 630] width 82 height 29
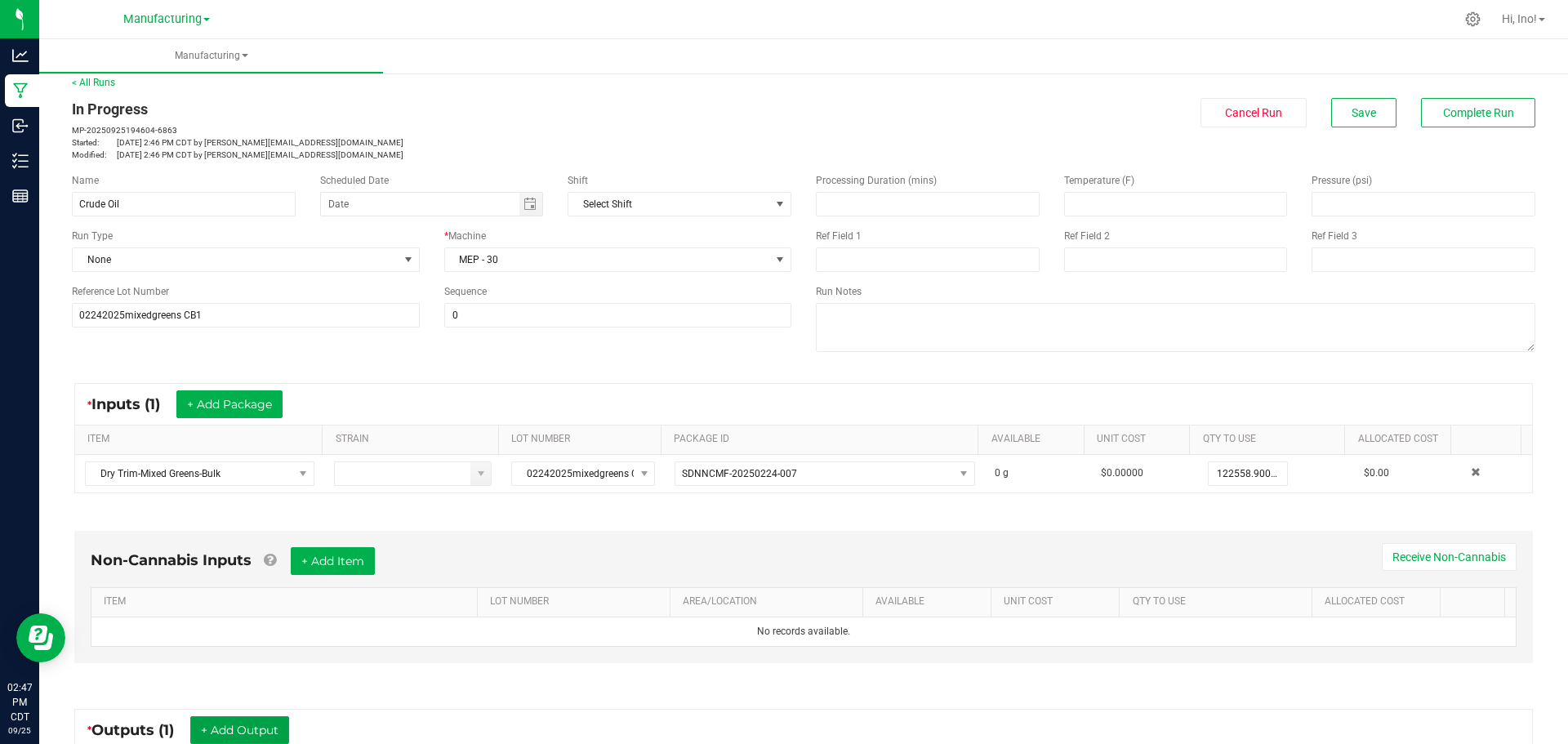
scroll to position [0, 0]
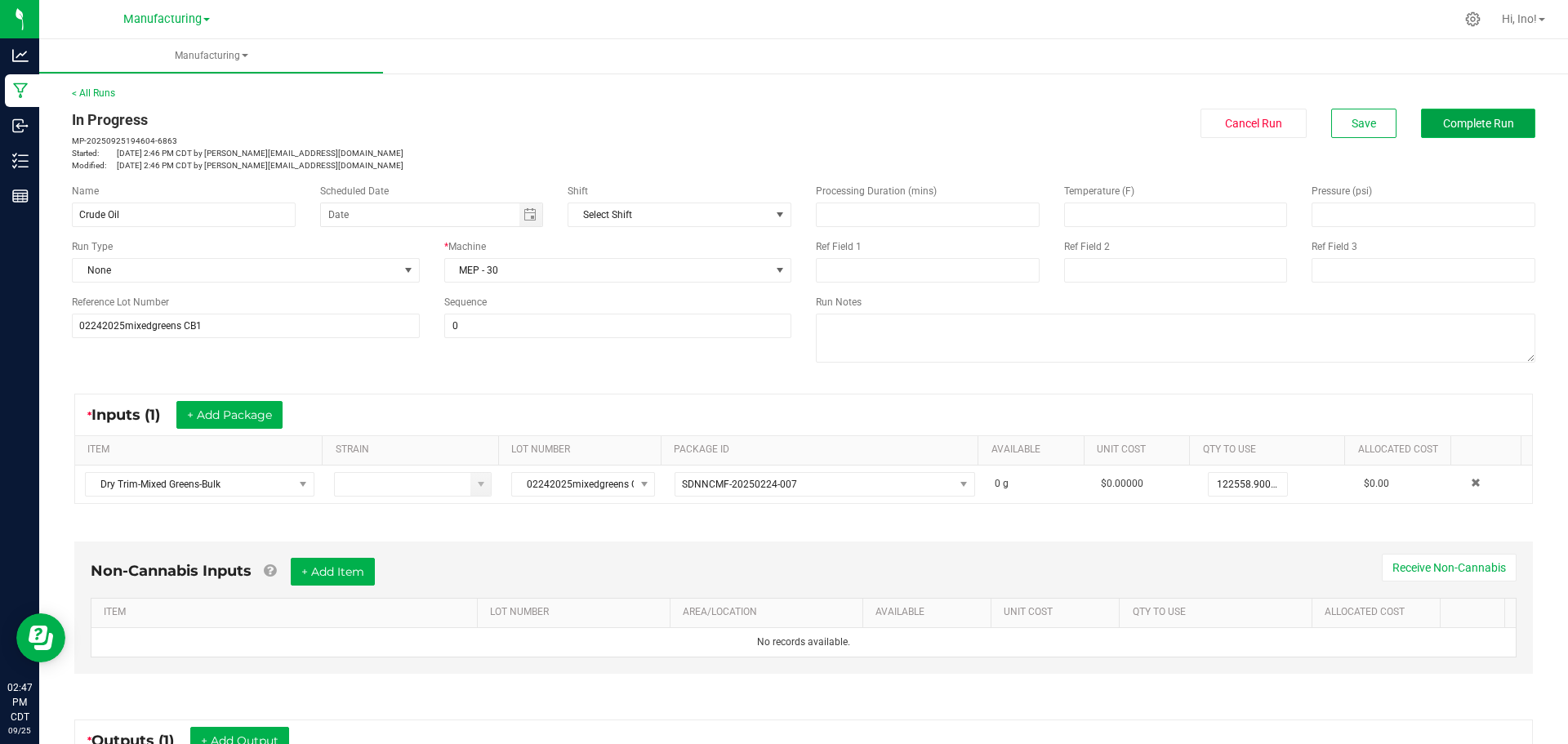
click at [1450, 128] on span "Complete Run" at bounding box center [1478, 124] width 71 height 13
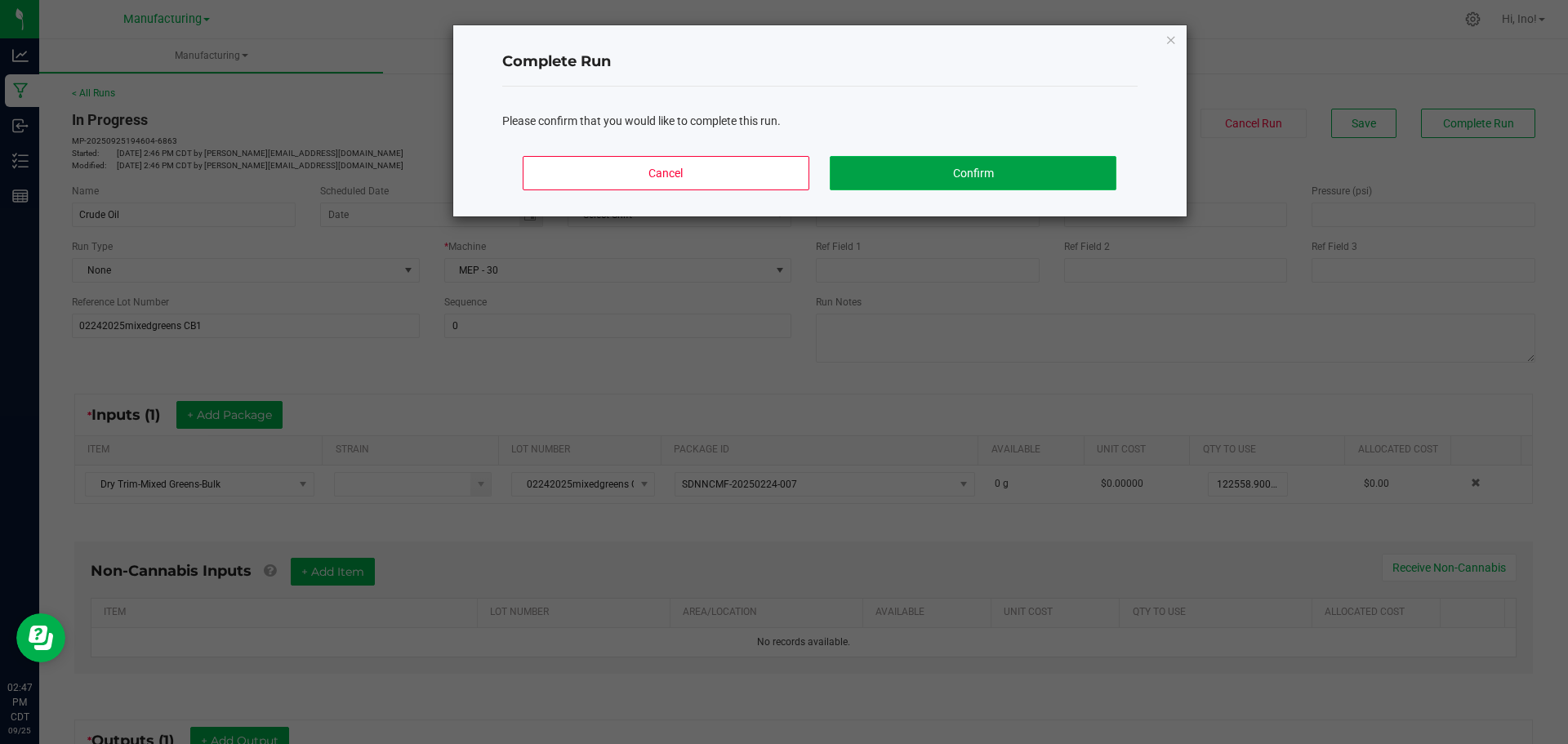
click at [976, 174] on button "Confirm" at bounding box center [972, 174] width 286 height 35
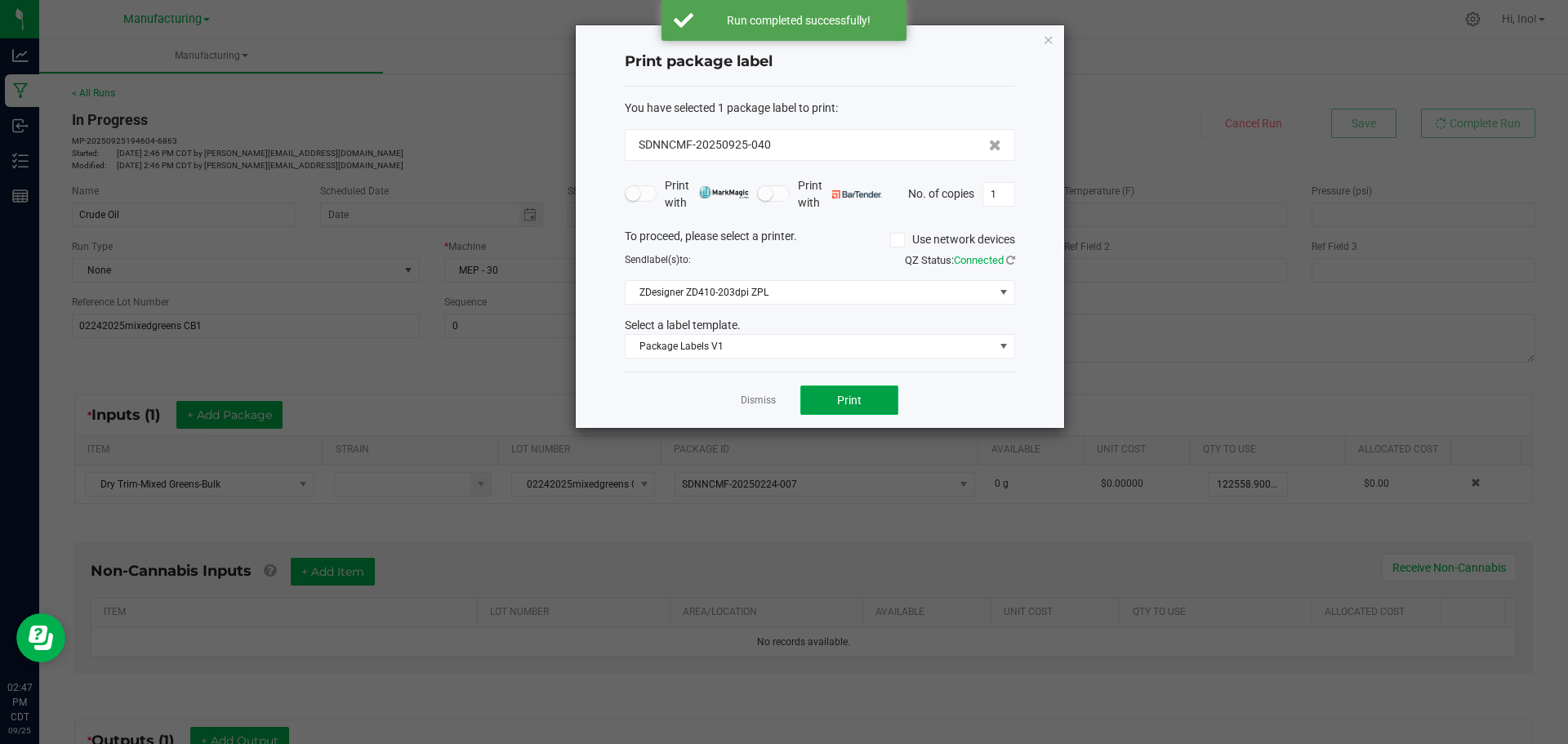
click at [876, 406] on button "Print" at bounding box center [850, 401] width 98 height 29
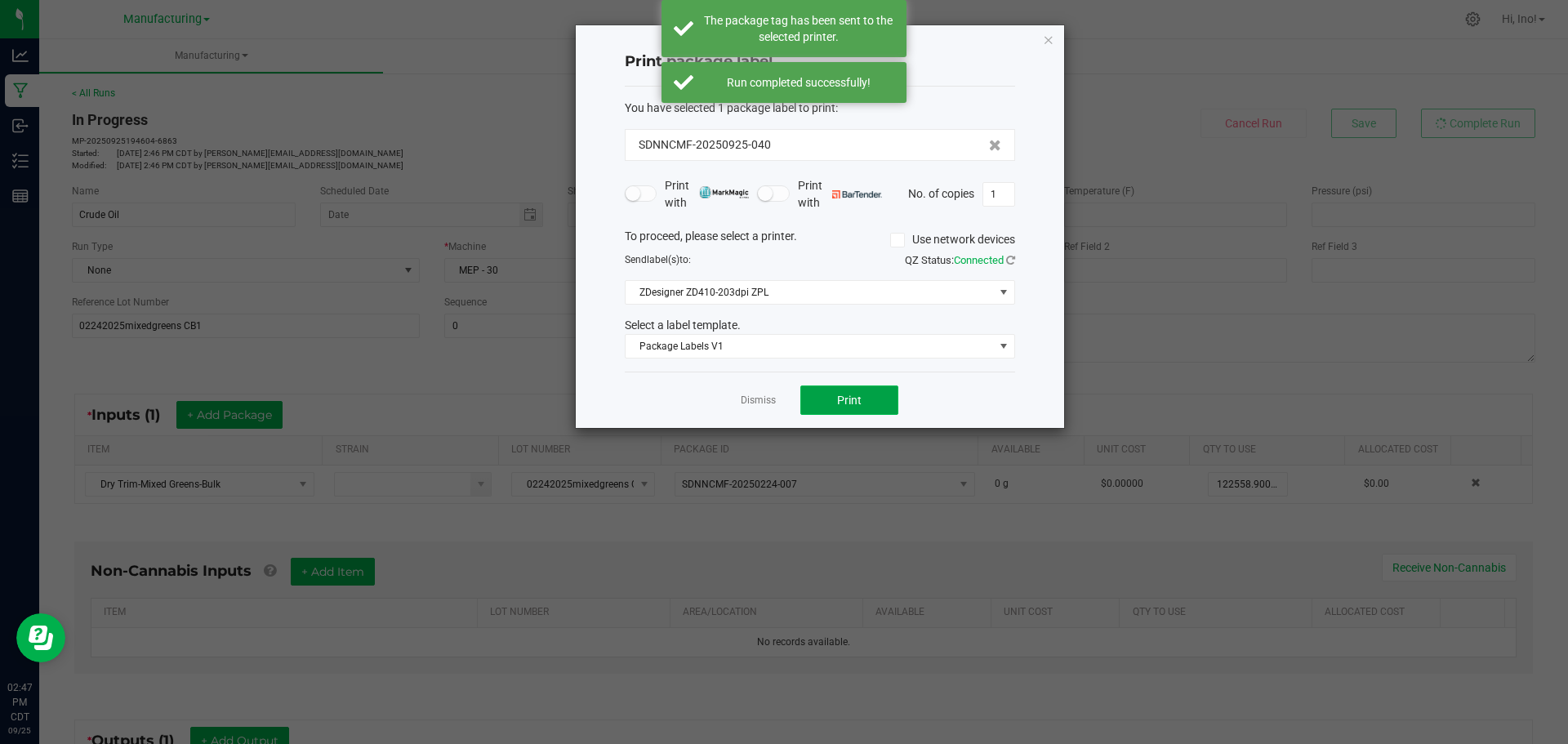
click at [850, 407] on span "Print" at bounding box center [849, 401] width 25 height 13
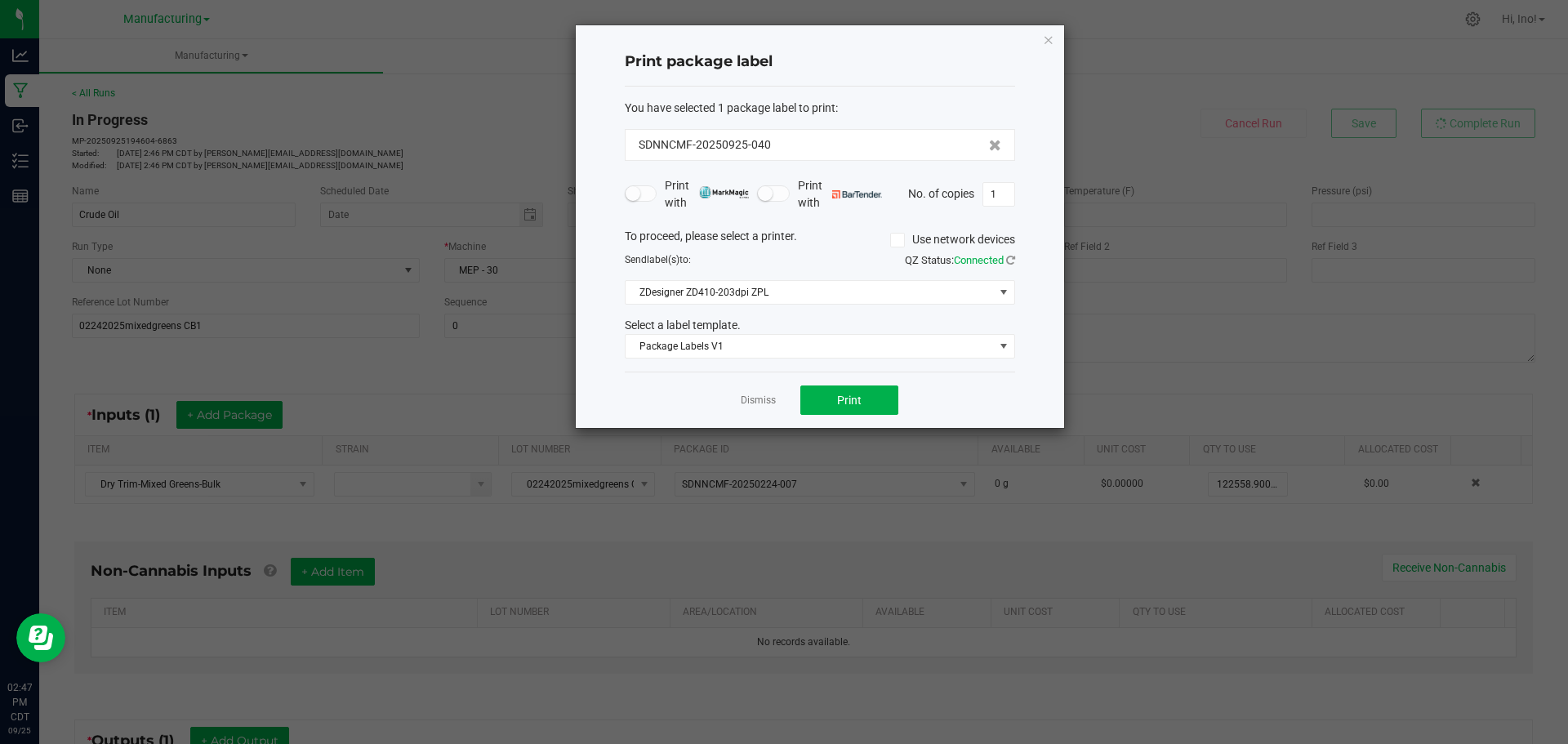
click at [1047, 36] on icon "button" at bounding box center [1049, 39] width 12 height 20
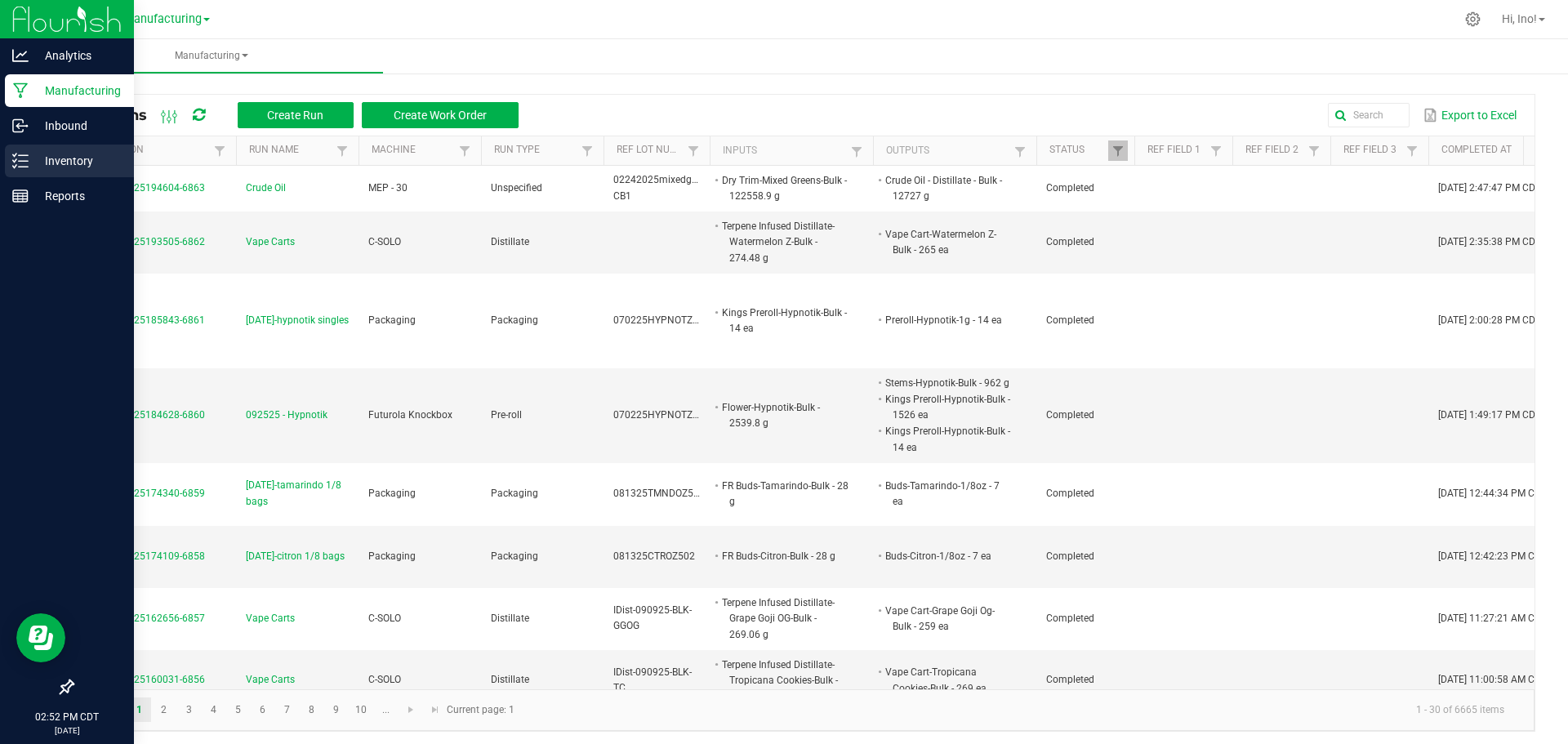
click at [44, 166] on p "Inventory" at bounding box center [77, 161] width 98 height 20
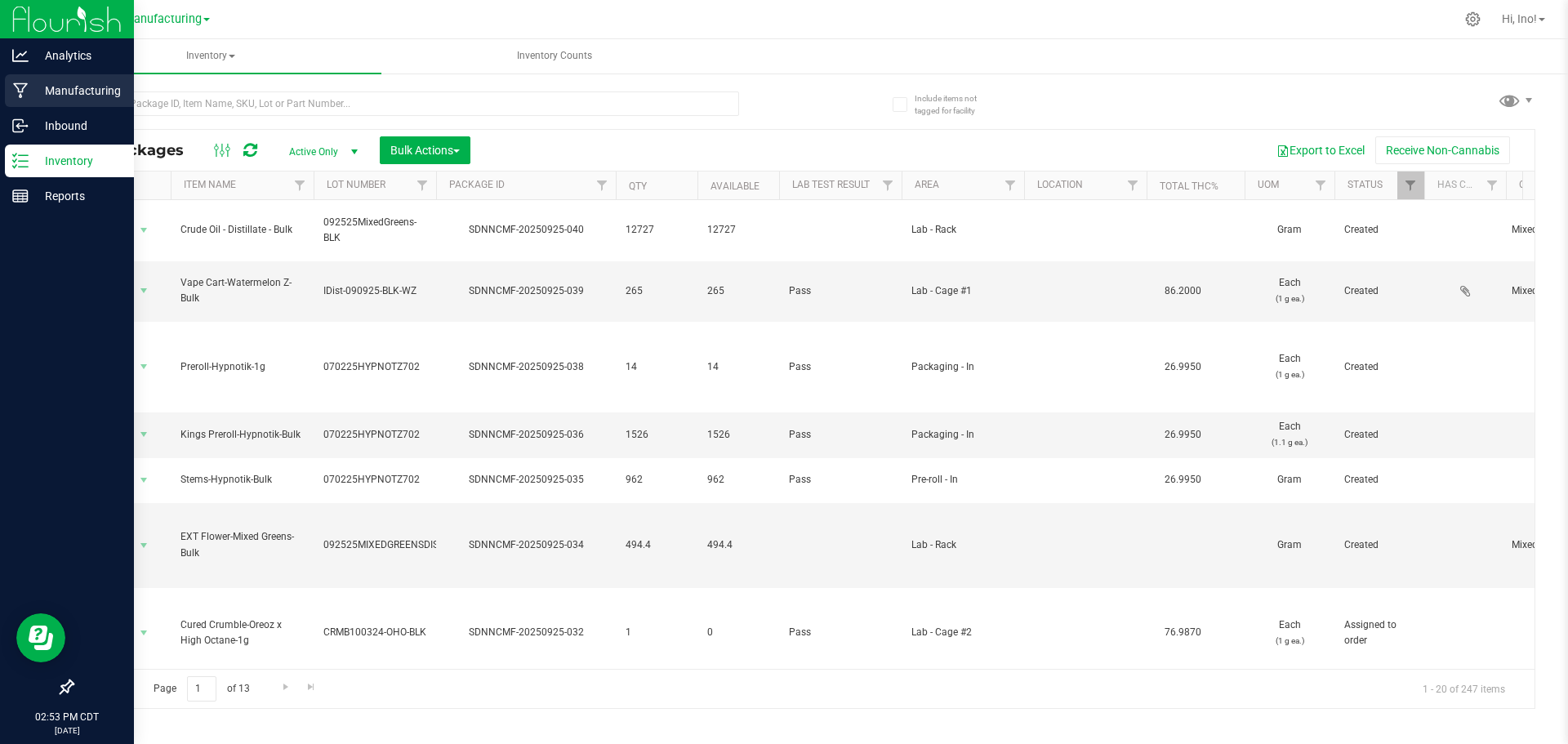
click at [20, 94] on icon at bounding box center [20, 91] width 15 height 16
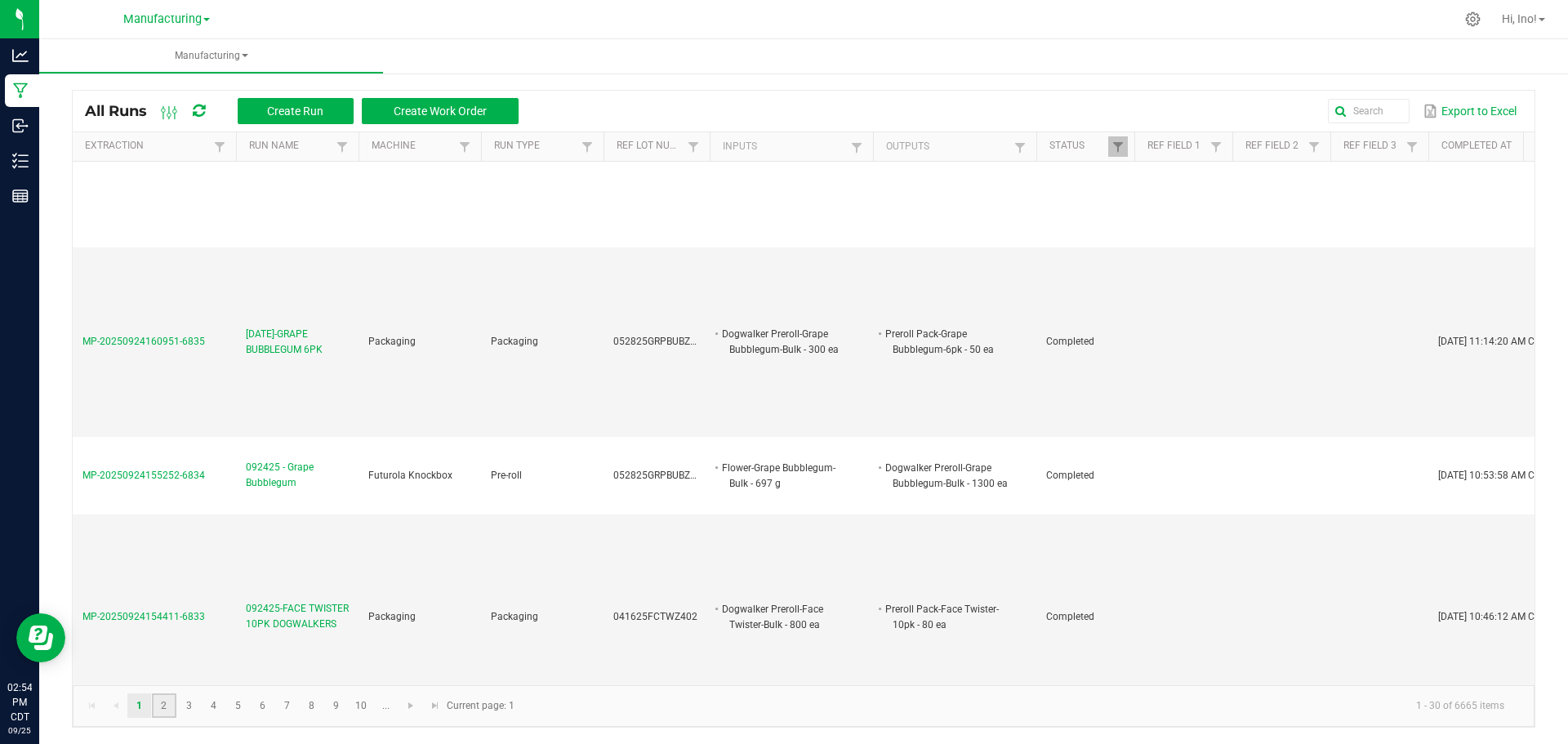
click at [172, 699] on link "2" at bounding box center [163, 706] width 24 height 25
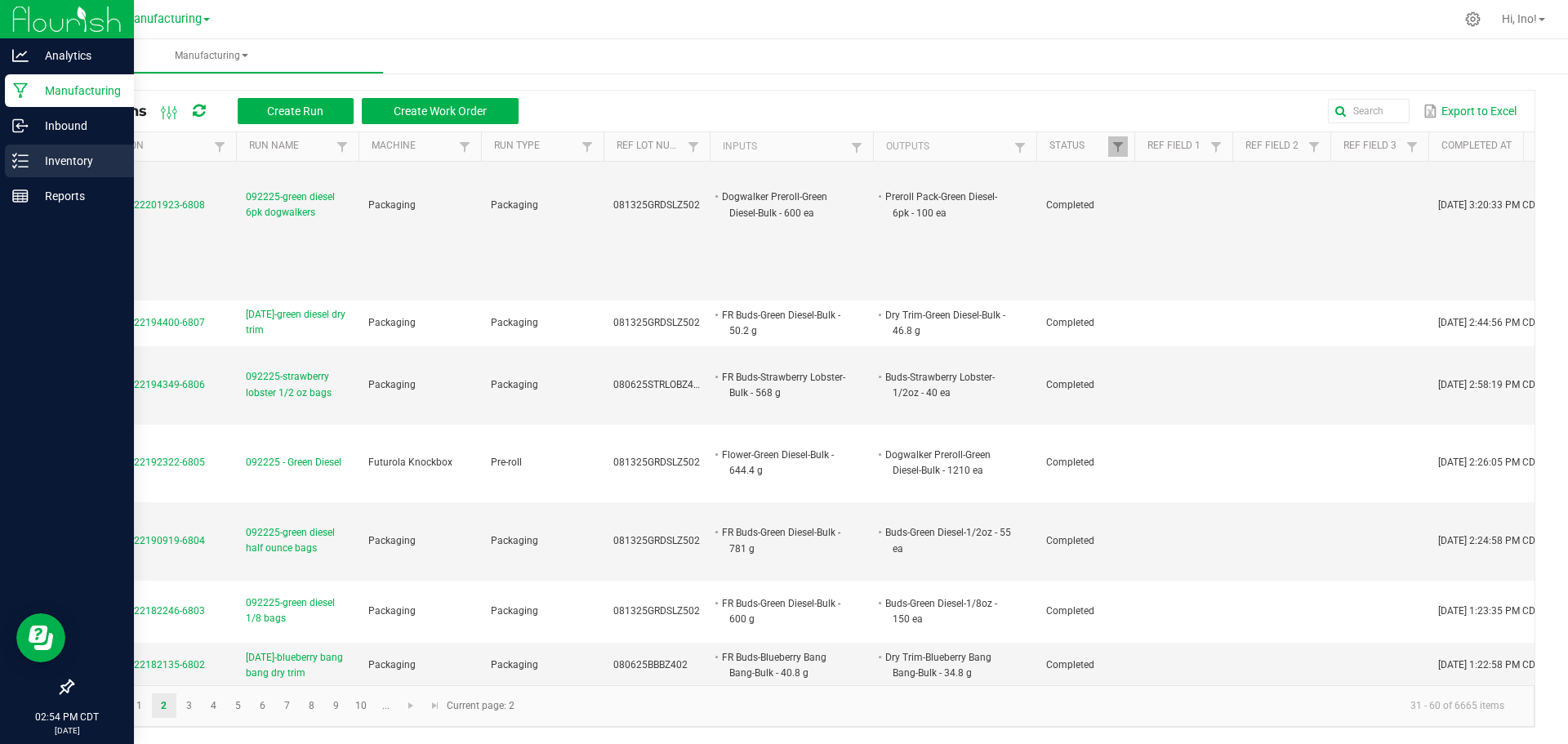
click at [59, 172] on div "Inventory" at bounding box center [69, 161] width 129 height 33
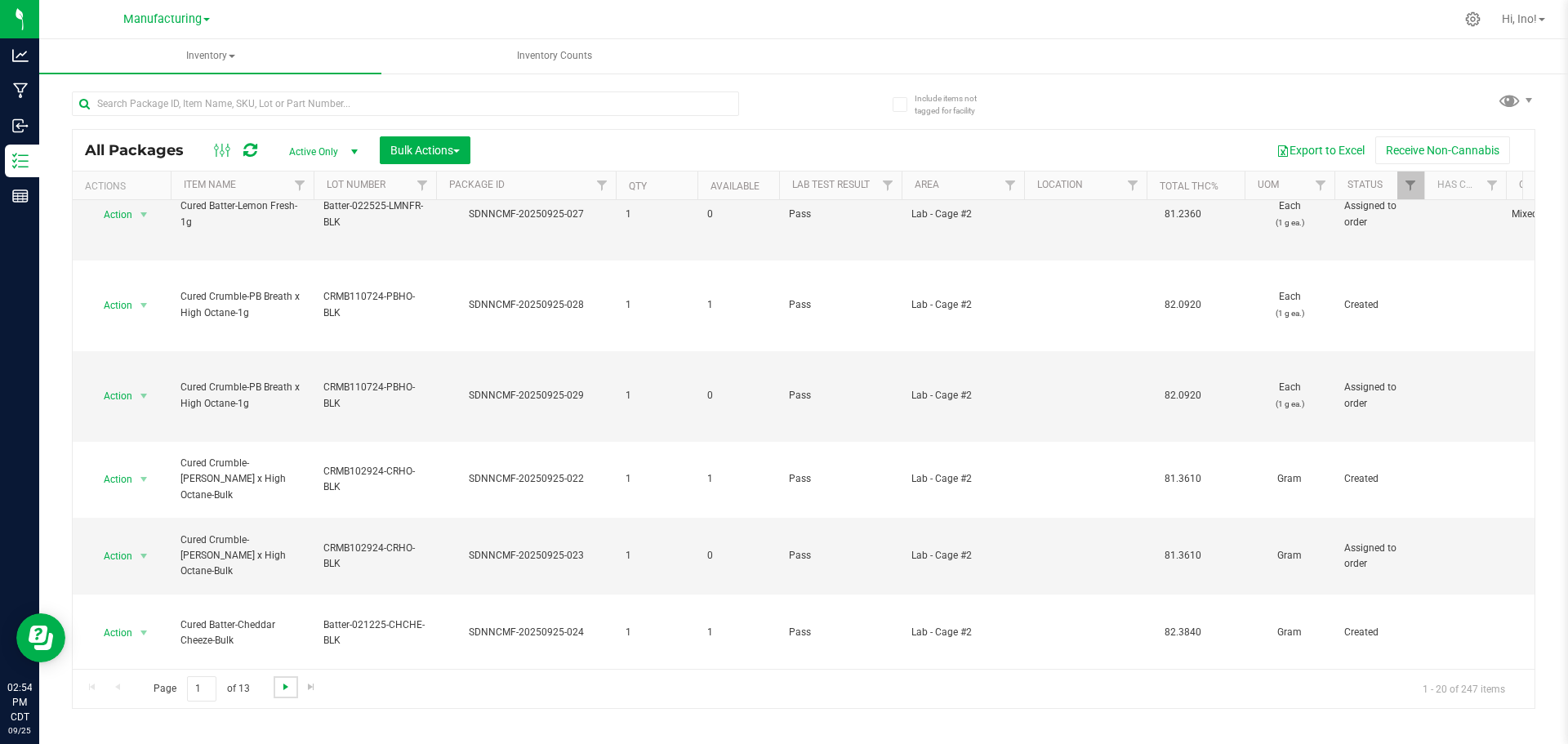
click at [281, 684] on span "Go to the next page" at bounding box center [286, 687] width 13 height 13
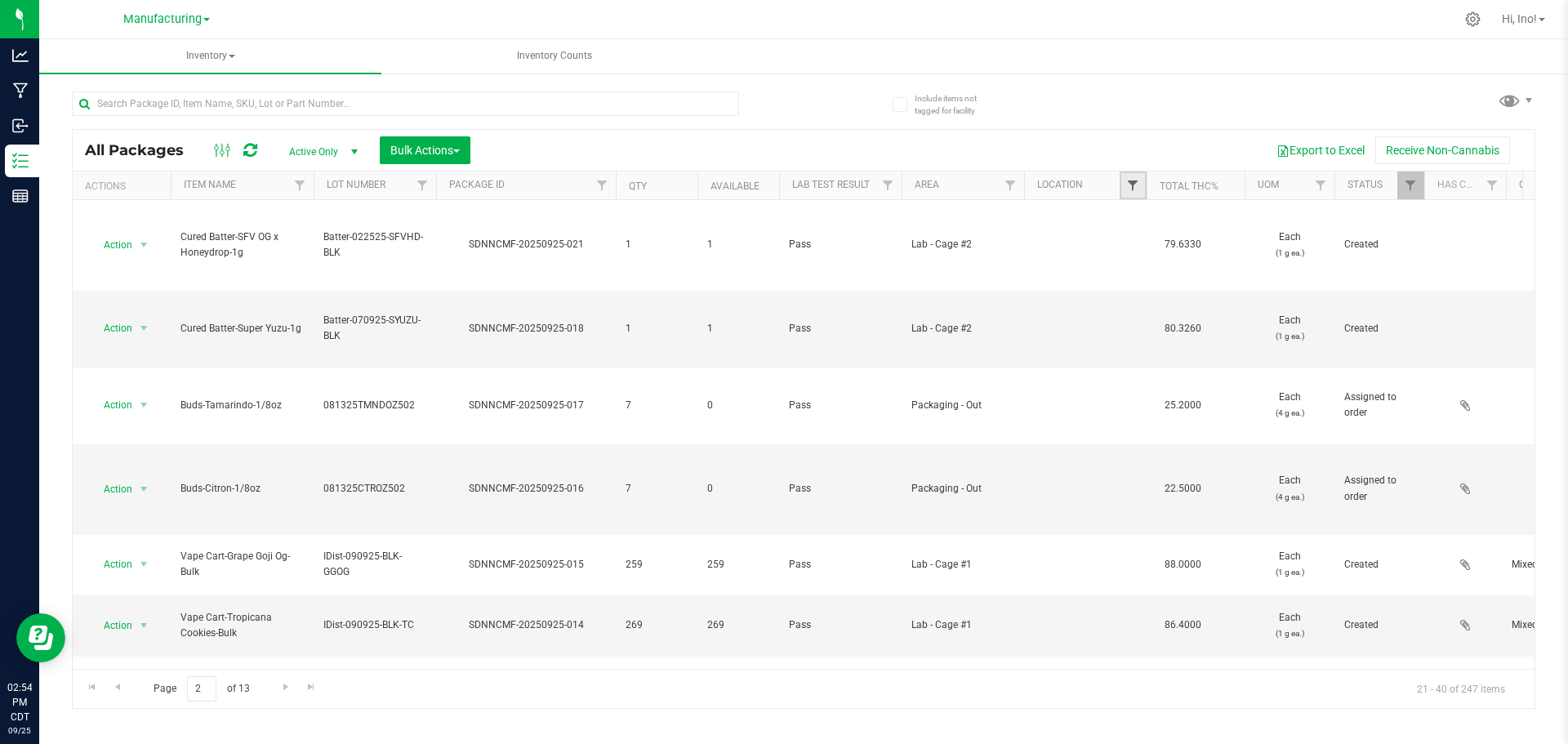
click at [1135, 184] on span "Filter" at bounding box center [1132, 185] width 13 height 13
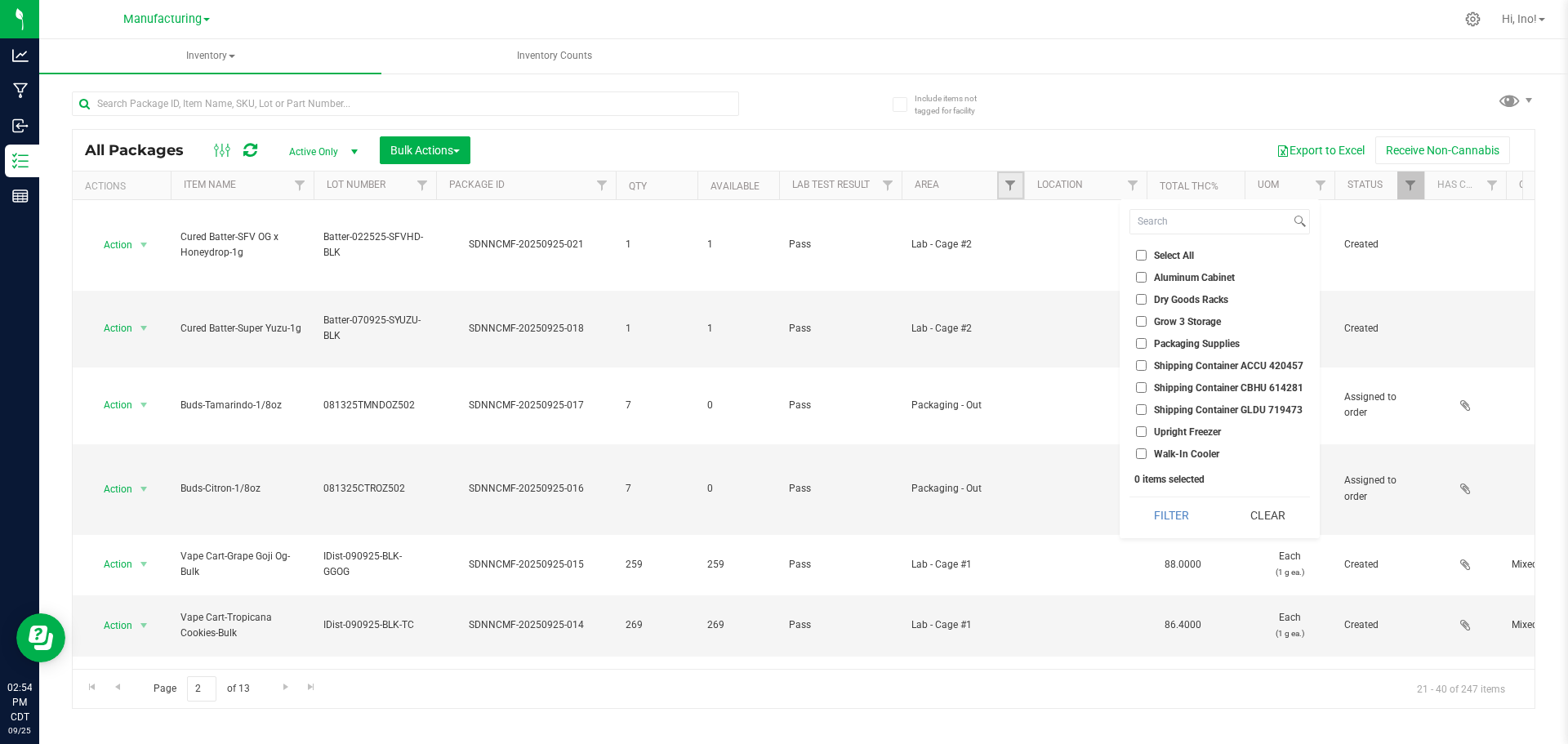
click at [1018, 175] on link "Filter" at bounding box center [1011, 185] width 27 height 28
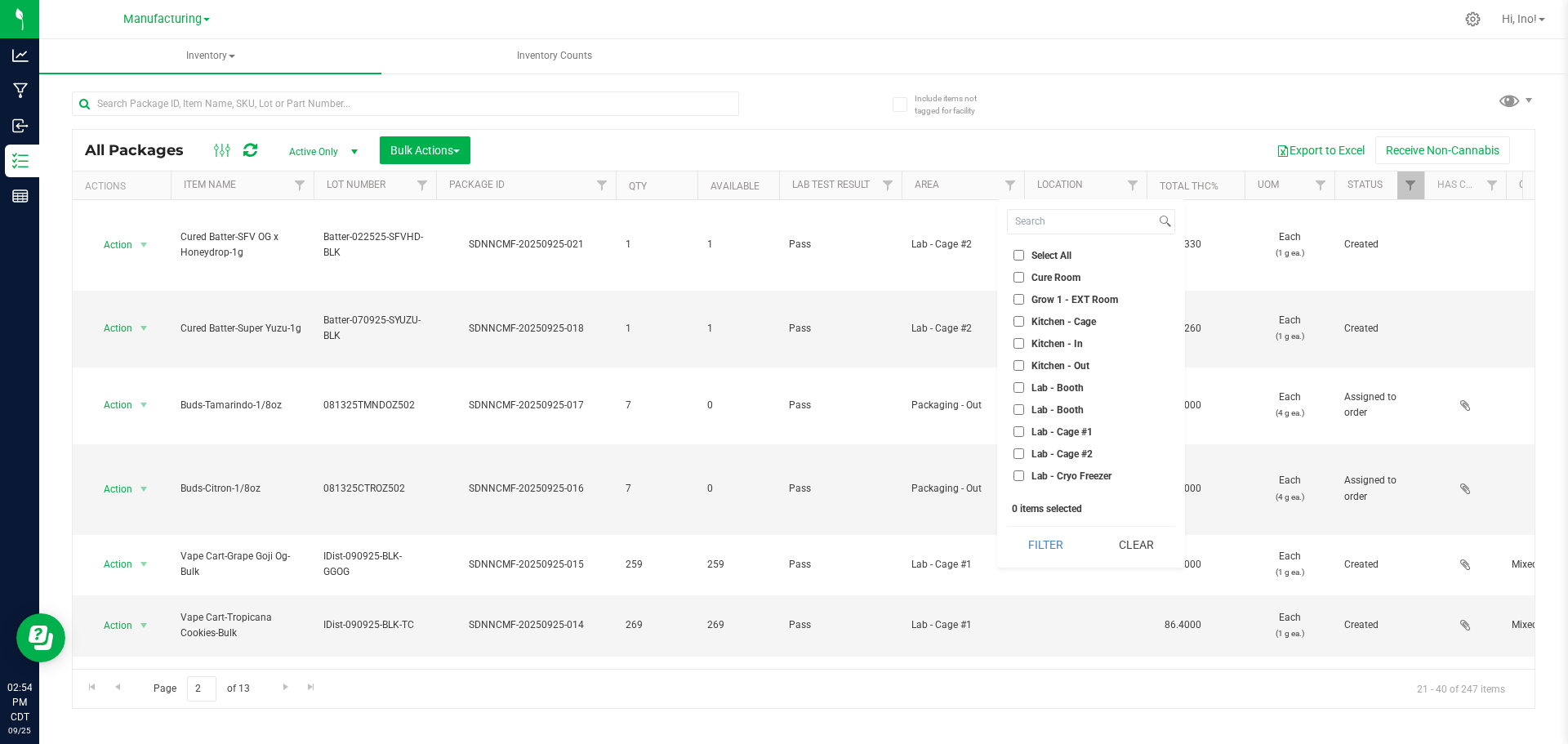
click at [1050, 276] on span "Cure Room" at bounding box center [1056, 277] width 49 height 10
click at [1024, 276] on input "Cure Room" at bounding box center [1019, 278] width 11 height 11
click at [1053, 548] on button "Filter" at bounding box center [1046, 545] width 78 height 36
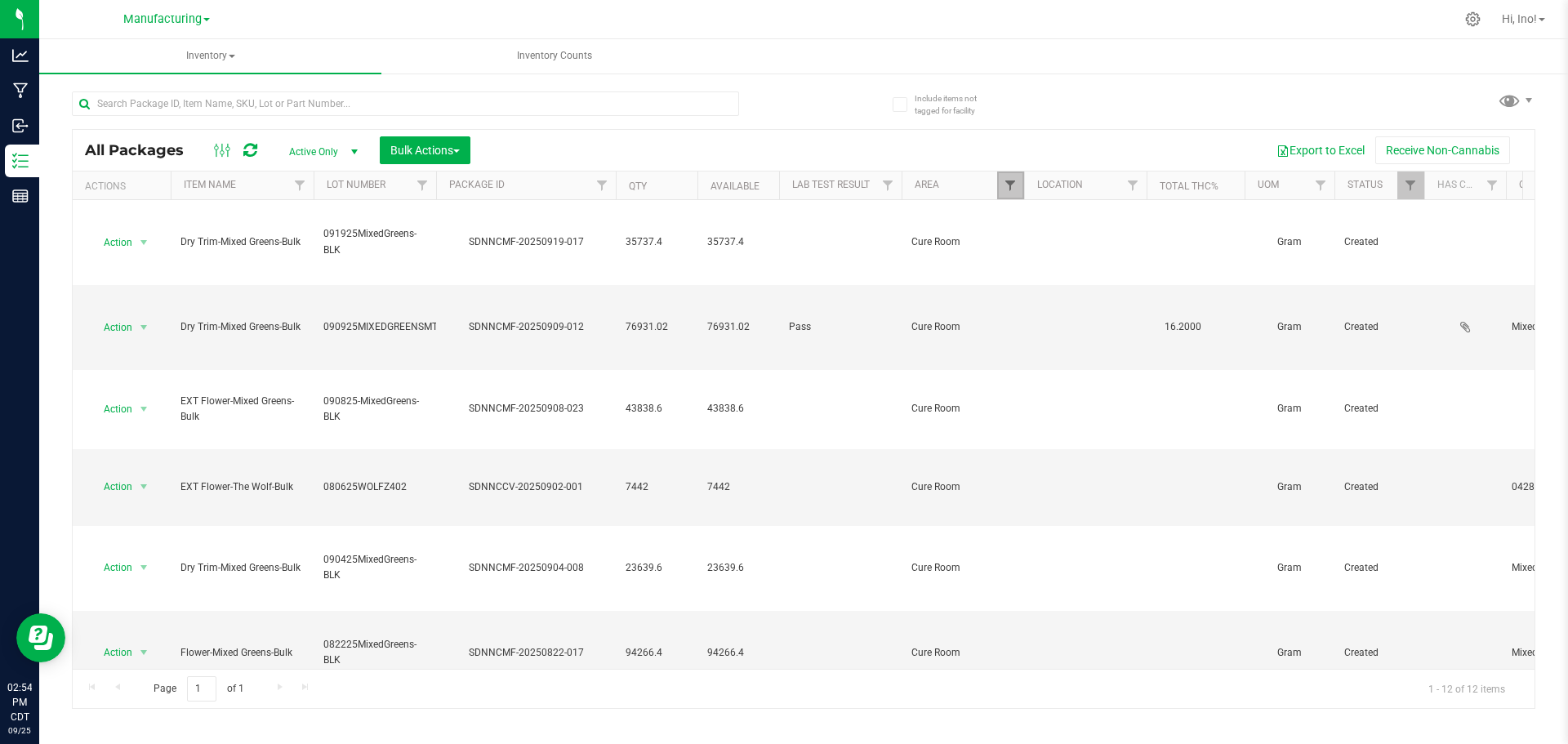
click at [1005, 185] on span "Filter" at bounding box center [1011, 185] width 13 height 13
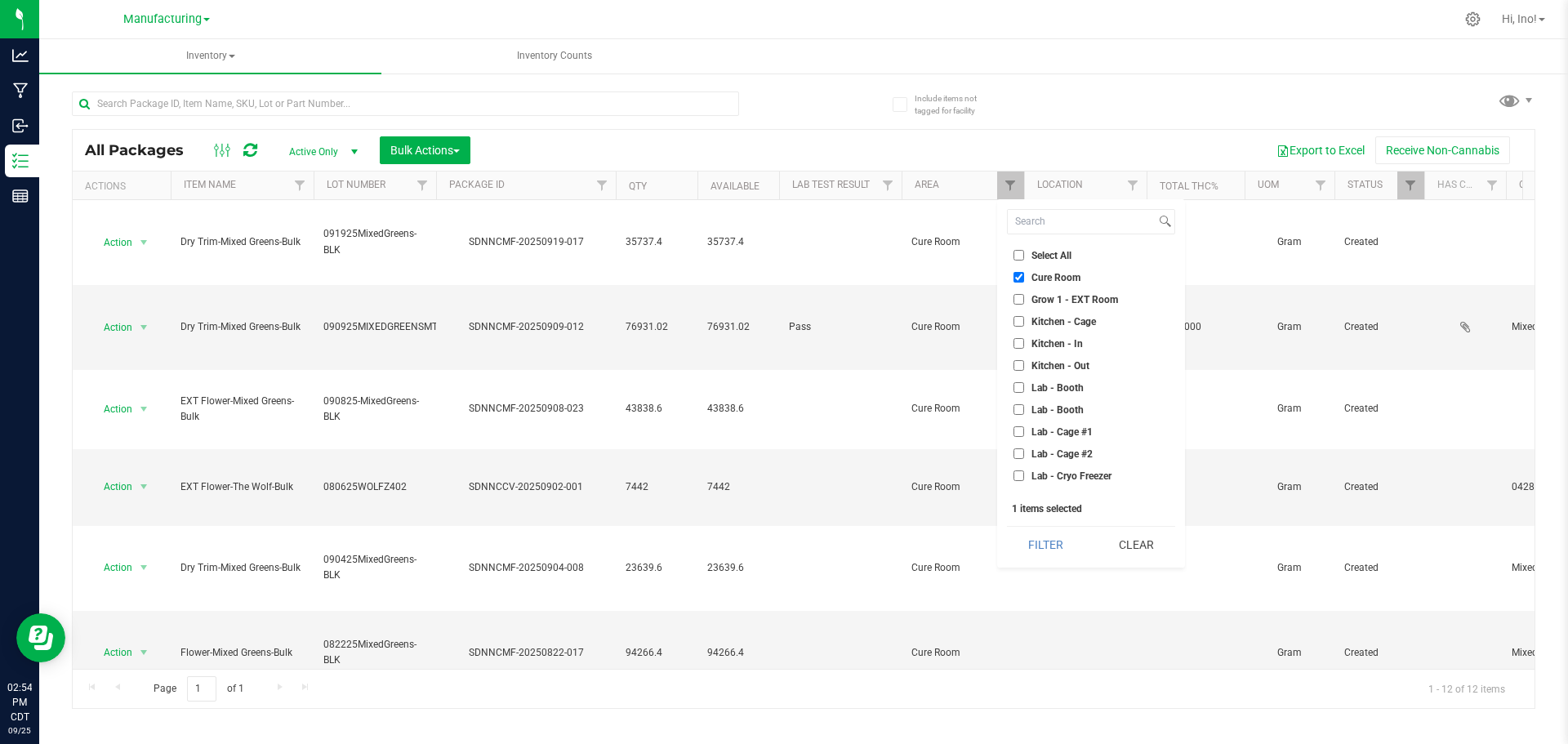
click at [1051, 273] on span "Cure Room" at bounding box center [1056, 277] width 49 height 10
click at [1024, 273] on input "Cure Room" at bounding box center [1019, 278] width 11 height 11
checkbox input "false"
click at [1055, 295] on span "Grow 1 - EXT Room" at bounding box center [1074, 300] width 86 height 10
click at [1024, 294] on input "Grow 1 - EXT Room" at bounding box center [1019, 300] width 11 height 11
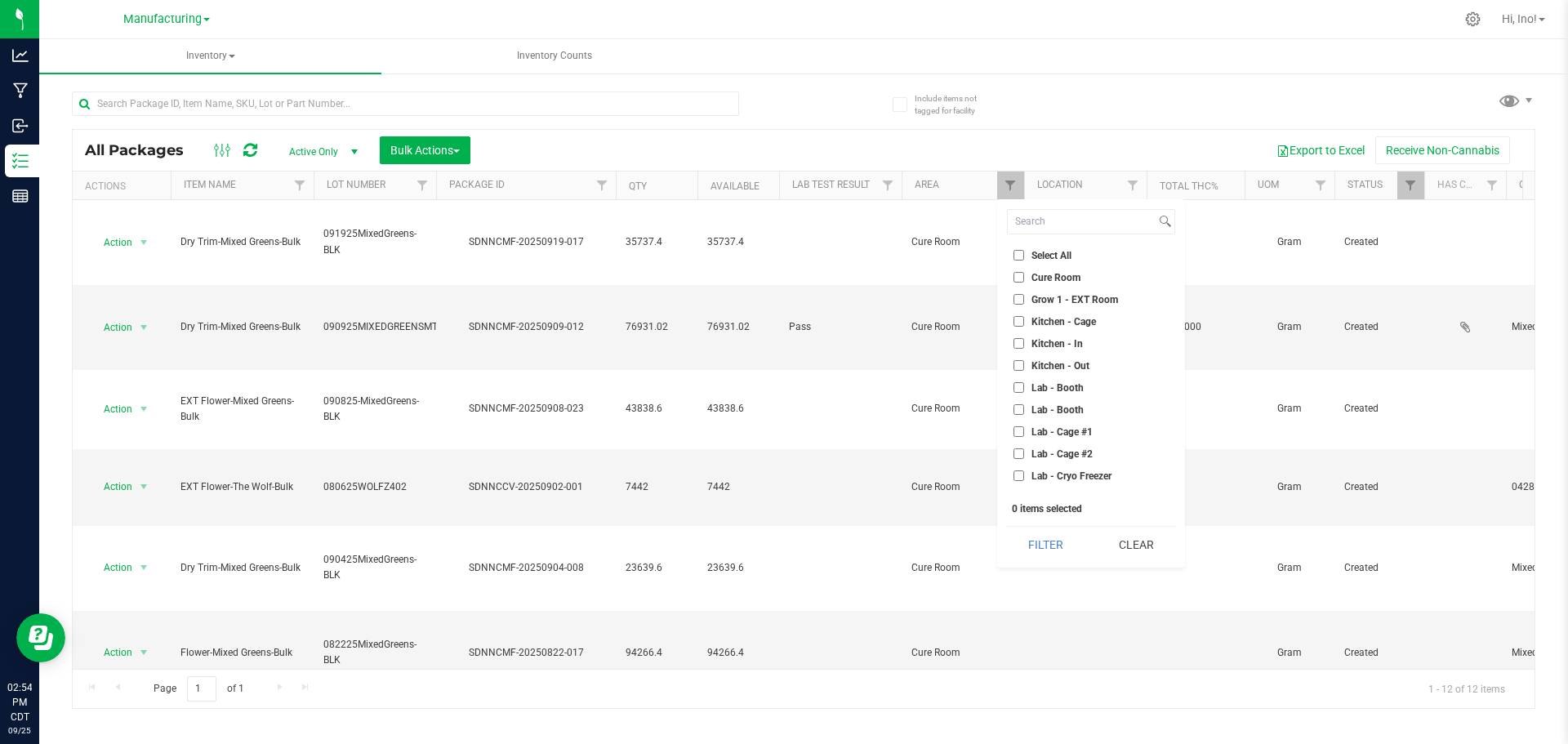
checkbox input "true"
click at [1043, 551] on button "Filter" at bounding box center [1046, 545] width 78 height 36
